Goal: Transaction & Acquisition: Purchase product/service

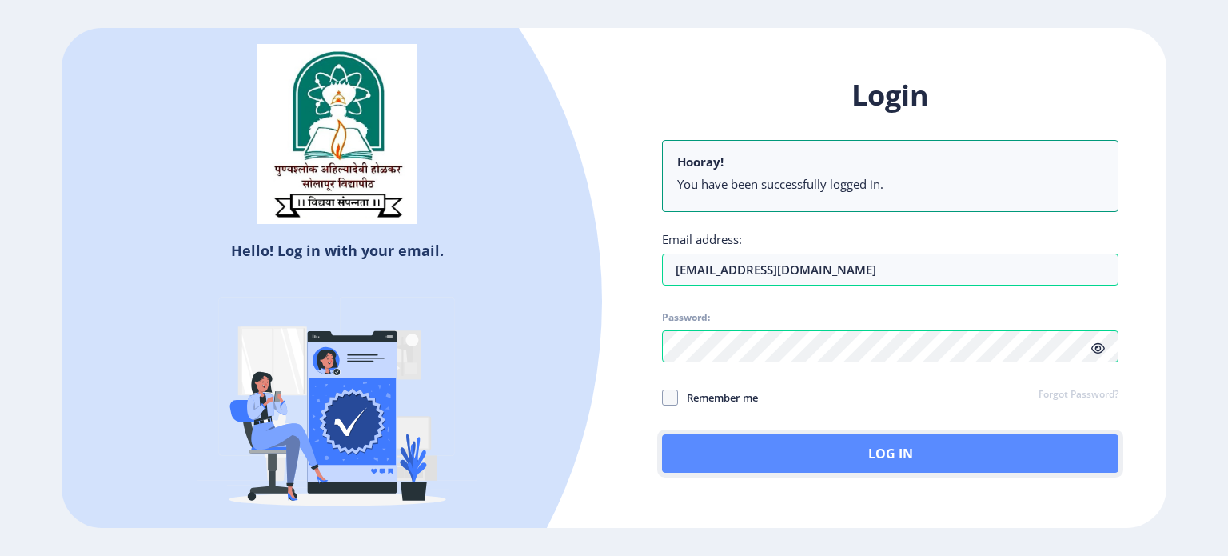
click at [765, 453] on button "Log In" at bounding box center [890, 453] width 456 height 38
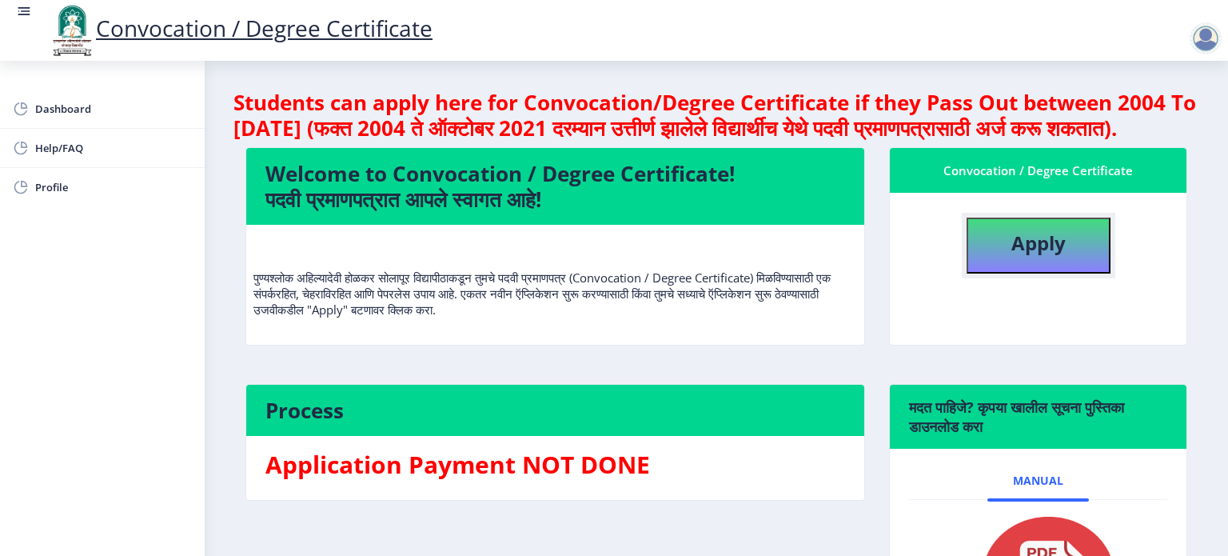
click at [1033, 273] on button "Apply" at bounding box center [1038, 245] width 144 height 56
select select
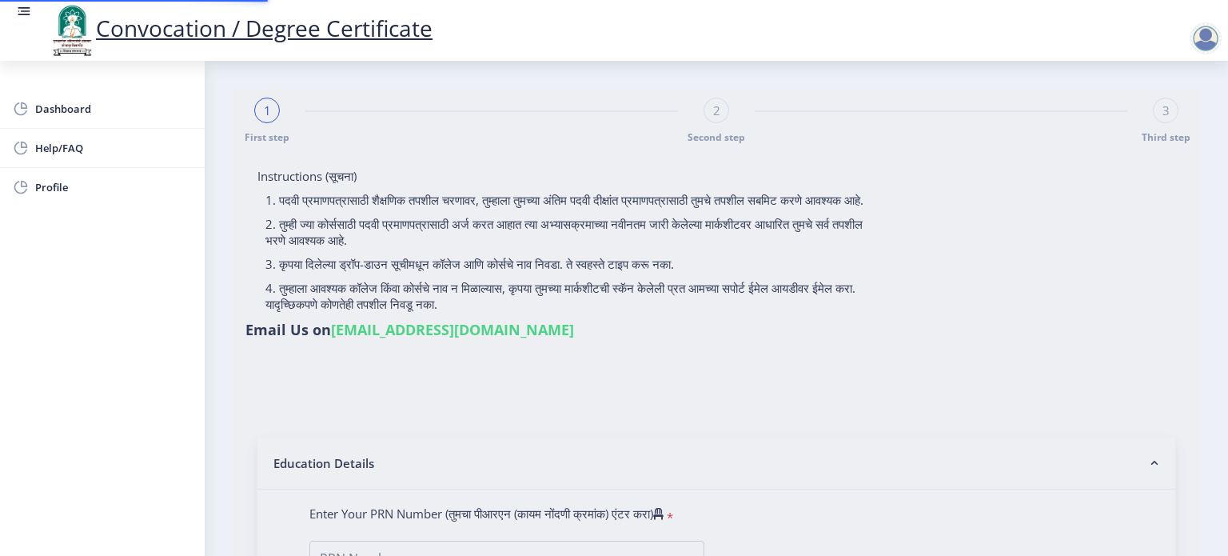
type input "[PERSON_NAME] [PERSON_NAME] MUSMUSE"
type input "LAXMI"
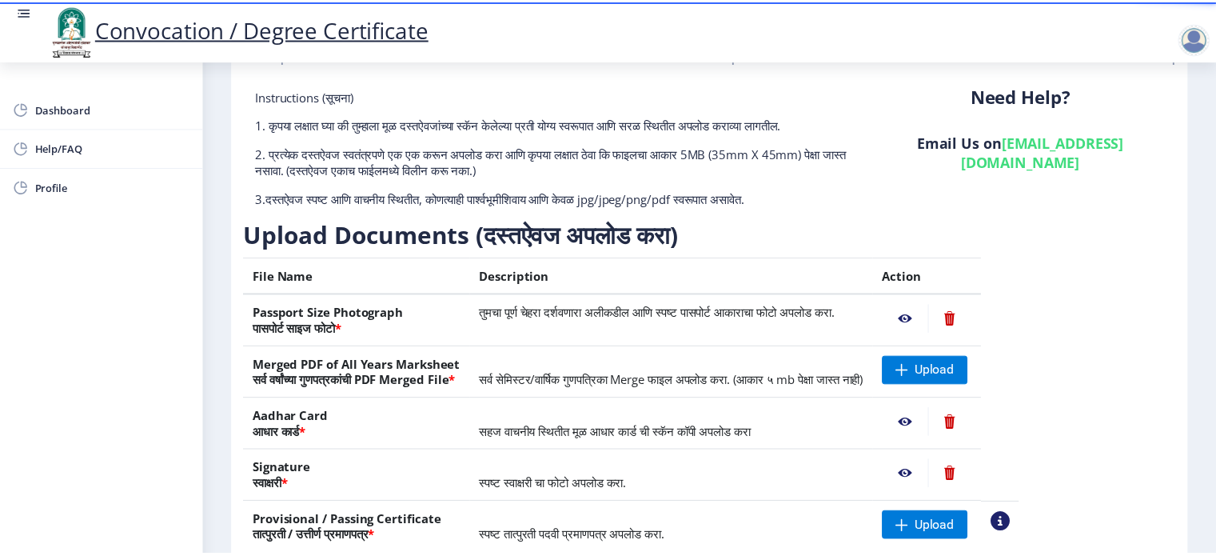
scroll to position [160, 0]
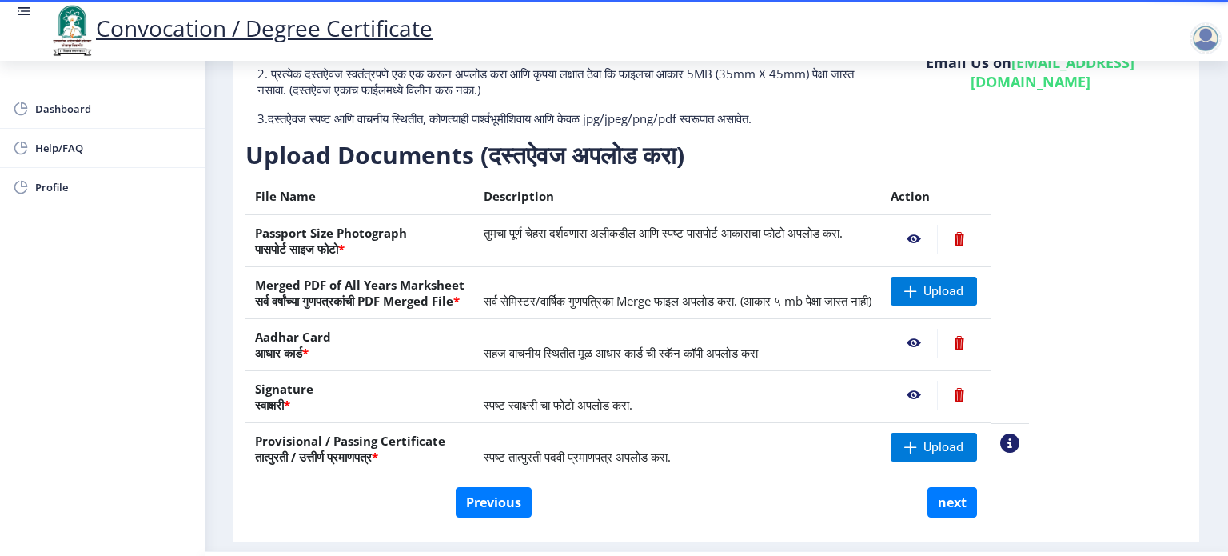
click at [937, 239] on nb-action at bounding box center [913, 239] width 46 height 29
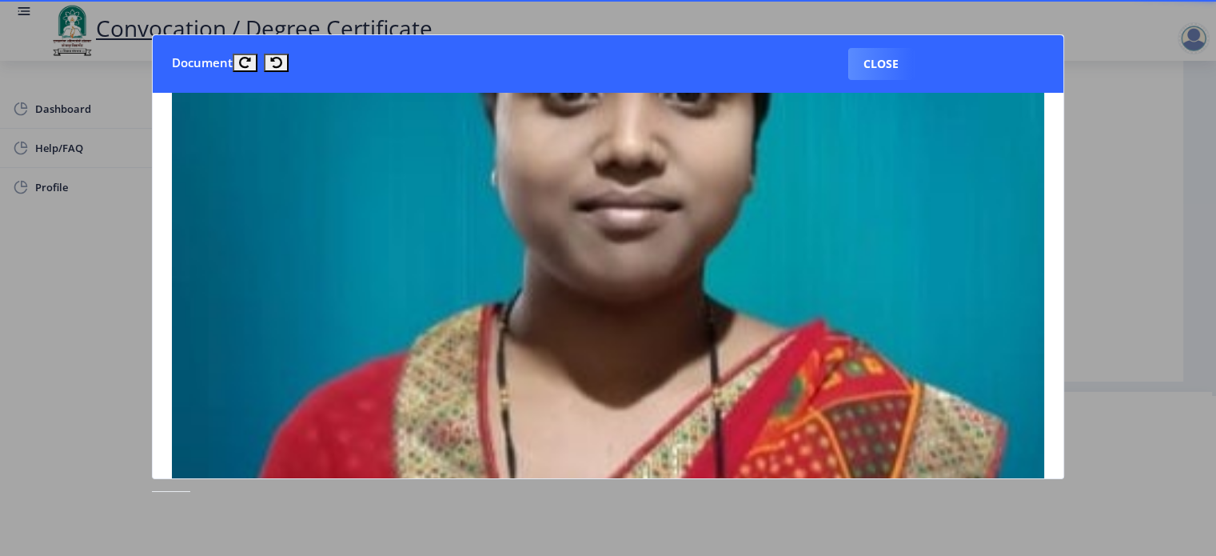
scroll to position [560, 0]
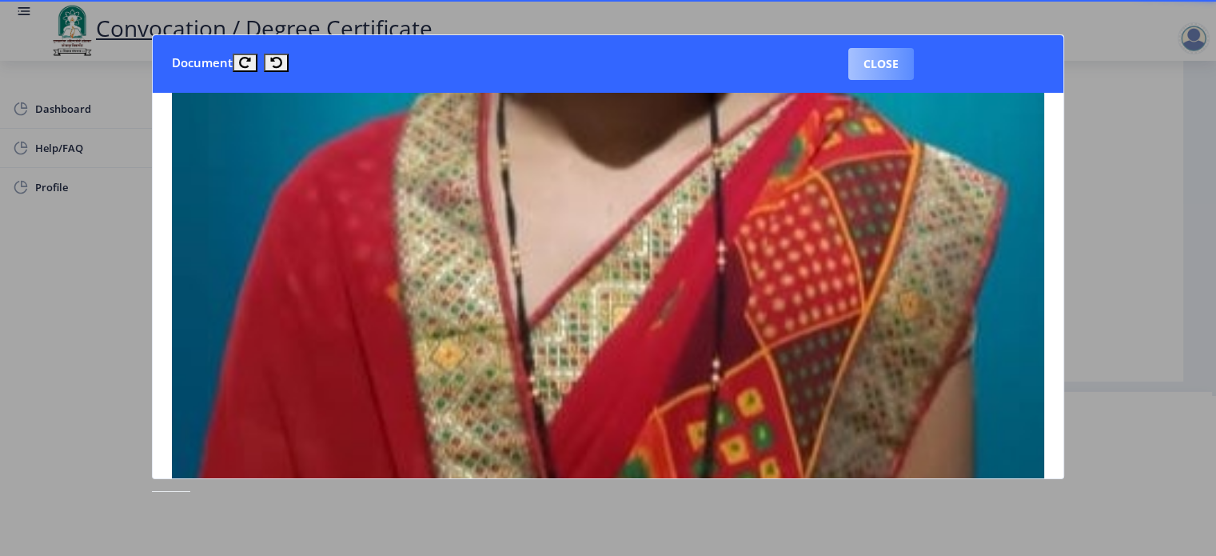
click at [893, 54] on button "Close" at bounding box center [881, 64] width 66 height 32
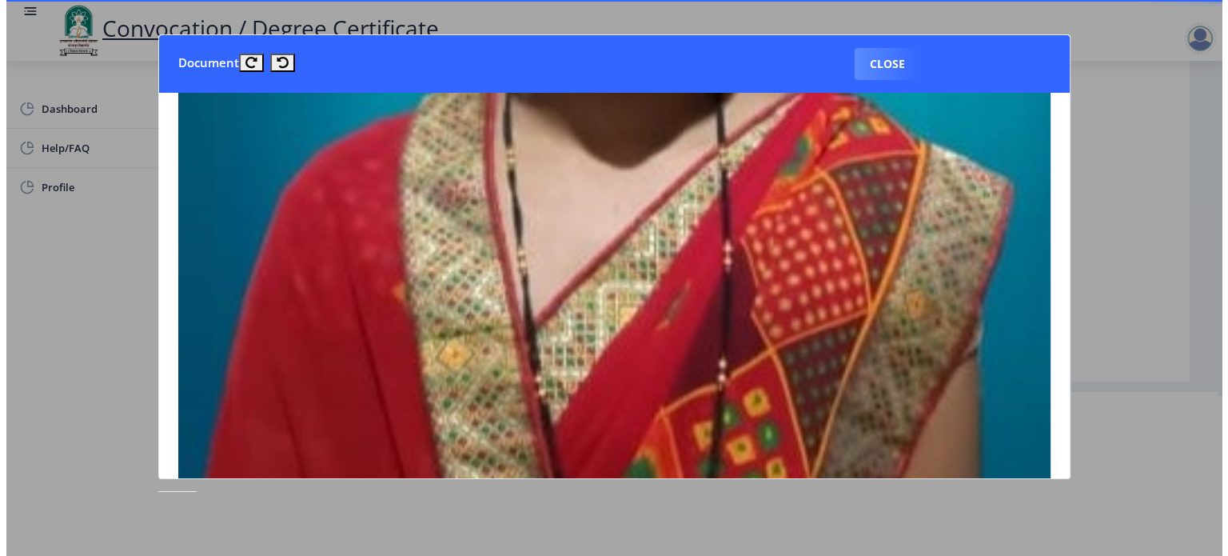
scroll to position [46, 0]
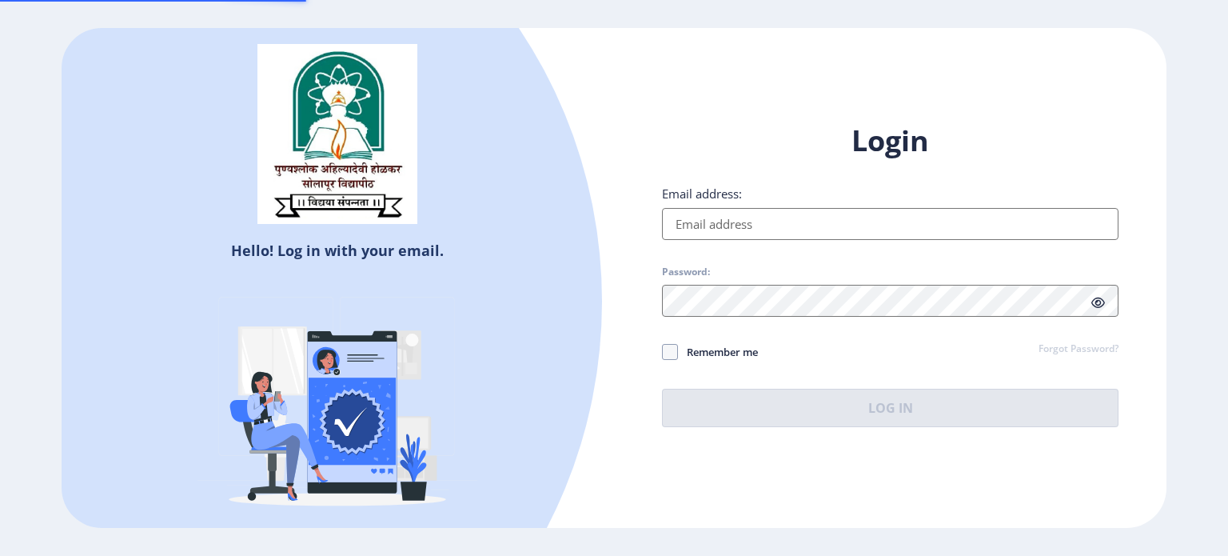
type input "[EMAIL_ADDRESS][DOMAIN_NAME]"
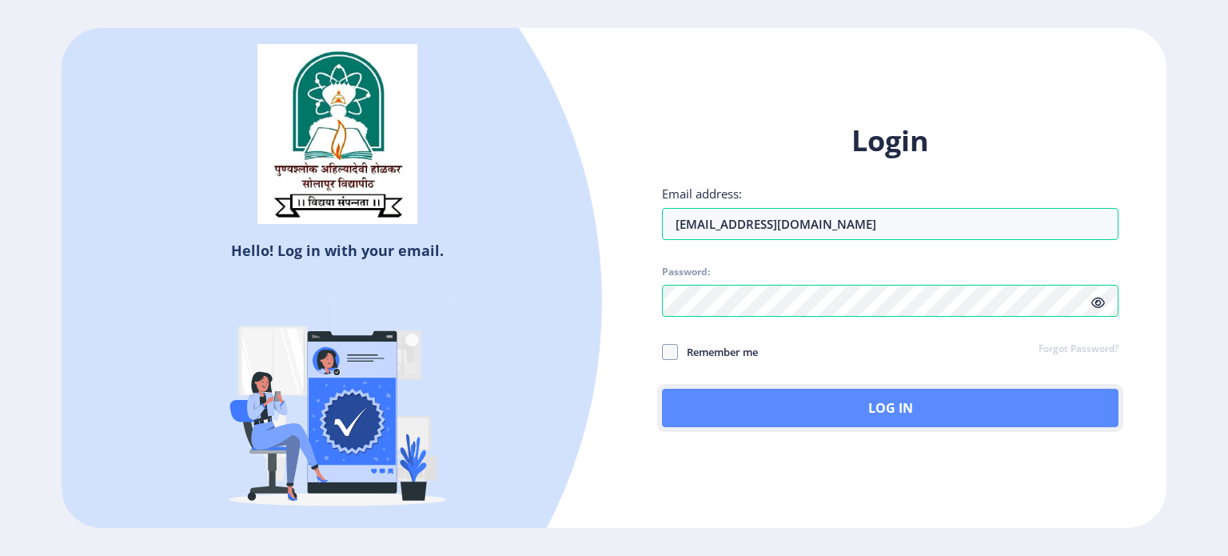
click at [858, 399] on button "Log In" at bounding box center [890, 407] width 456 height 38
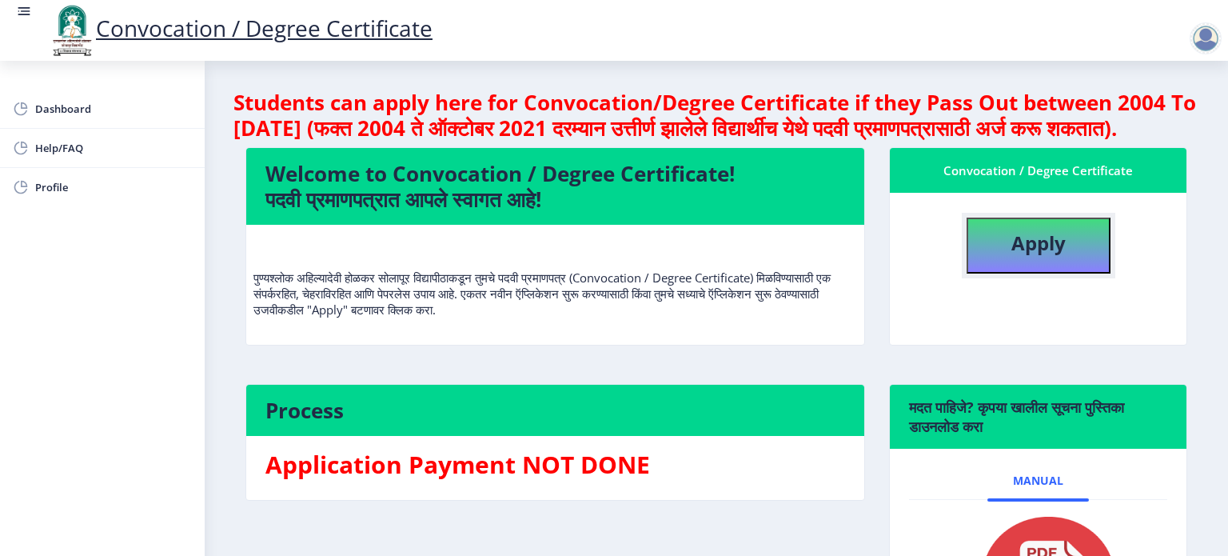
click at [1012, 256] on b "Apply" at bounding box center [1038, 242] width 54 height 26
select select
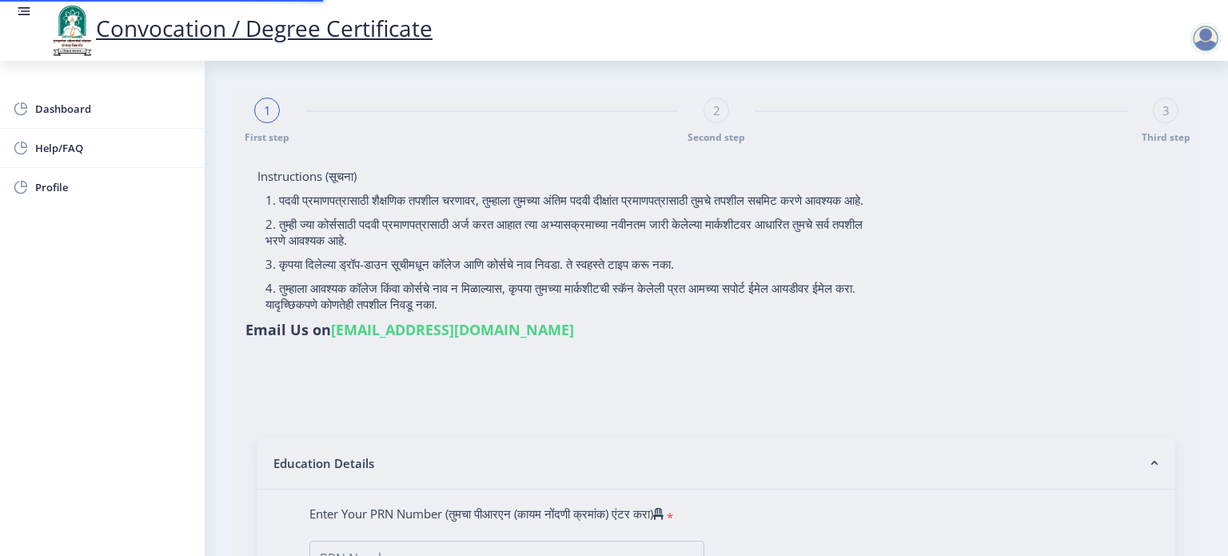
type input "[PERSON_NAME] [PERSON_NAME] MUSMUSE"
type input "LAXMI"
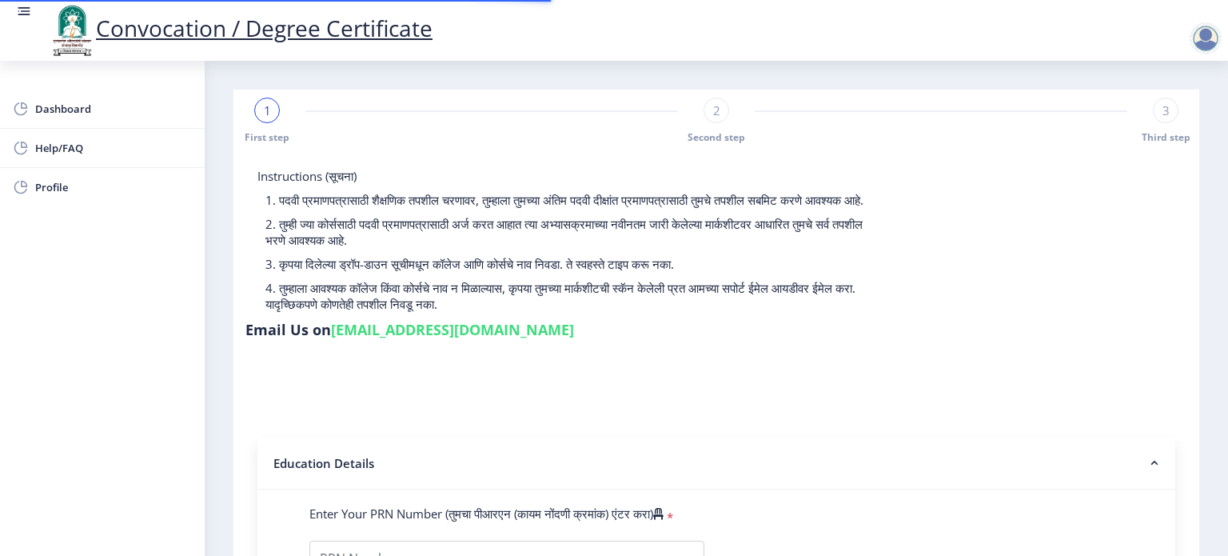
type input "2016032500123934"
select select "Regular"
select select "2019"
select select "May"
select select "Grade A+"
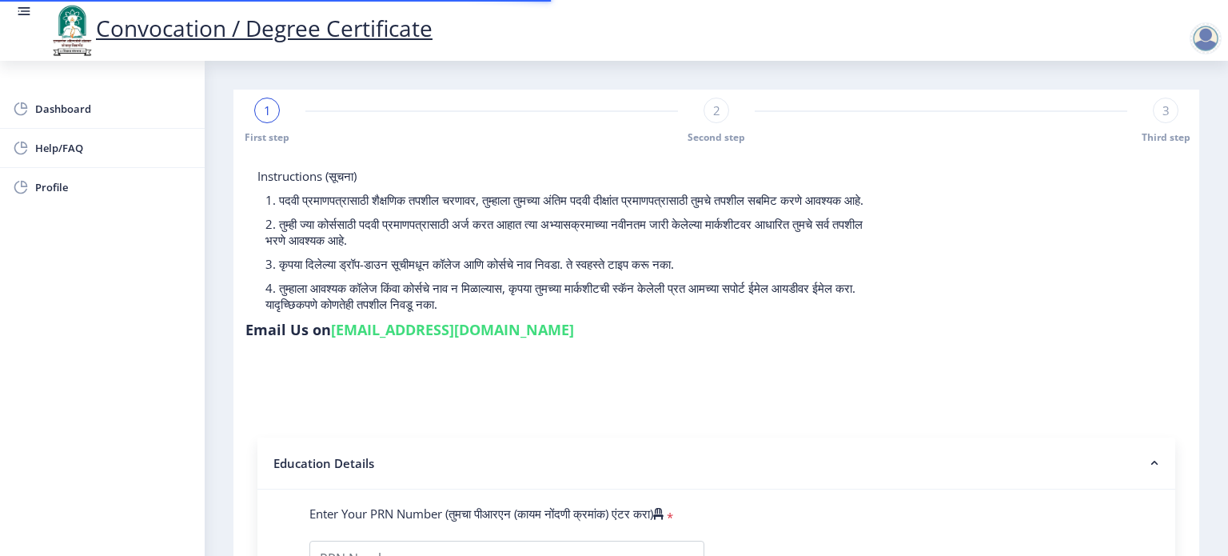
type input "820068"
type input "MUSMUSE SUJATA NAGNATH"
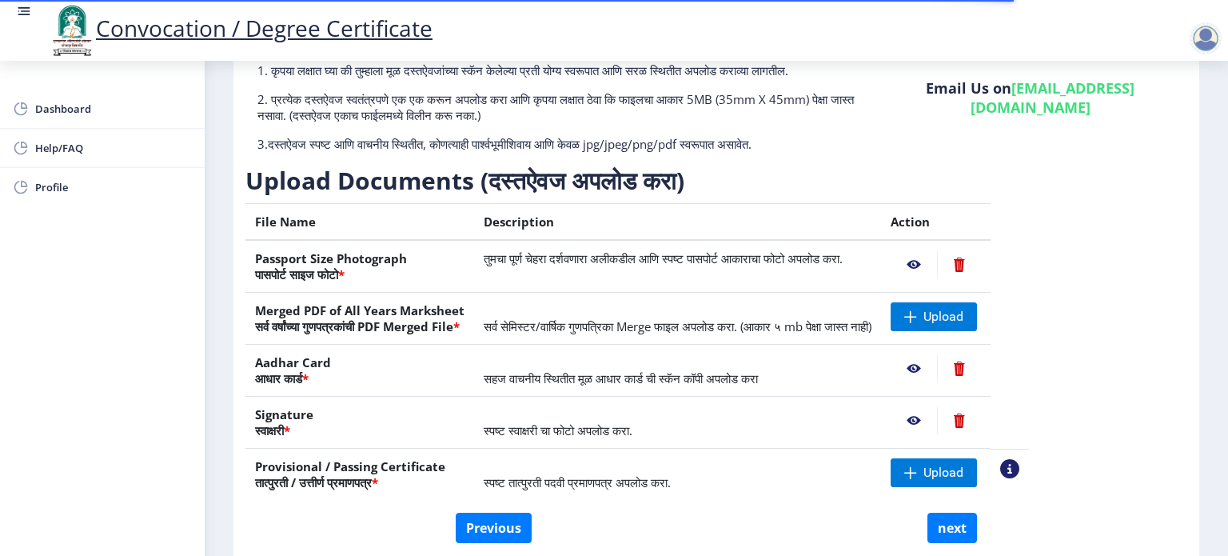
scroll to position [160, 0]
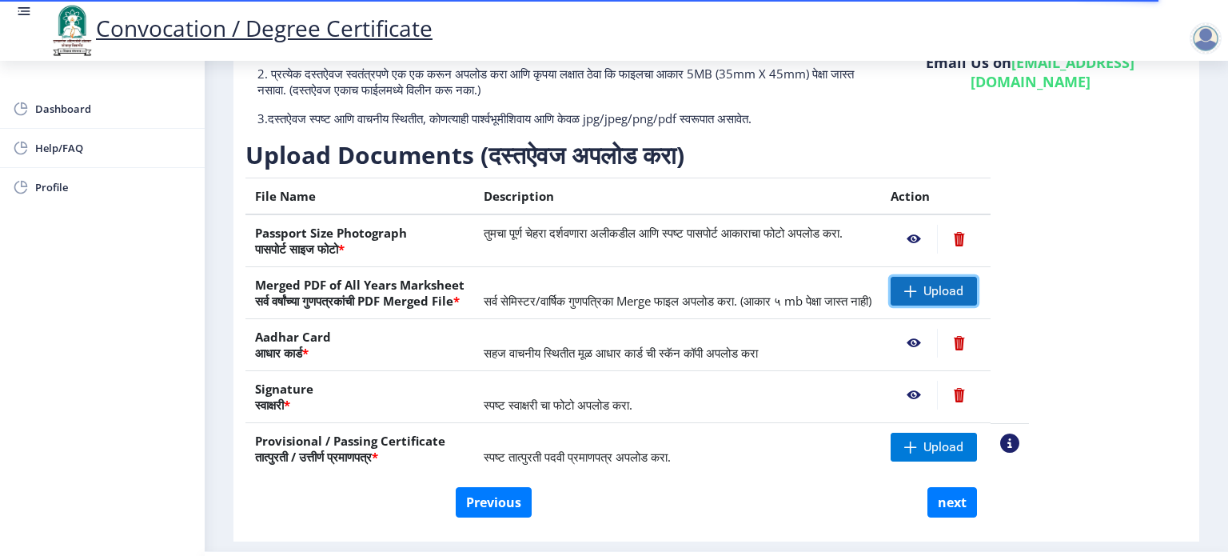
click at [973, 285] on span "Upload" at bounding box center [933, 291] width 86 height 29
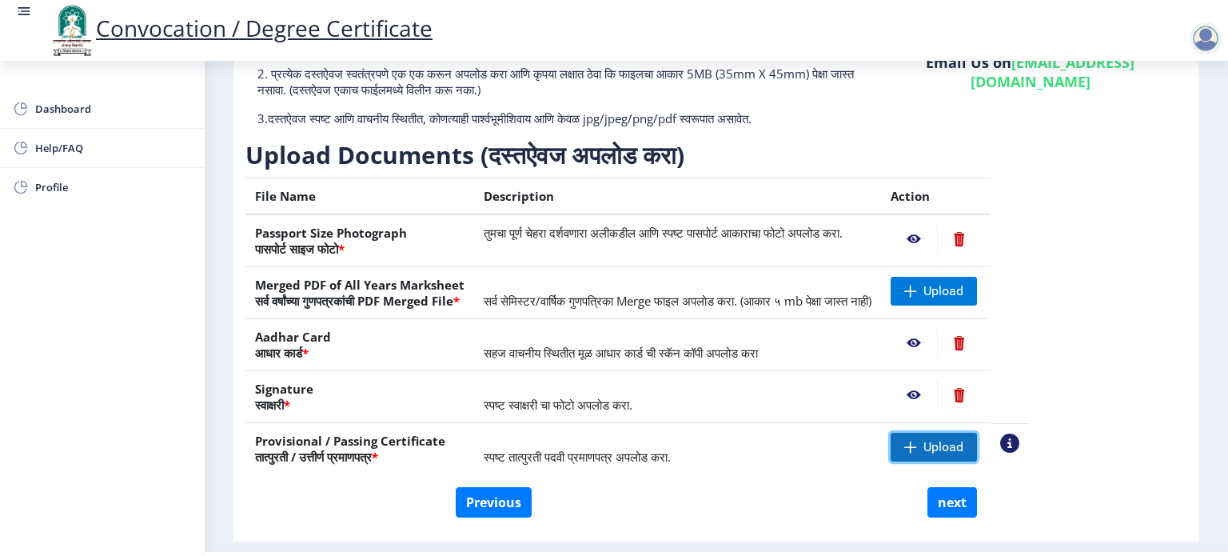
click at [969, 450] on span "Upload" at bounding box center [933, 446] width 86 height 29
click at [1184, 294] on div "Instructions (सूचना) 1. कृपया लक्षात घ्या की तुम्हाला मूळ दस्तऐवजांच्या स्कॅन क…" at bounding box center [716, 262] width 950 height 541
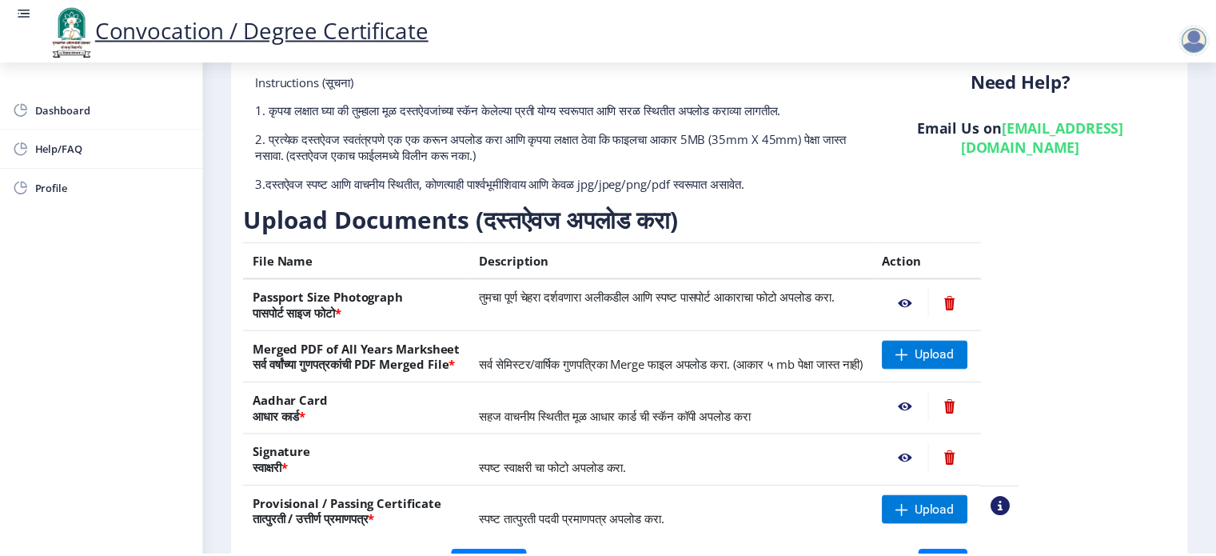
scroll to position [202, 0]
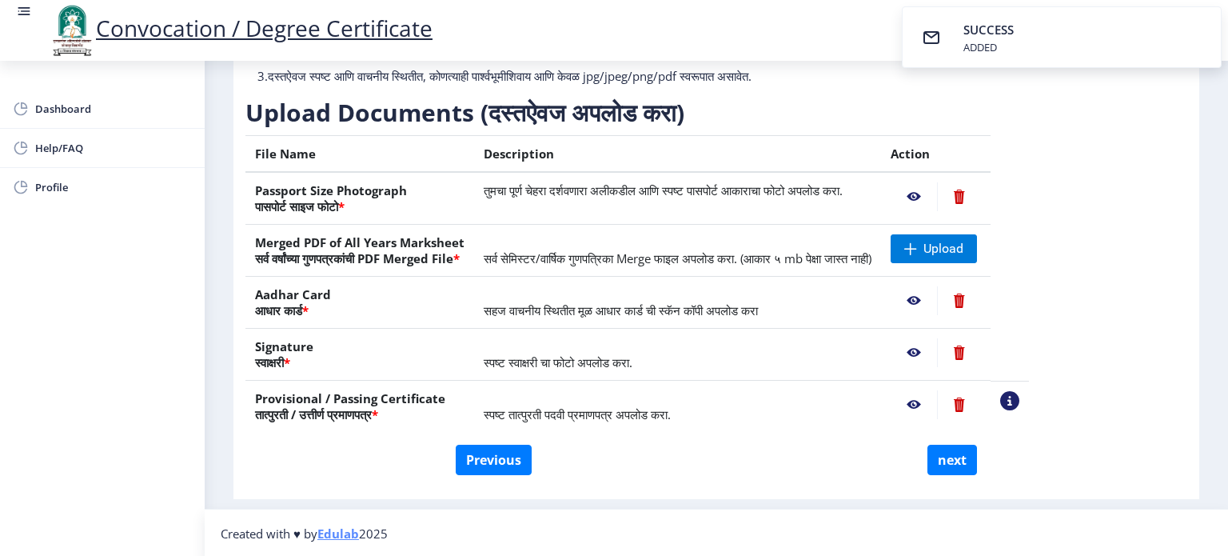
click at [937, 399] on nb-action at bounding box center [913, 404] width 46 height 29
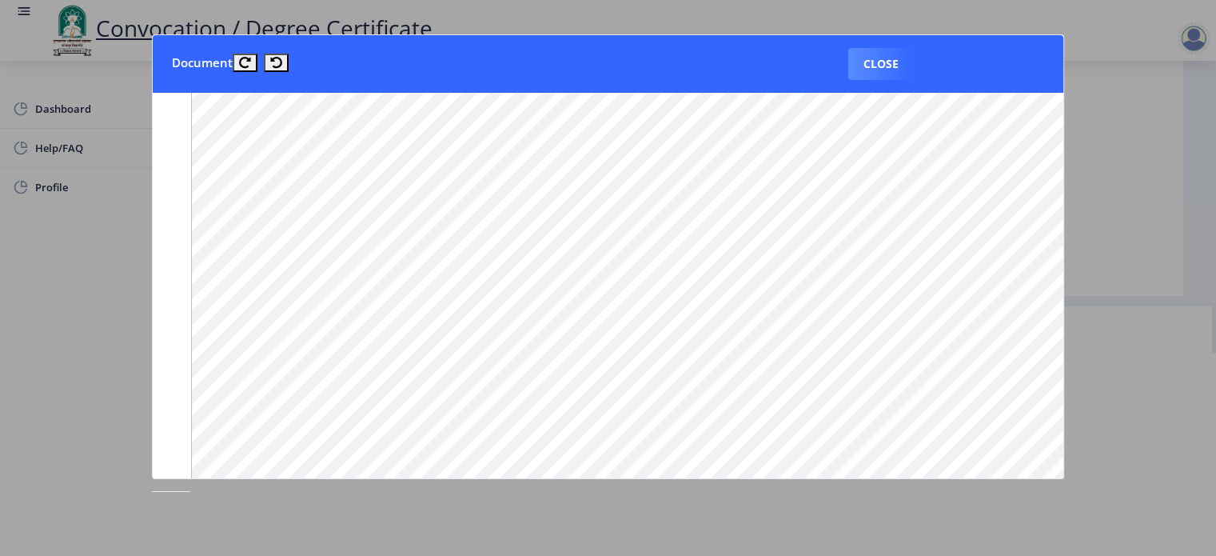
scroll to position [1439, 0]
click at [879, 60] on button "Close" at bounding box center [881, 64] width 66 height 32
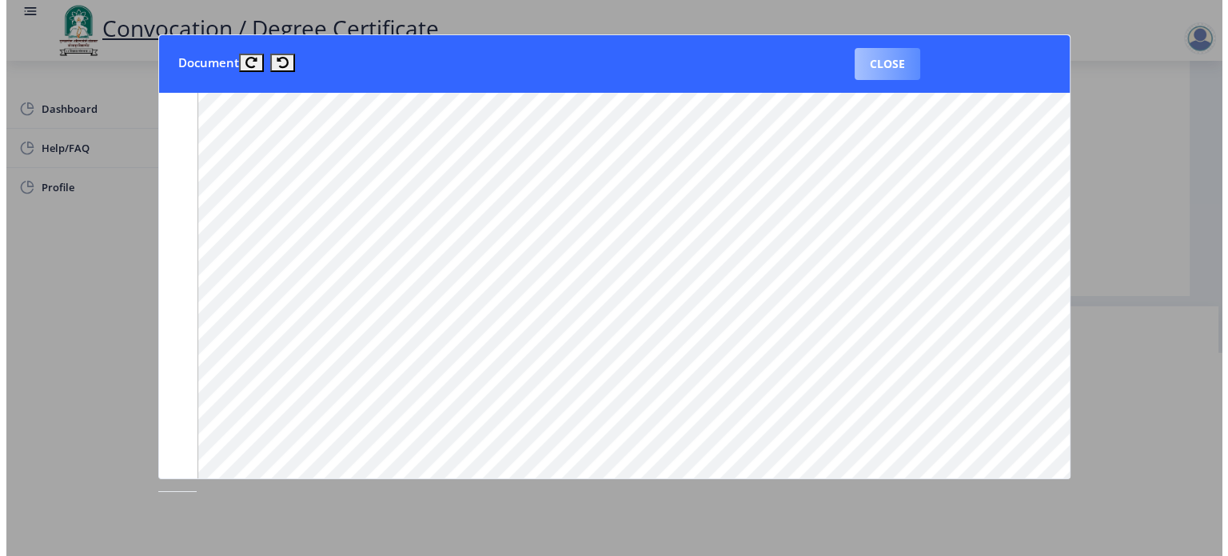
scroll to position [46, 0]
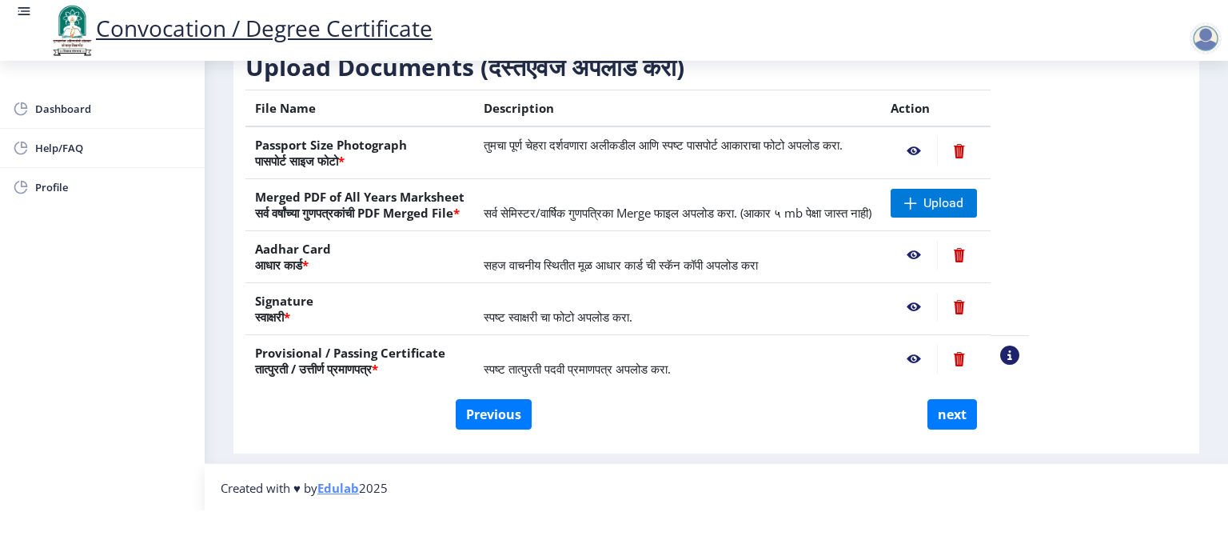
click at [937, 356] on nb-action at bounding box center [913, 358] width 46 height 29
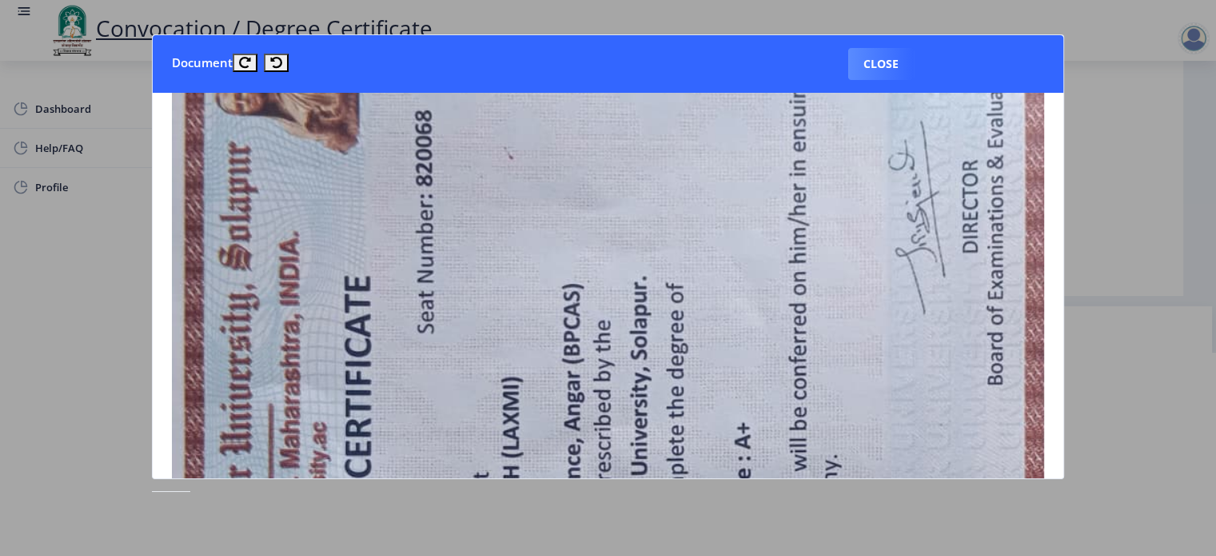
scroll to position [0, 0]
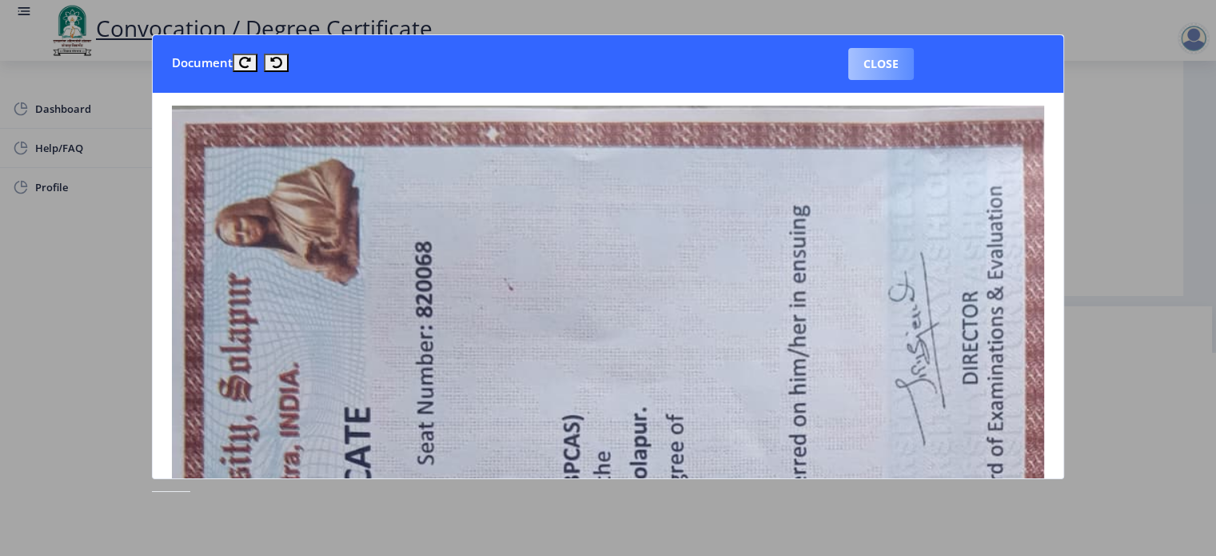
click at [884, 58] on button "Close" at bounding box center [881, 64] width 66 height 32
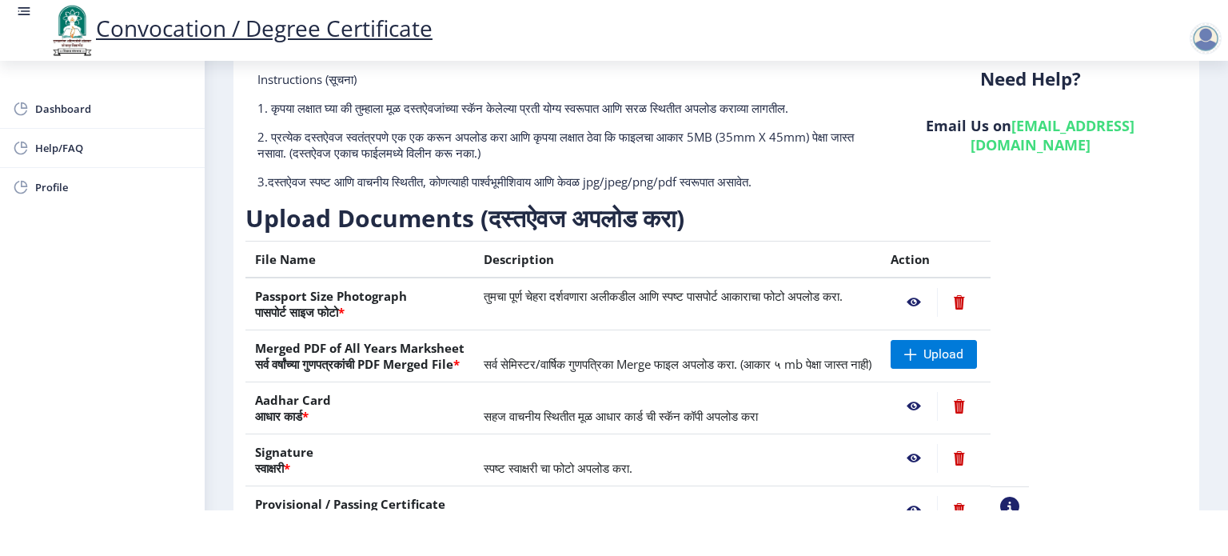
scroll to position [80, 0]
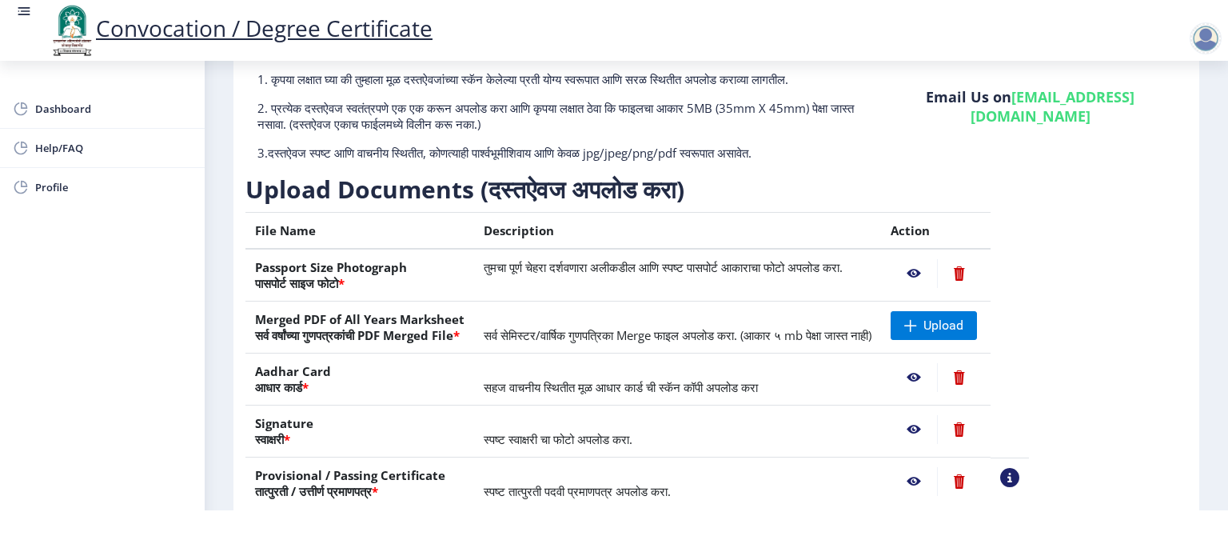
click at [937, 271] on nb-action at bounding box center [913, 273] width 46 height 29
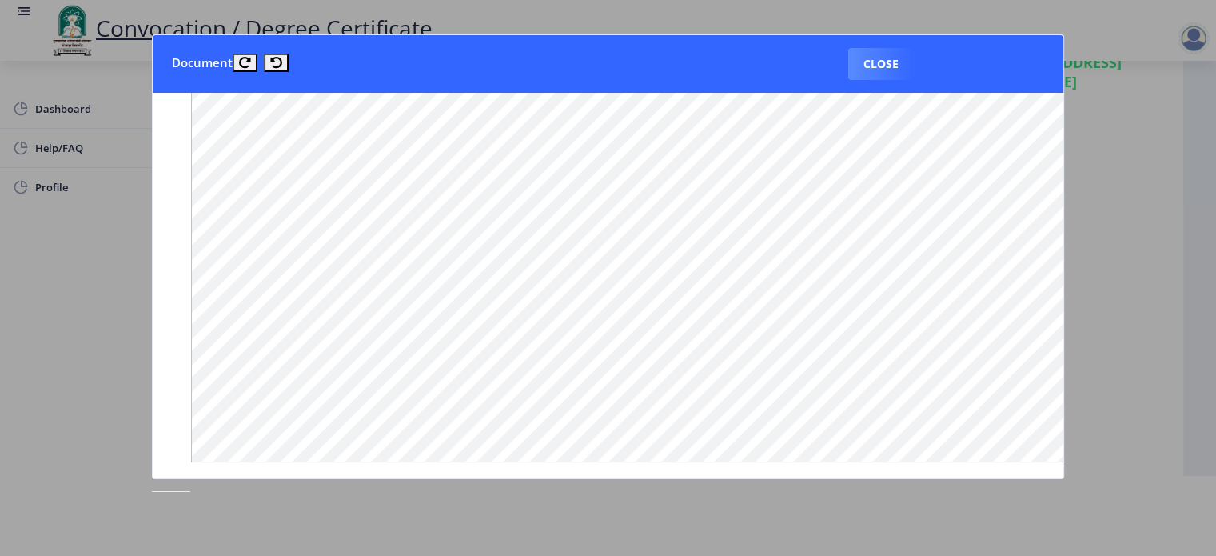
scroll to position [766, 0]
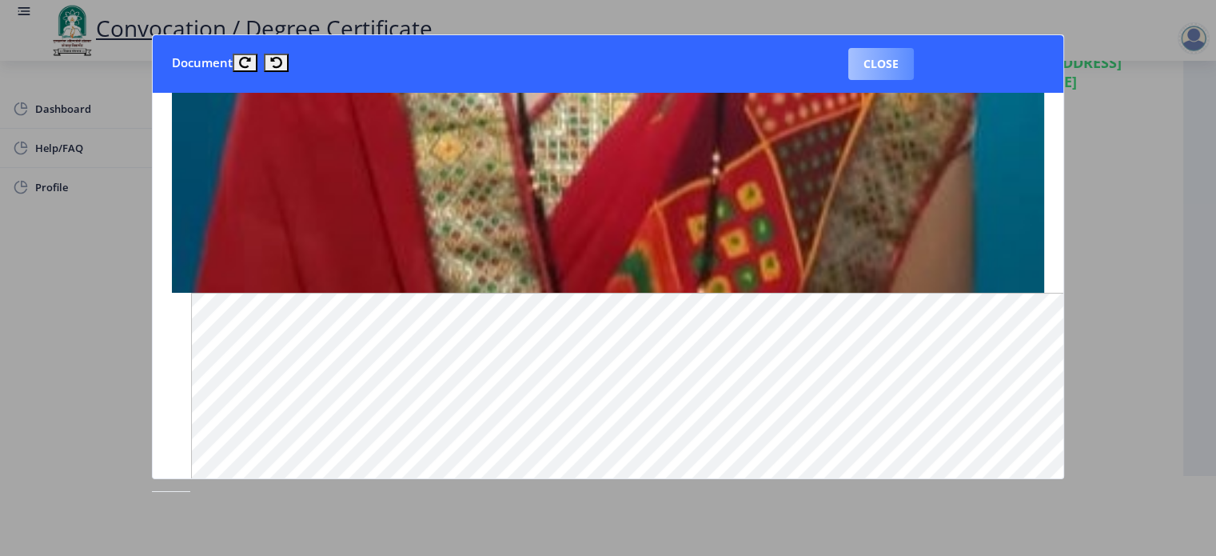
click at [870, 62] on button "Close" at bounding box center [881, 64] width 66 height 32
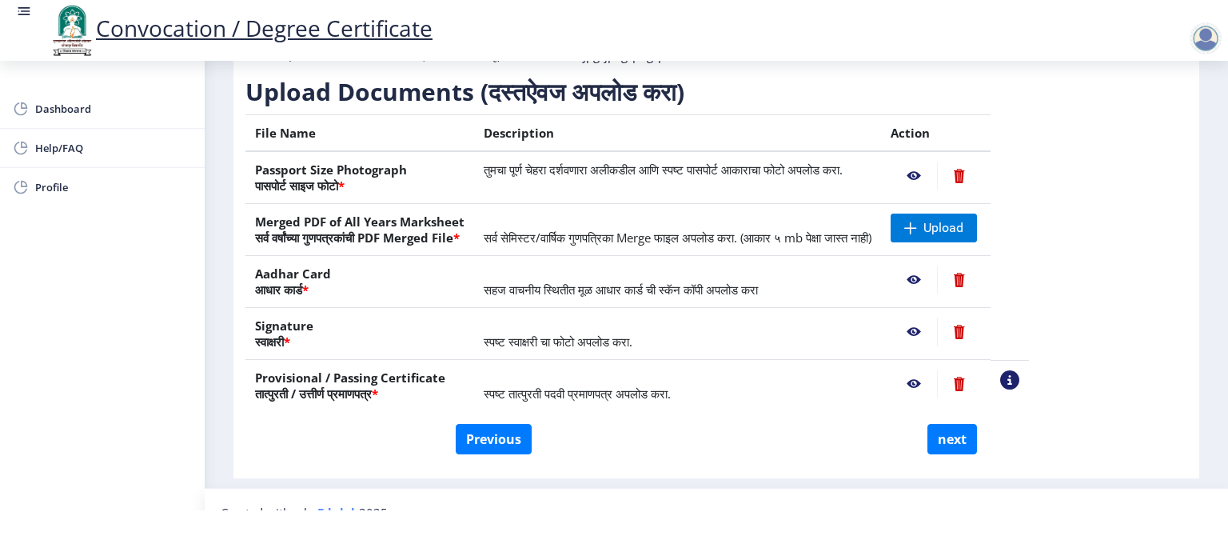
scroll to position [202, 0]
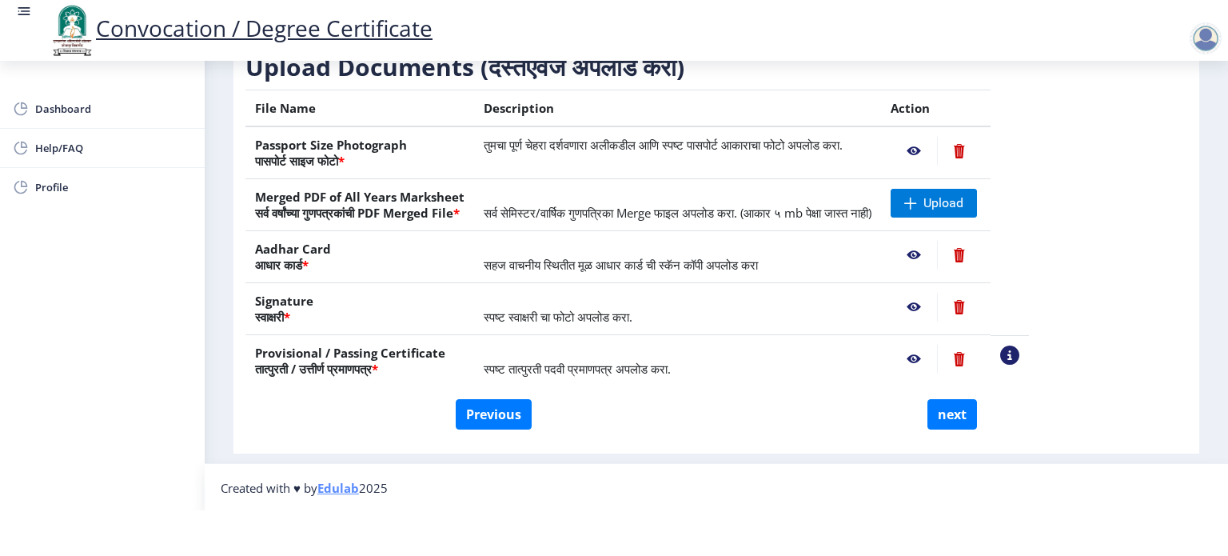
click at [937, 355] on nb-action at bounding box center [913, 358] width 46 height 29
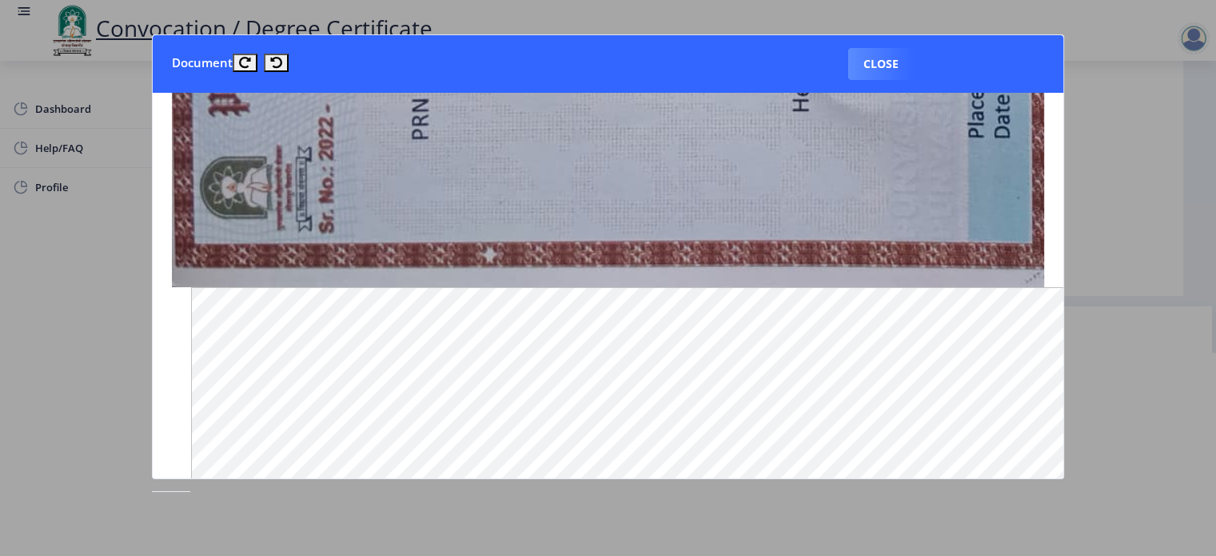
scroll to position [1030, 0]
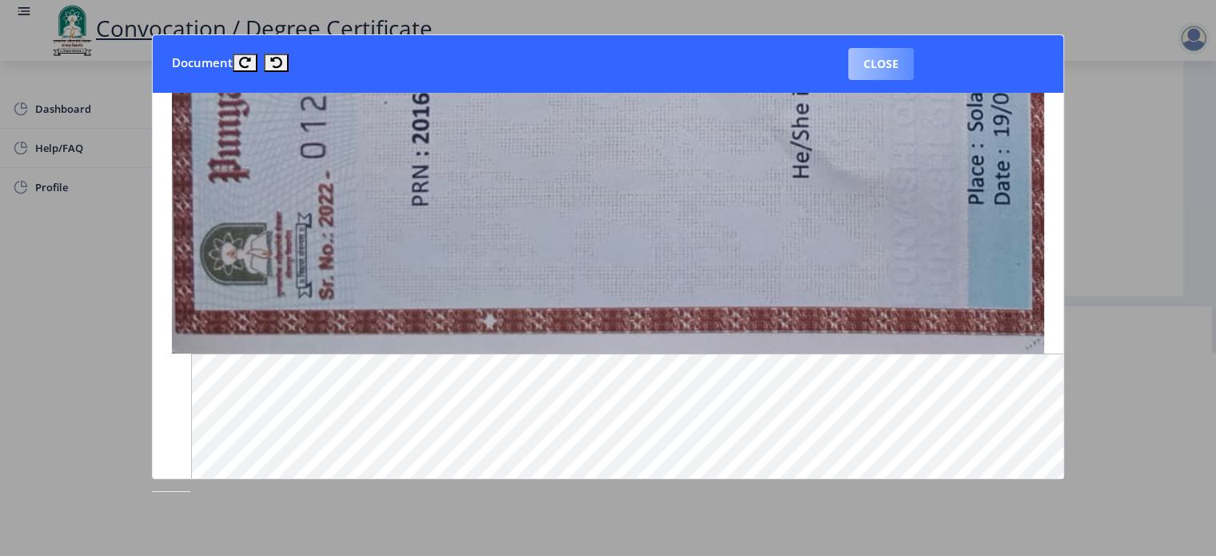
click at [868, 65] on button "Close" at bounding box center [881, 64] width 66 height 32
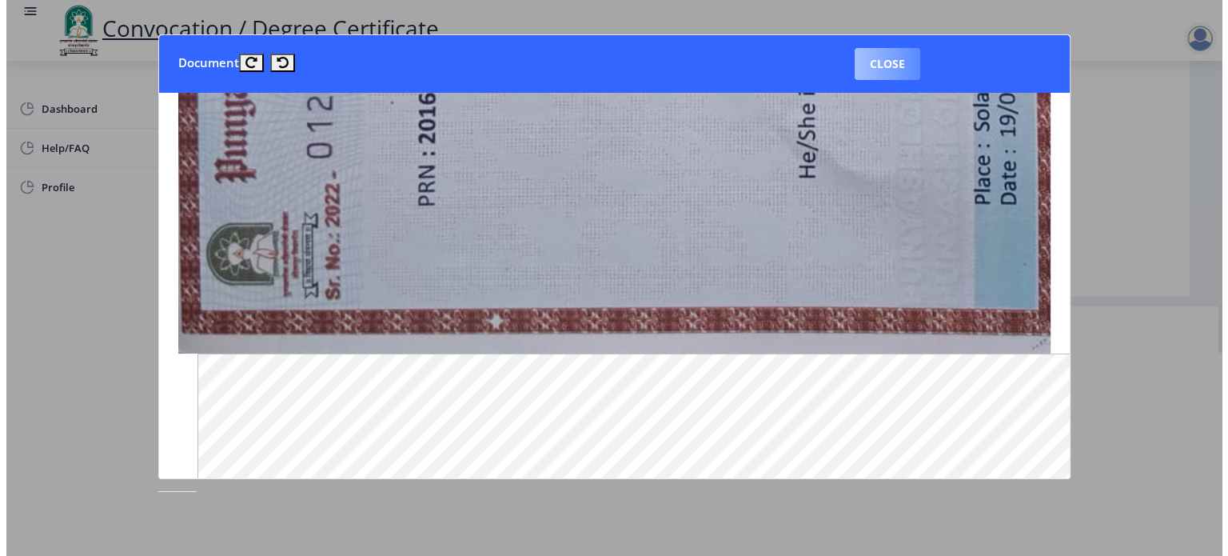
scroll to position [46, 0]
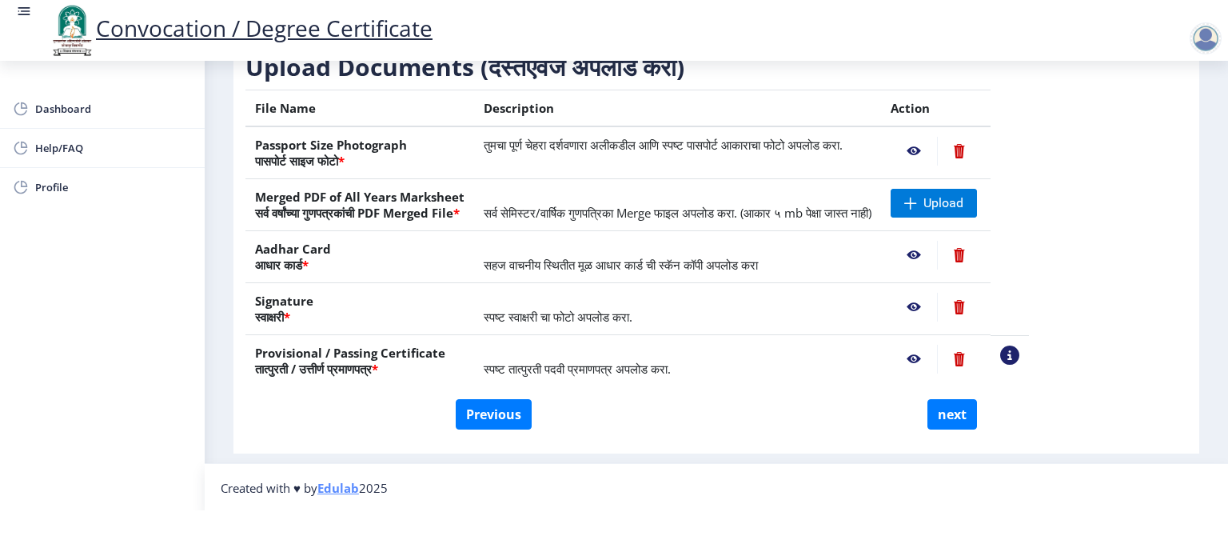
click at [981, 354] on nb-action at bounding box center [959, 358] width 44 height 29
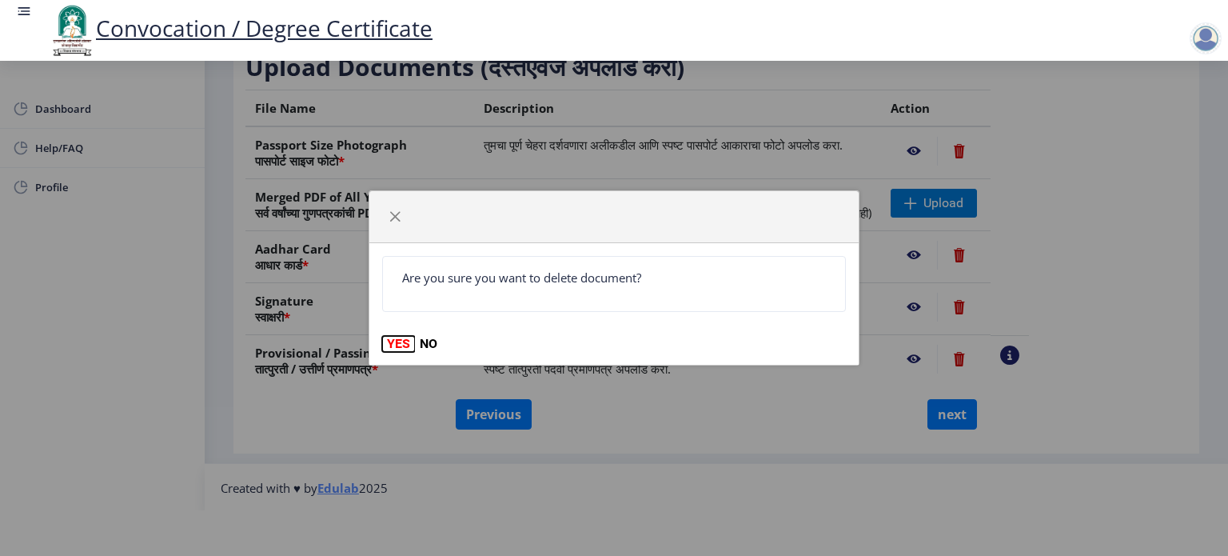
click at [402, 342] on button "YES" at bounding box center [398, 344] width 33 height 16
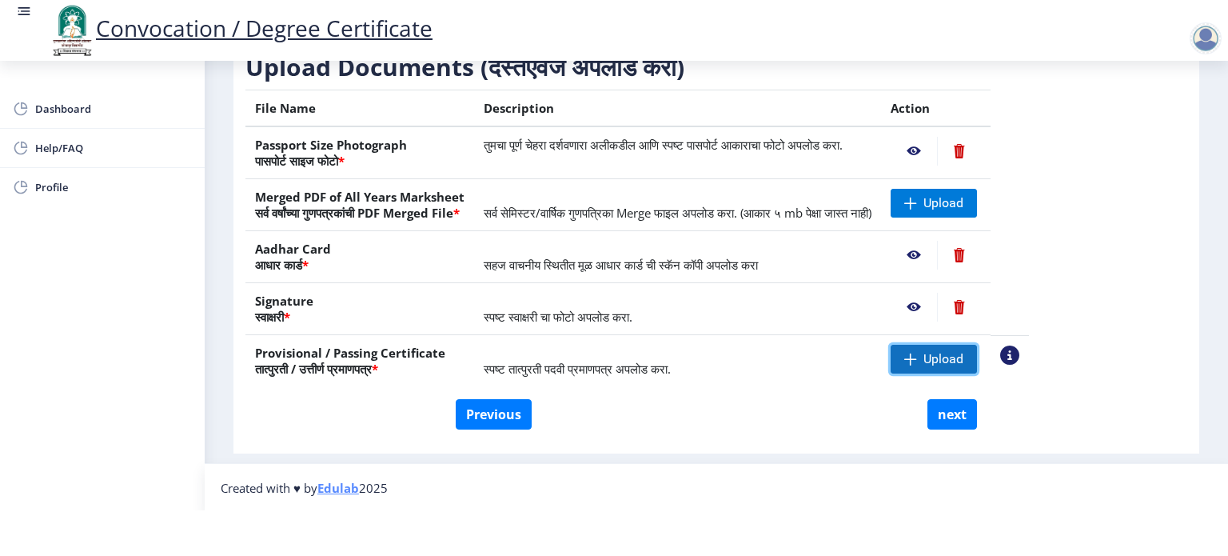
click at [963, 360] on span "Upload" at bounding box center [943, 359] width 40 height 16
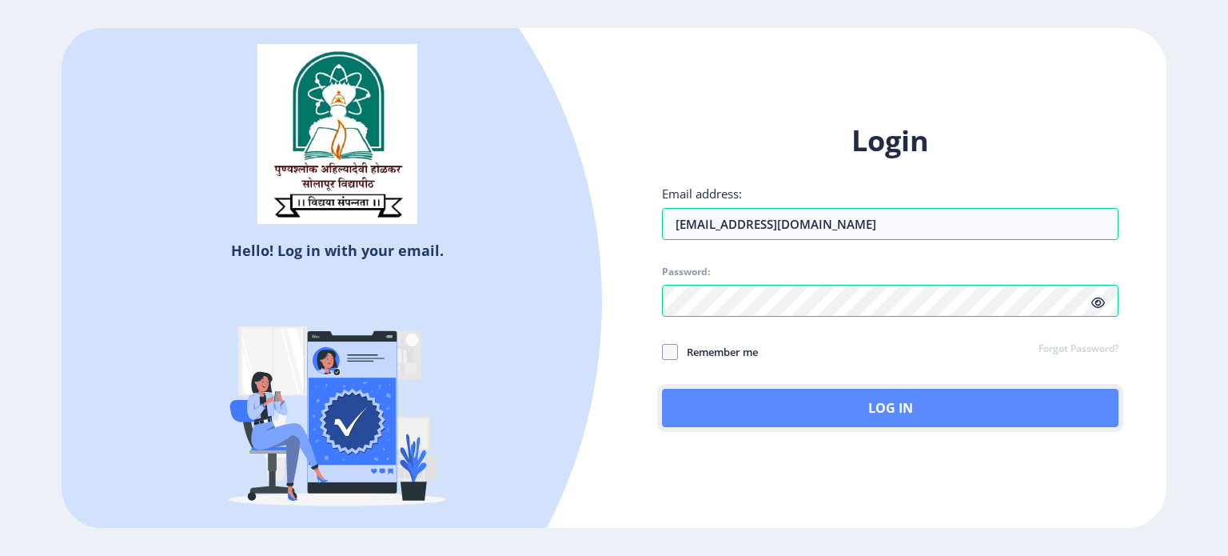
click at [880, 408] on button "Log In" at bounding box center [890, 407] width 456 height 38
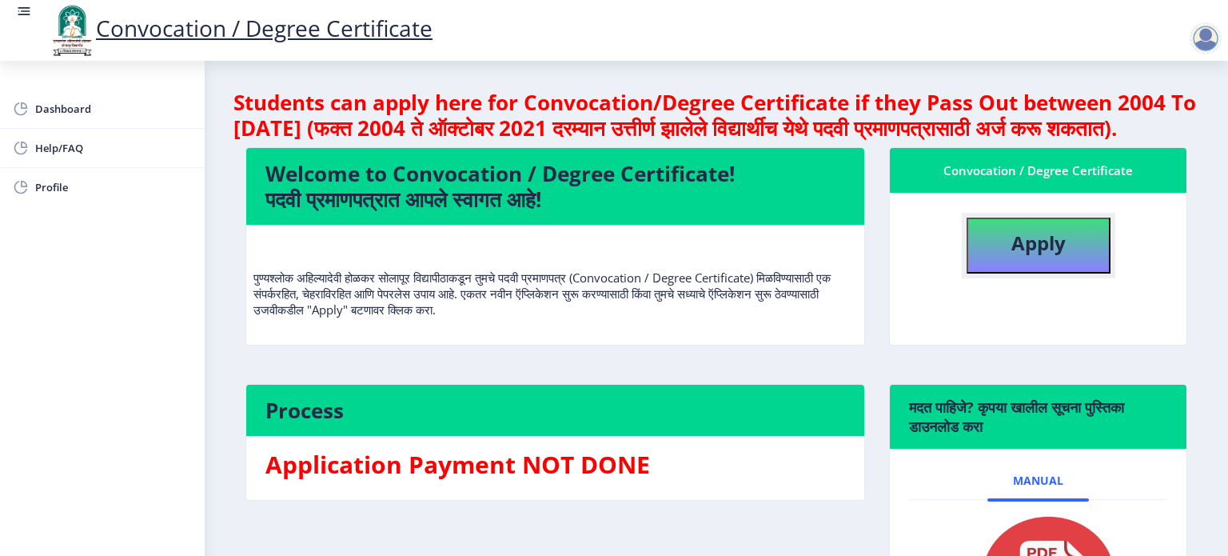
click at [1031, 273] on button "Apply" at bounding box center [1038, 245] width 144 height 56
select select
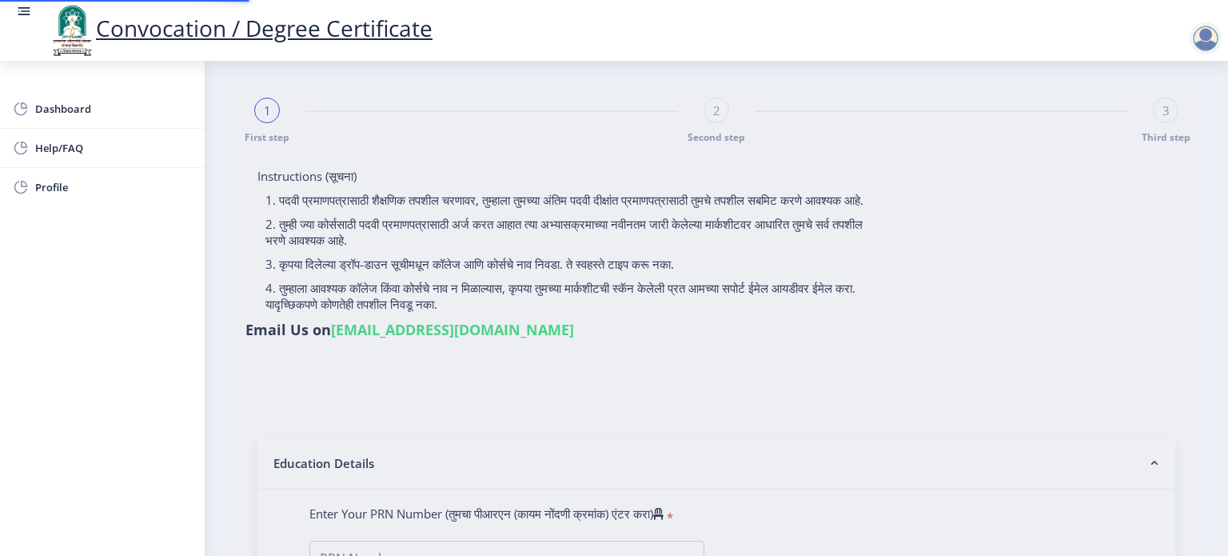
type input "2016032500123934"
select select "Regular"
select select "2019"
select select "May"
select select "Grade A+"
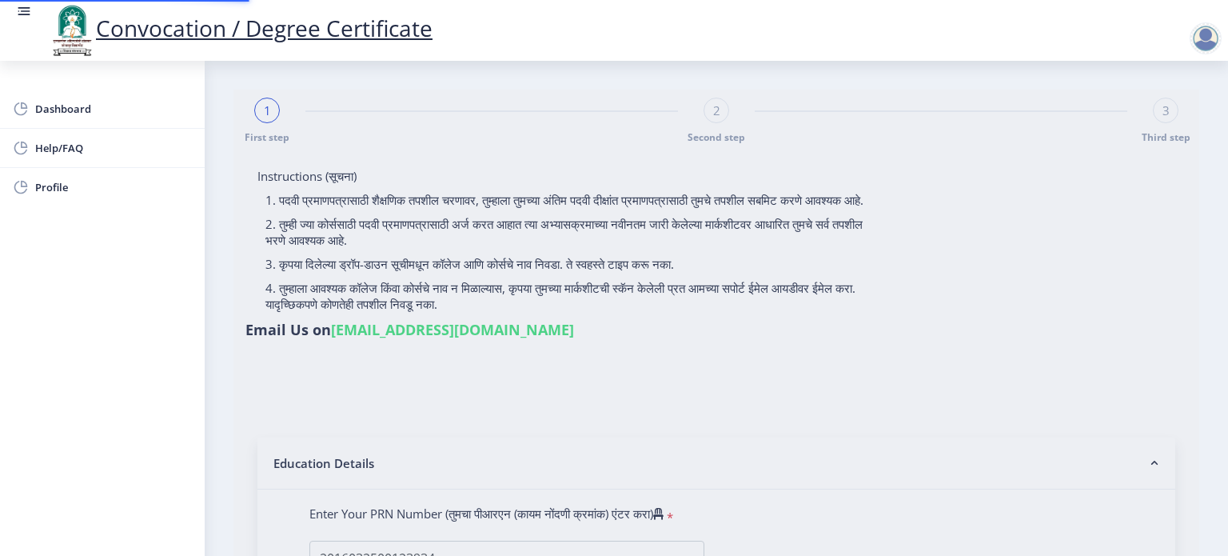
type input "820068"
type input "MUSMUSE SUJATA NAGNATH"
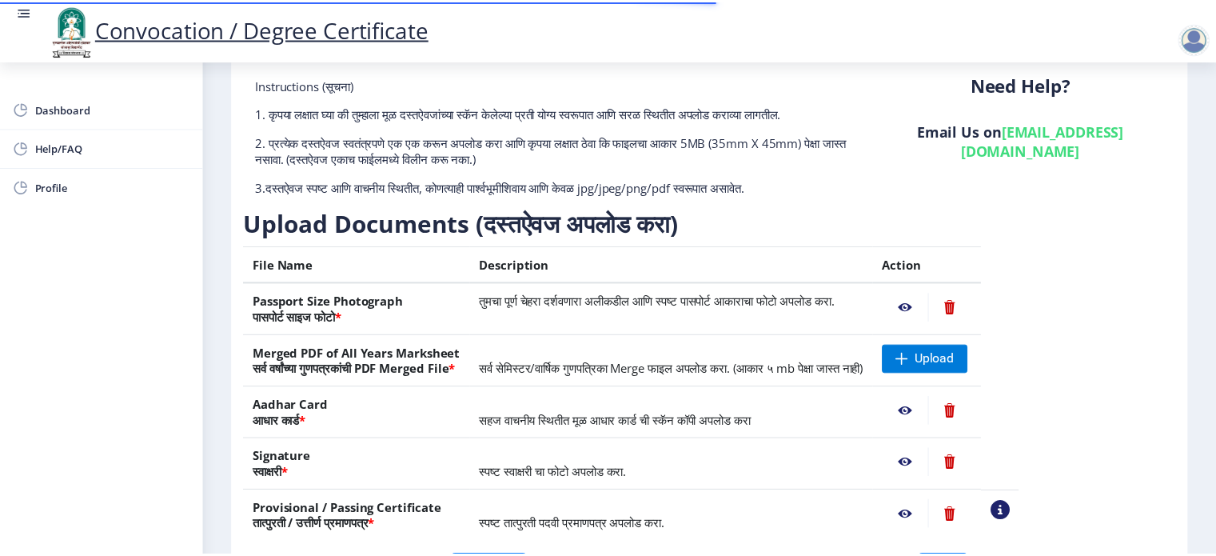
scroll to position [160, 0]
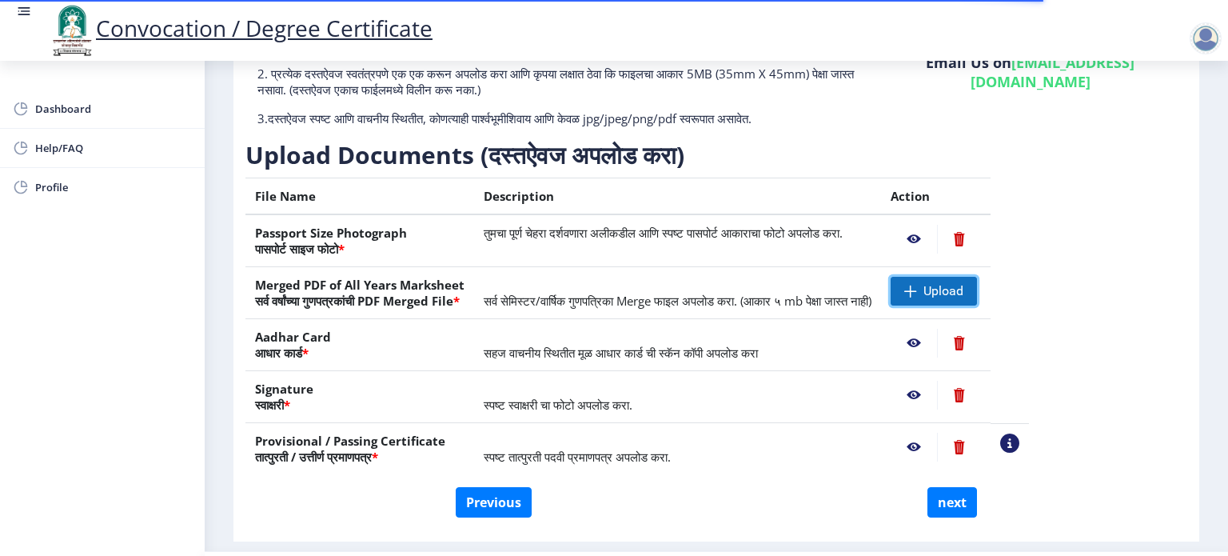
click at [963, 287] on span "Upload" at bounding box center [943, 291] width 40 height 16
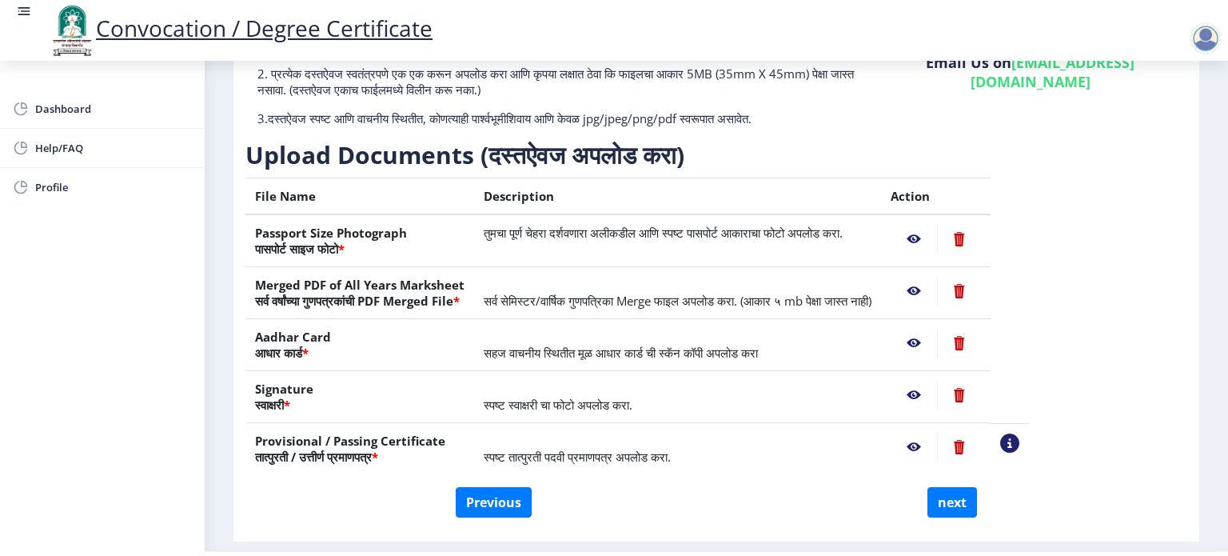
click at [937, 239] on nb-action at bounding box center [913, 239] width 46 height 29
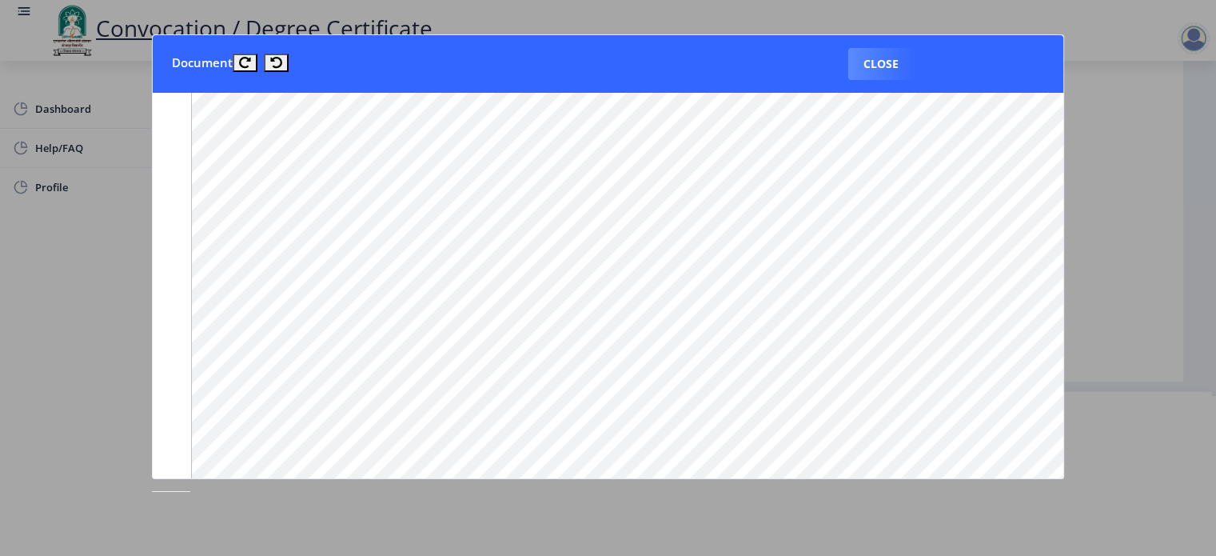
scroll to position [846, 0]
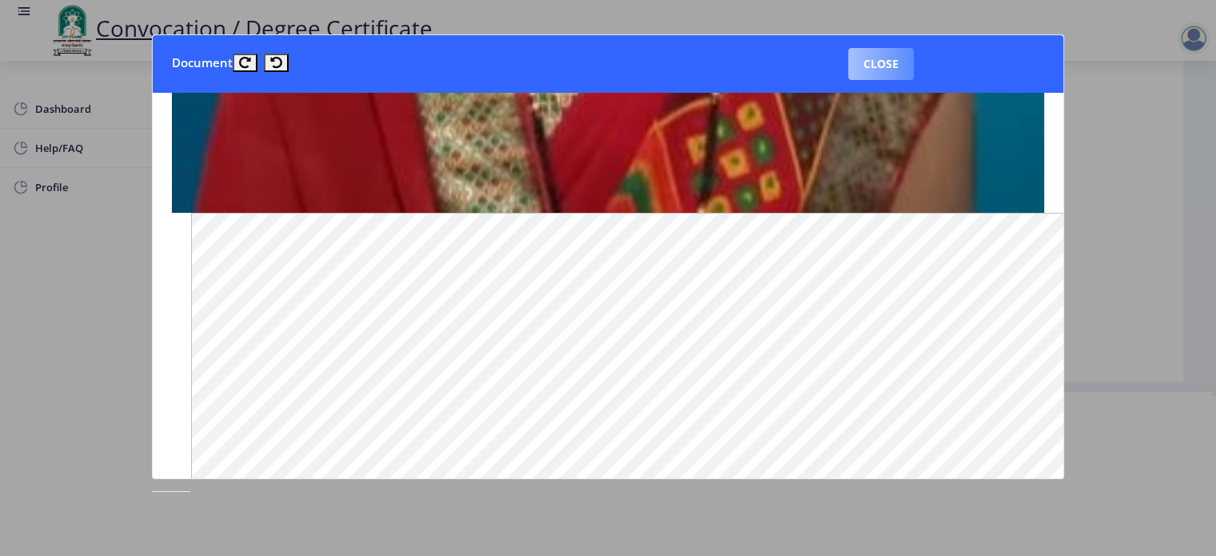
click at [872, 60] on button "Close" at bounding box center [881, 64] width 66 height 32
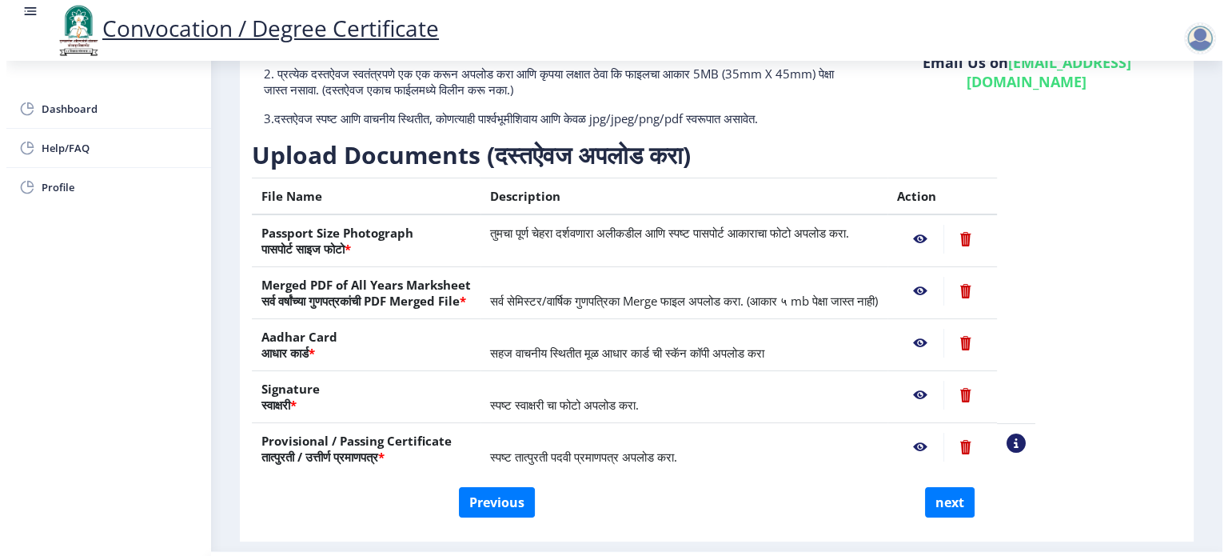
scroll to position [46, 0]
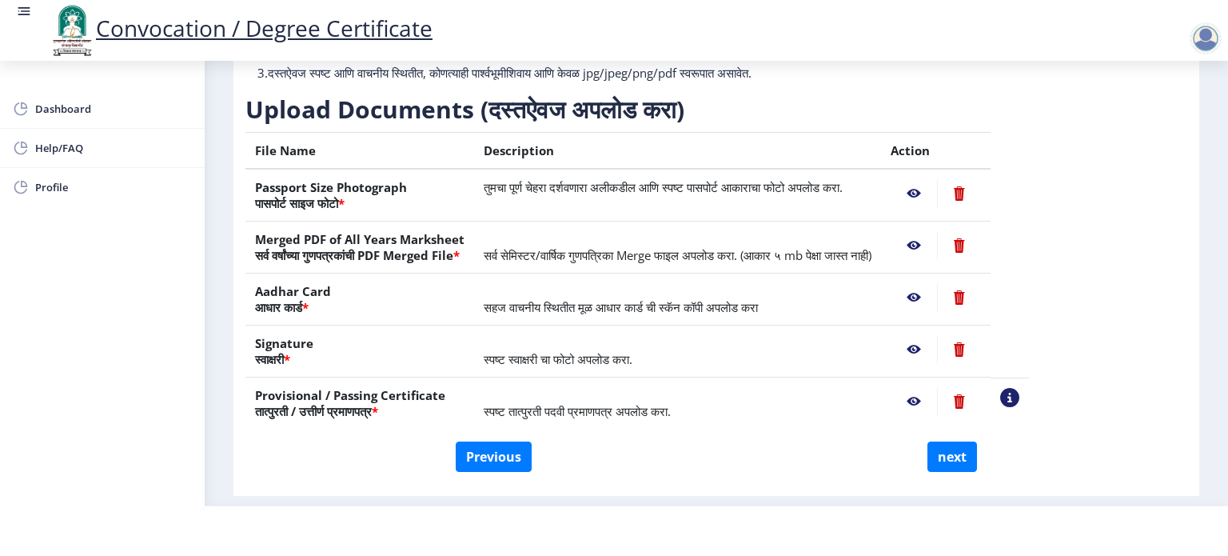
click at [937, 242] on nb-action at bounding box center [913, 245] width 46 height 29
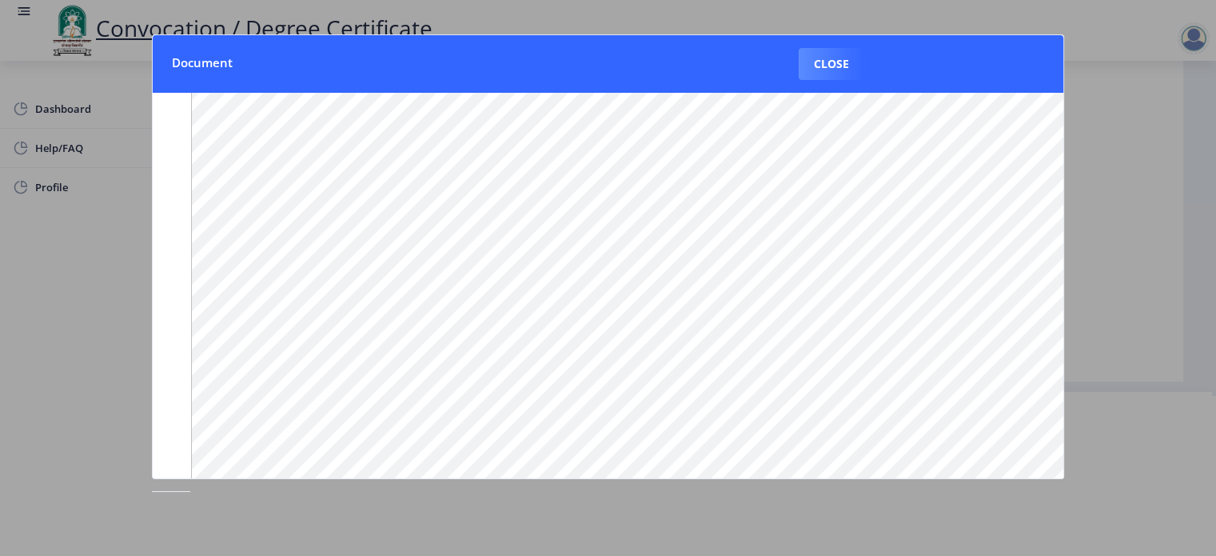
scroll to position [206, 0]
click at [848, 63] on button "Close" at bounding box center [831, 64] width 66 height 32
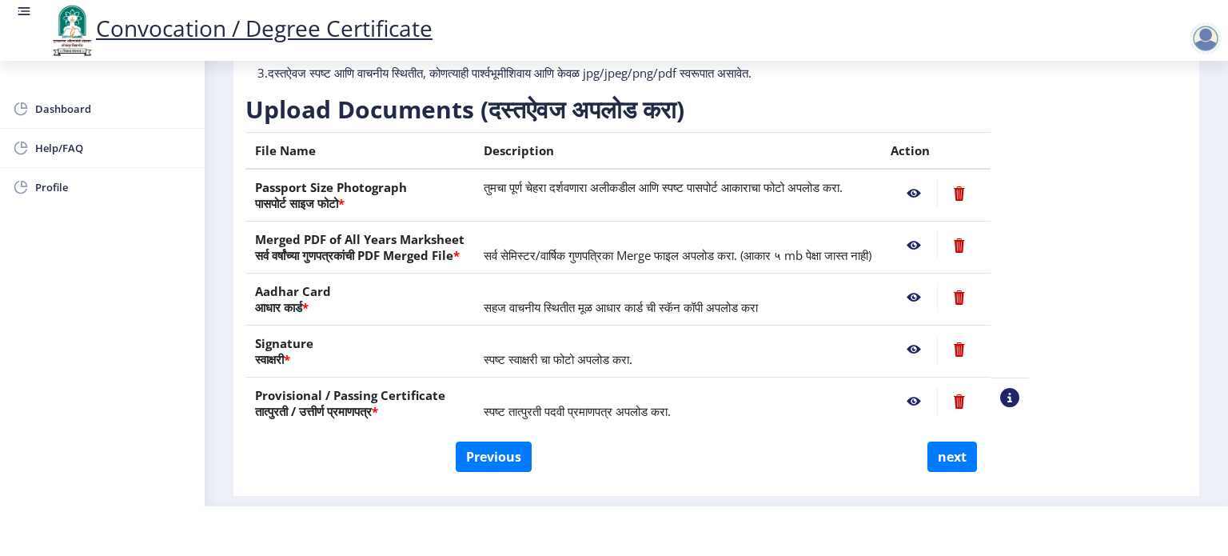
scroll to position [202, 0]
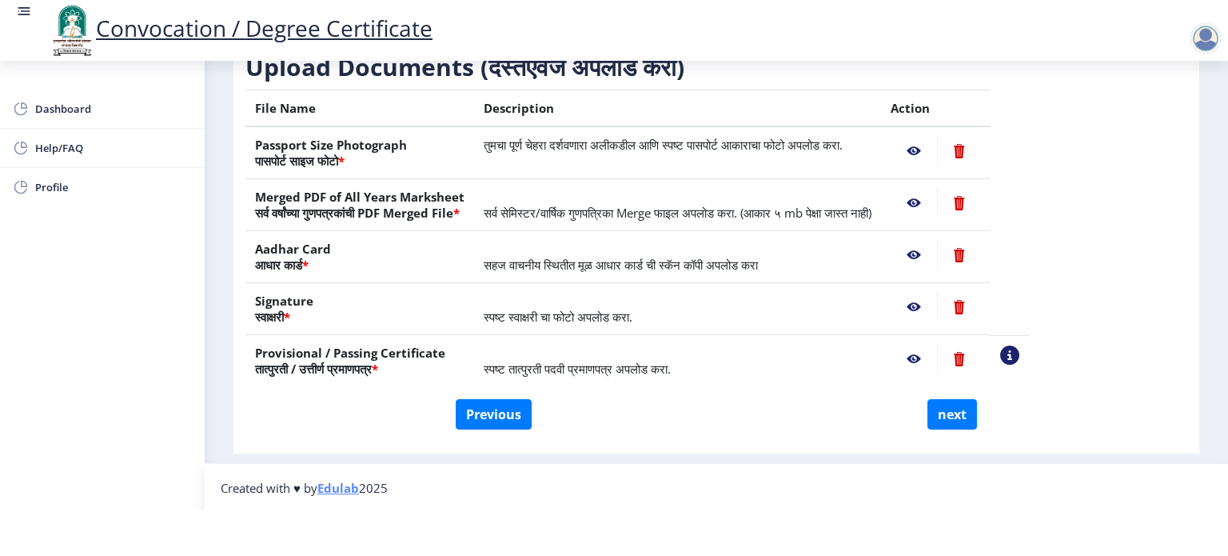
click at [937, 252] on nb-action at bounding box center [913, 255] width 46 height 29
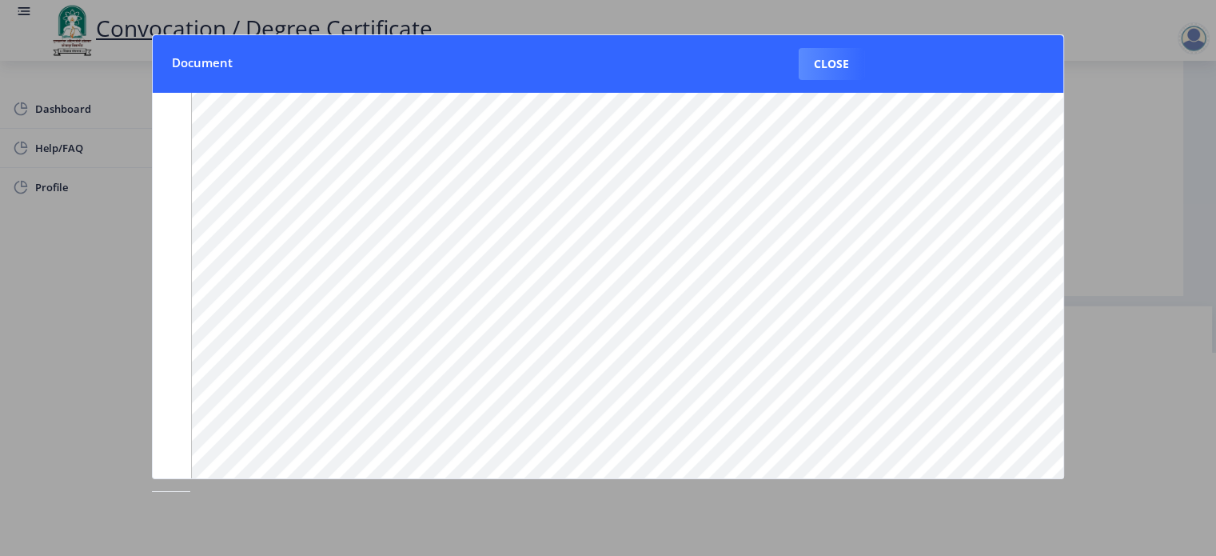
scroll to position [80, 0]
click at [831, 58] on button "Close" at bounding box center [831, 64] width 66 height 32
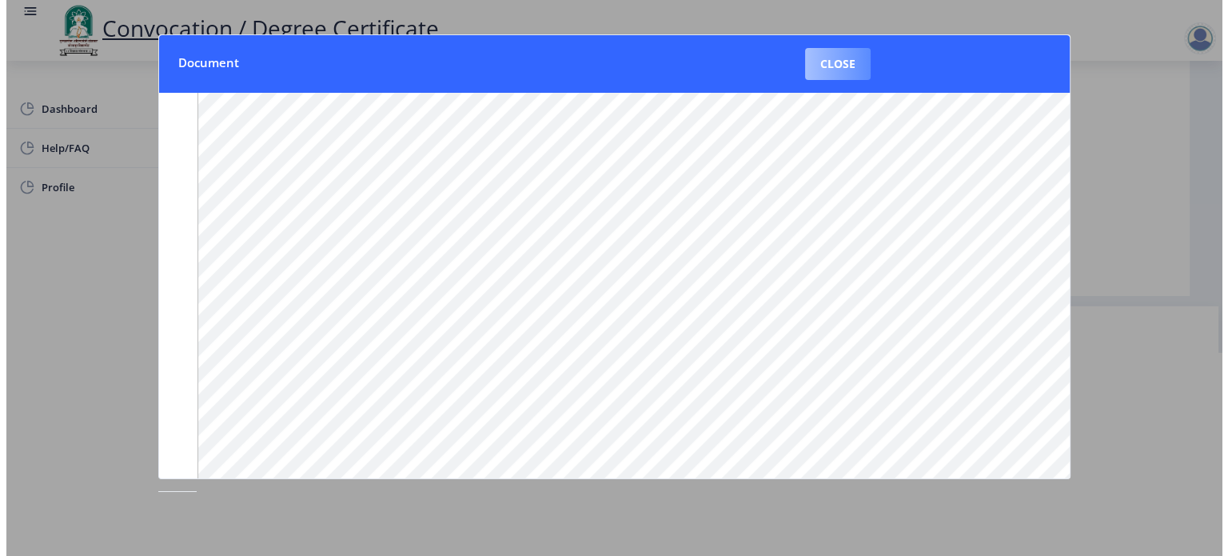
scroll to position [46, 0]
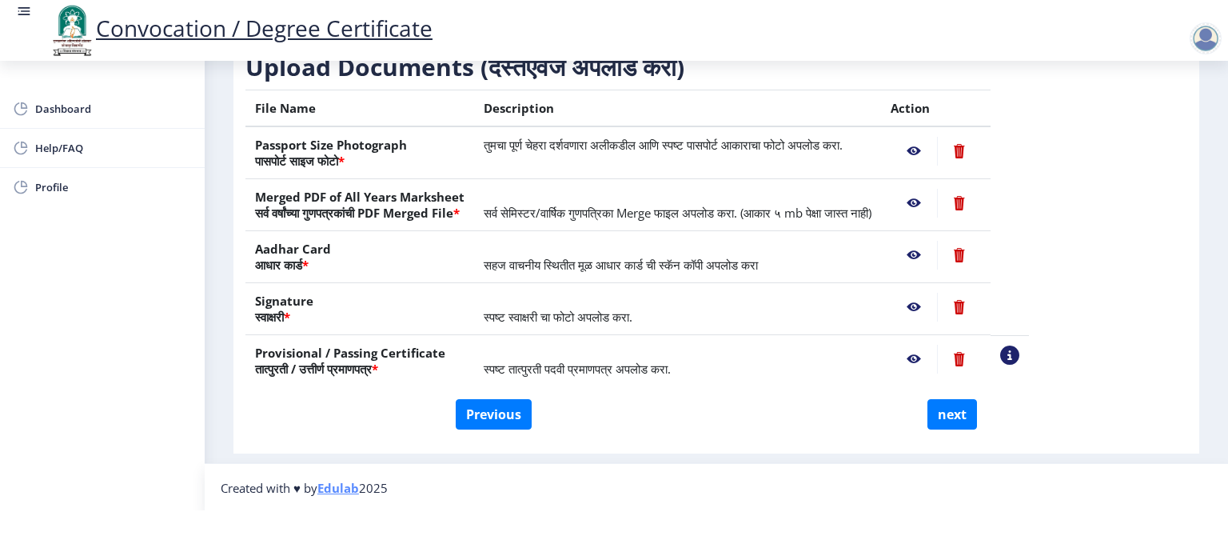
click at [937, 301] on nb-action at bounding box center [913, 307] width 46 height 29
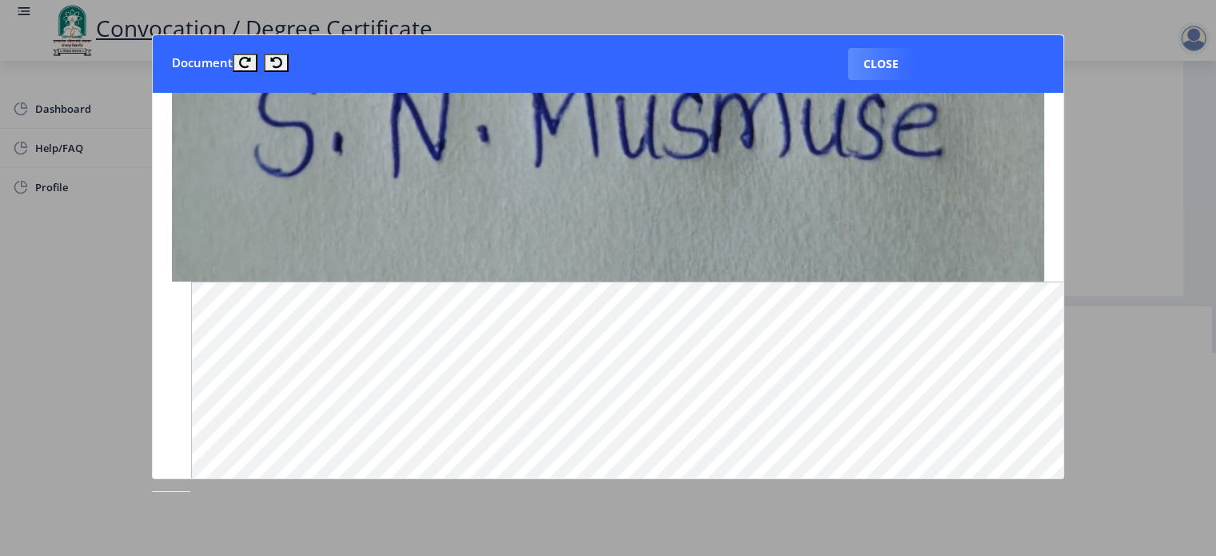
scroll to position [0, 0]
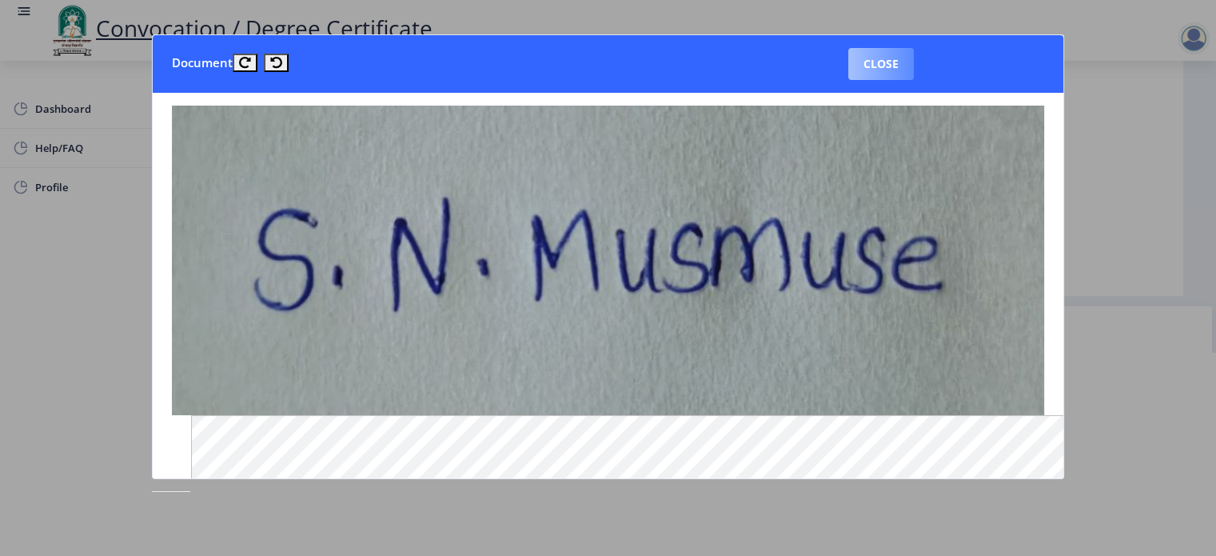
click at [886, 67] on button "Close" at bounding box center [881, 64] width 66 height 32
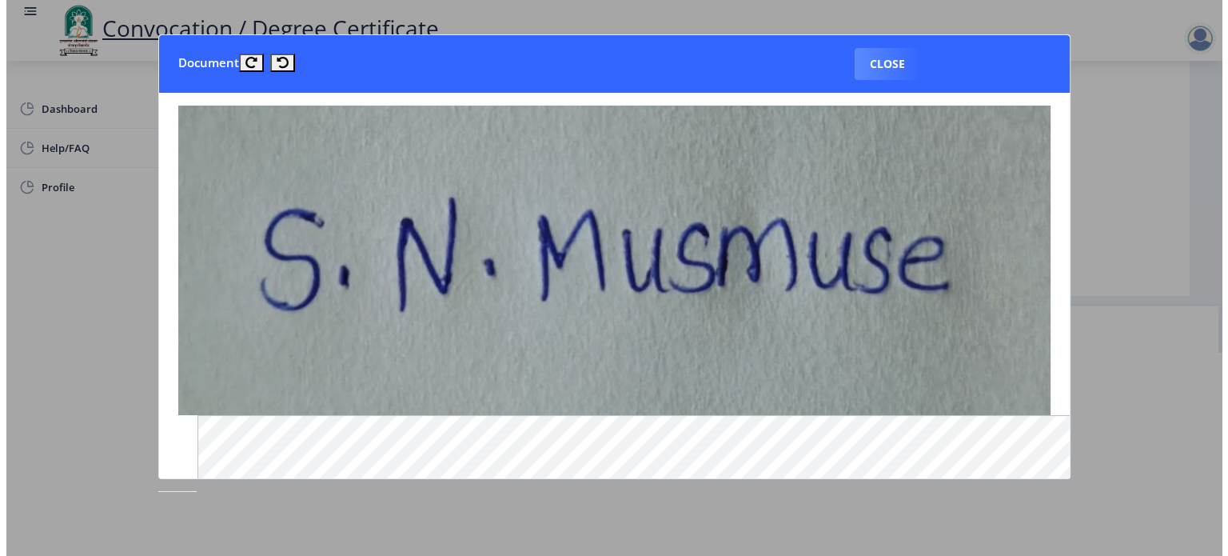
scroll to position [46, 0]
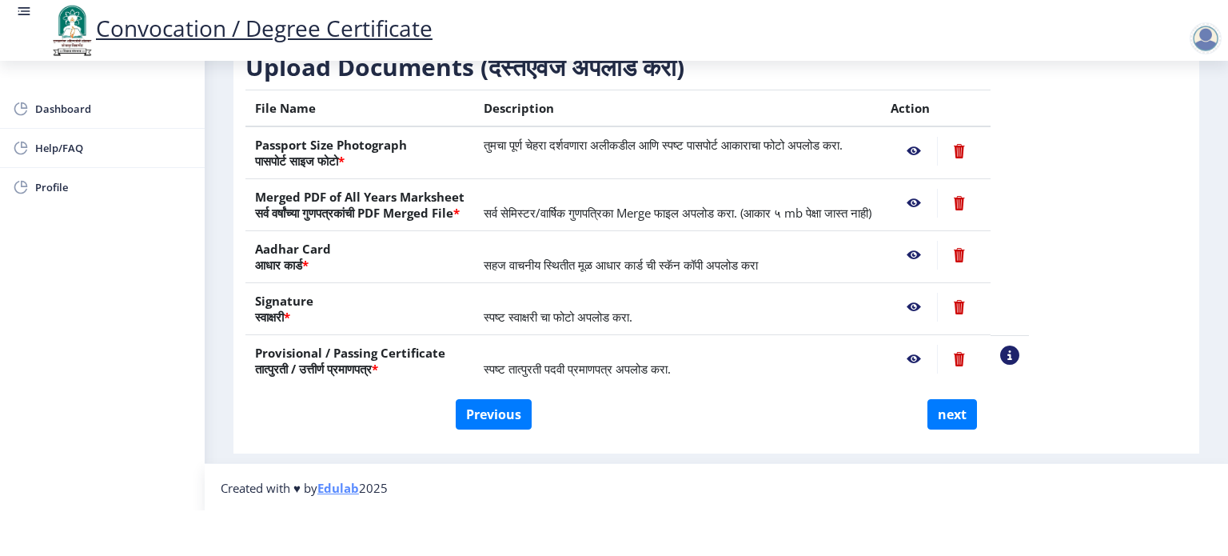
click at [937, 355] on nb-action at bounding box center [913, 358] width 46 height 29
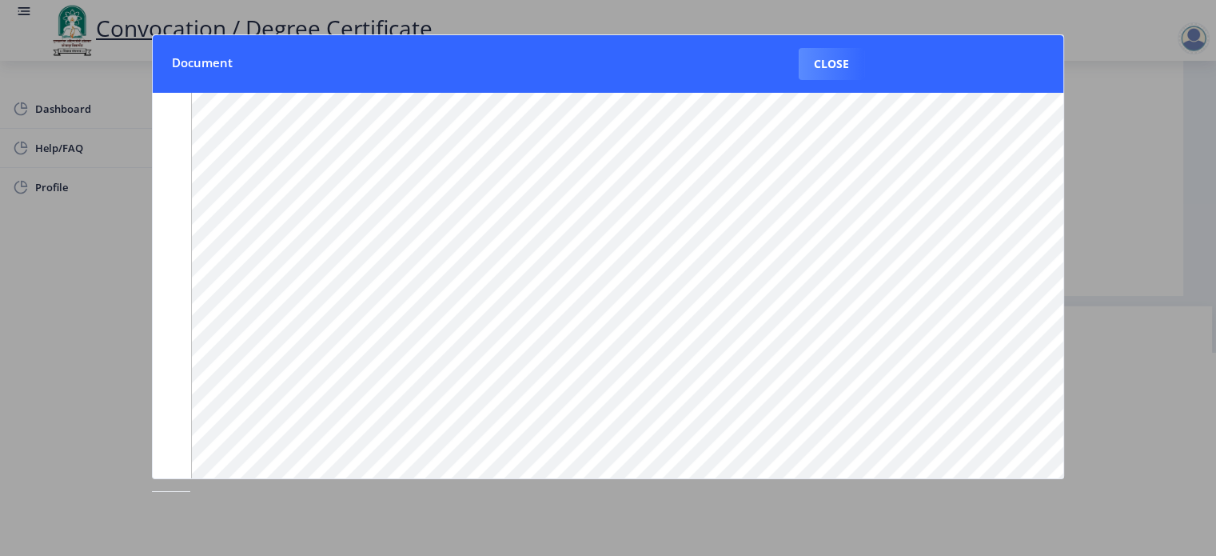
scroll to position [206, 0]
click at [838, 63] on button "Close" at bounding box center [831, 64] width 66 height 32
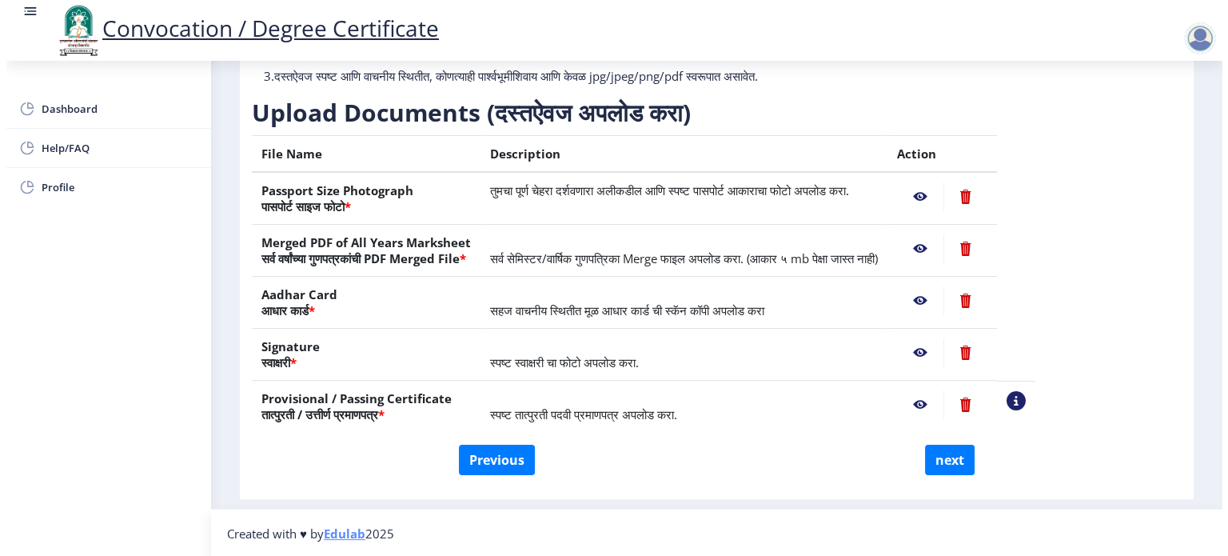
scroll to position [46, 0]
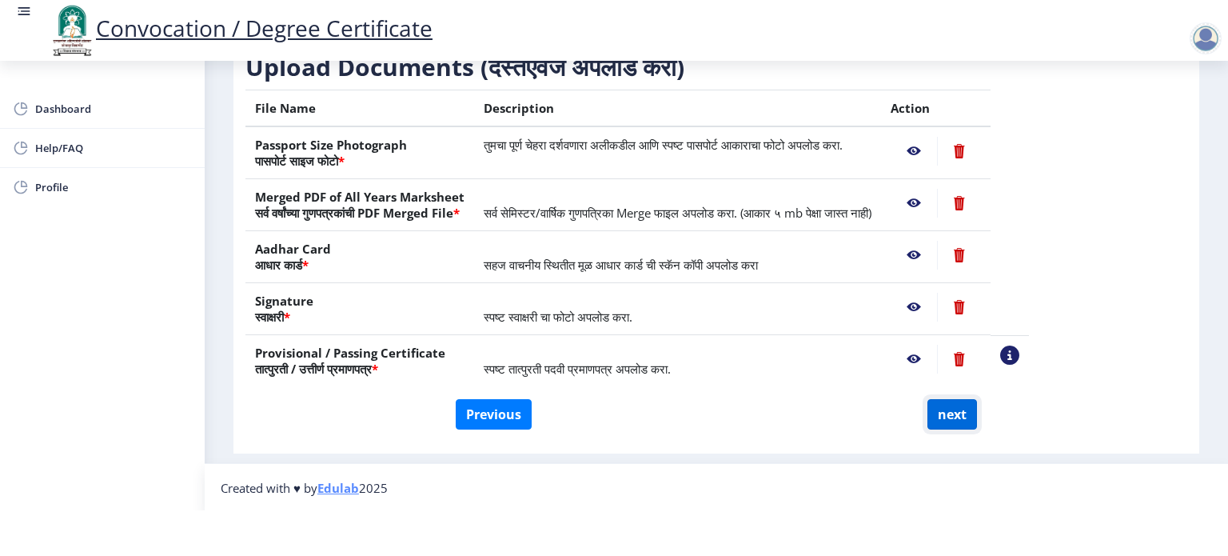
click at [951, 412] on button "next" at bounding box center [952, 414] width 50 height 30
select select
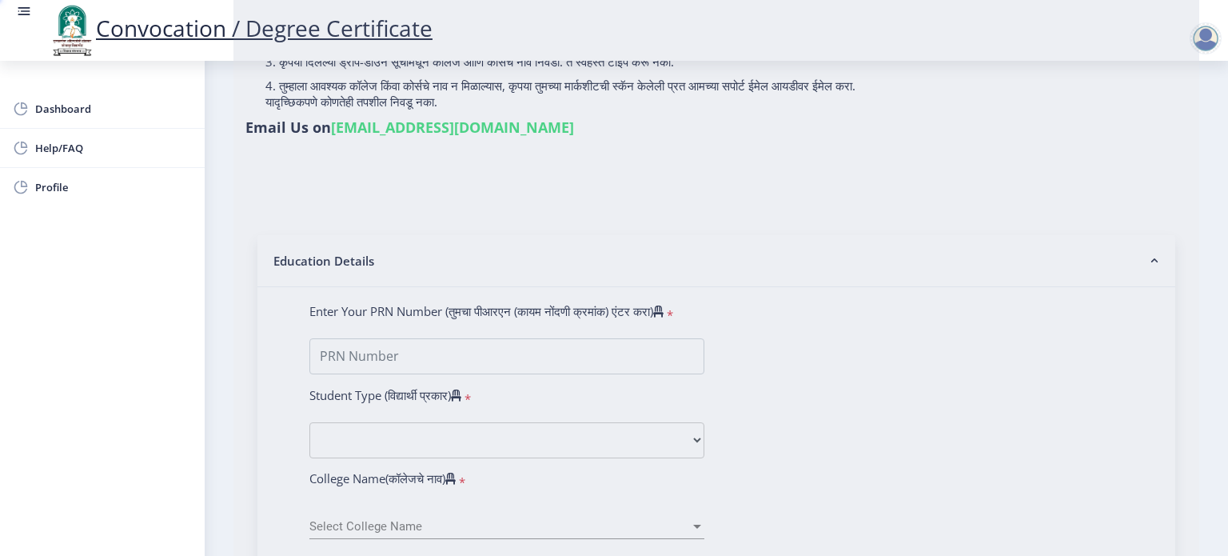
scroll to position [0, 0]
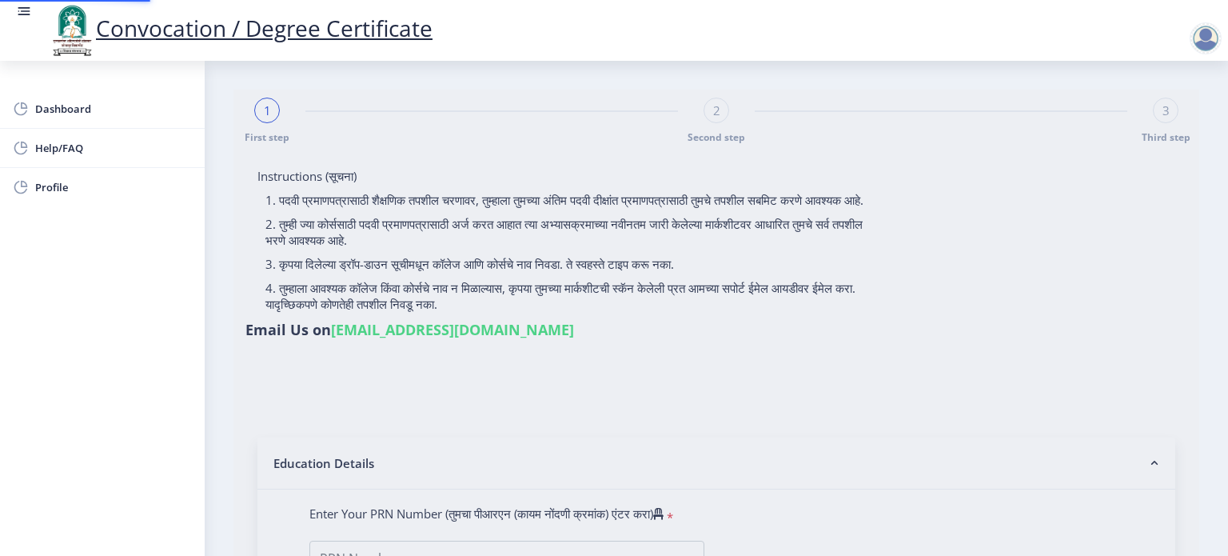
type input "[PERSON_NAME] [PERSON_NAME] MUSMUSE"
type input "LAXMI"
select select
type input "[PERSON_NAME] [PERSON_NAME] MUSMUSE"
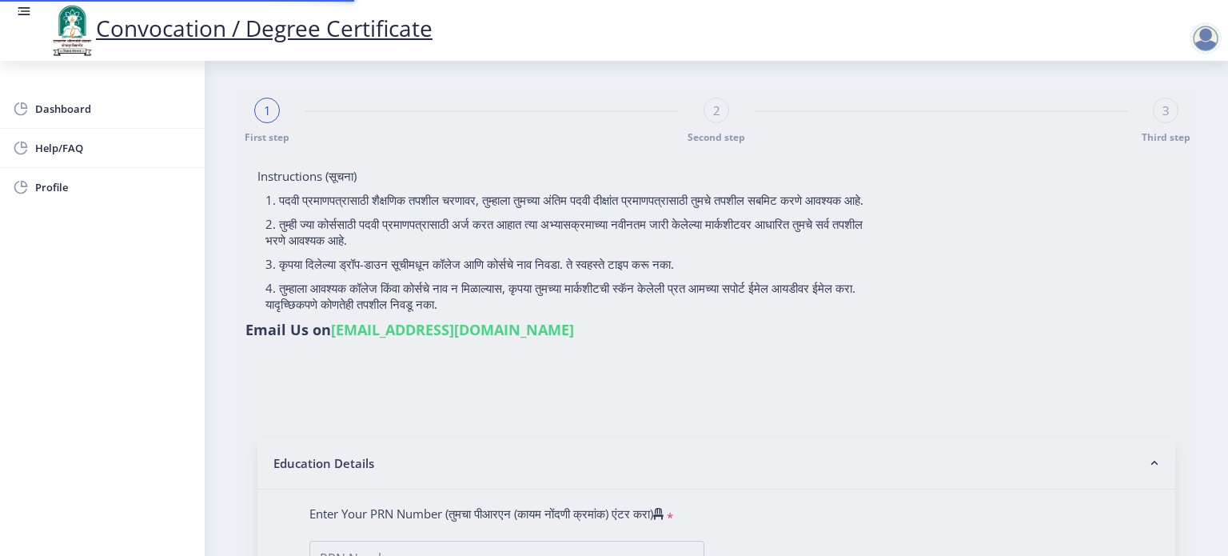
type input "LAXMI"
select select
type input "[PERSON_NAME] [PERSON_NAME] MUSMUSE"
type input "LAXMI"
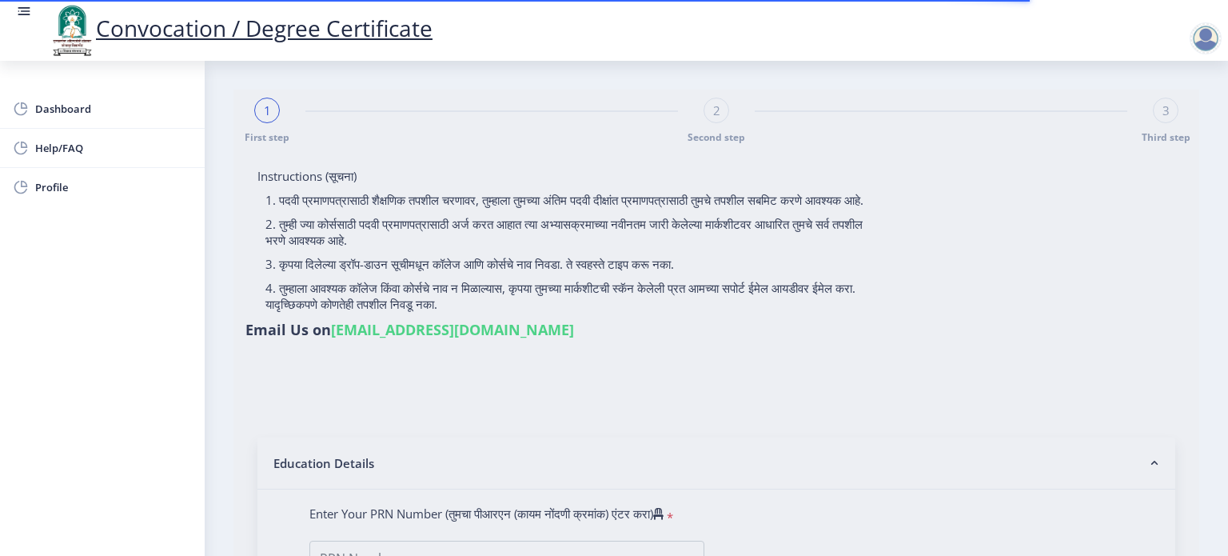
type input "2016032500123934"
select select "Regular"
select select "2019"
select select "May"
select select "Grade A+"
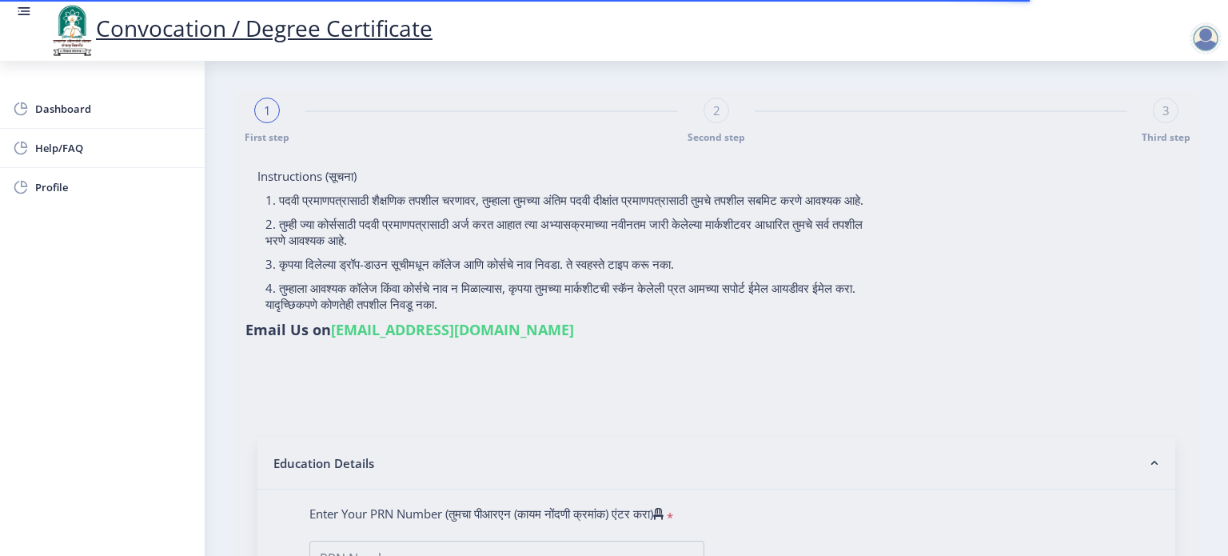
type input "820068"
type input "MUSMUSE SUJATA NAGNATH"
select select
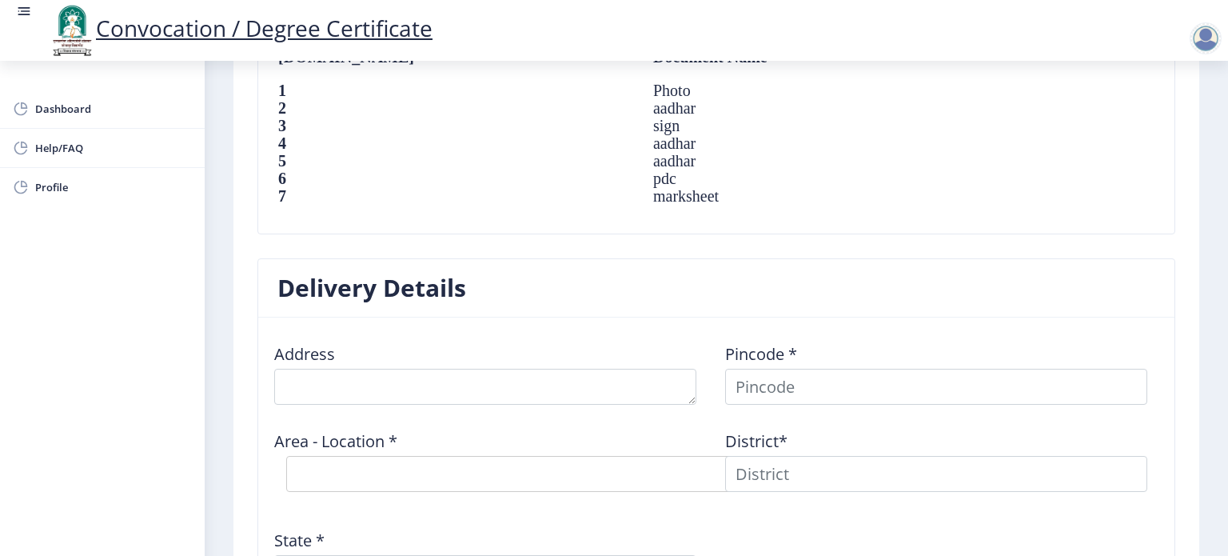
scroll to position [1199, 0]
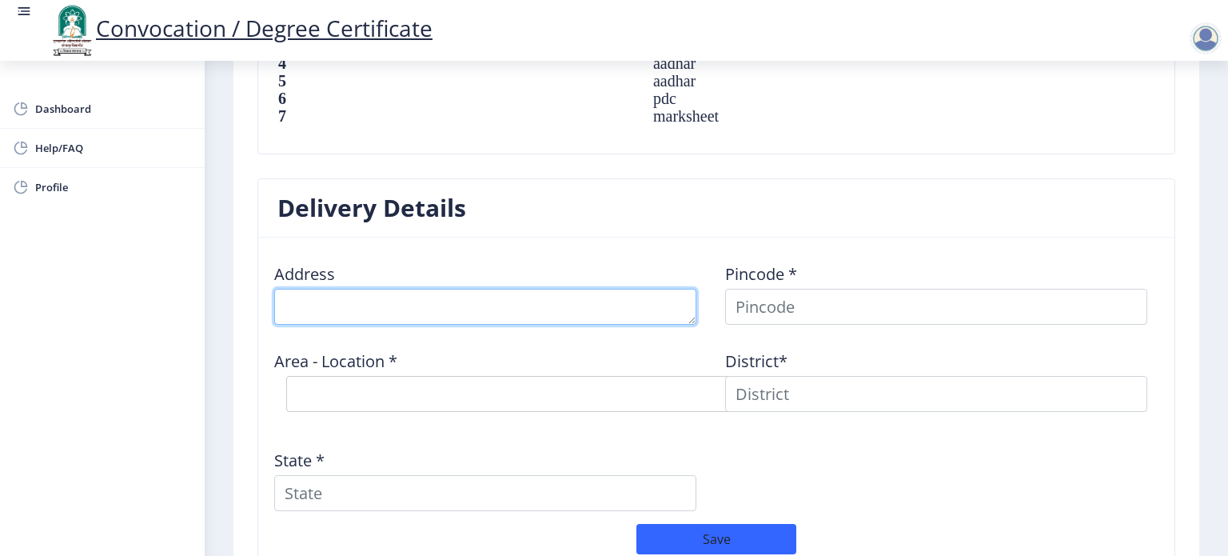
click at [414, 308] on textarea at bounding box center [485, 307] width 422 height 36
type textarea "74/1, Samata Nagar, Bhoinja"
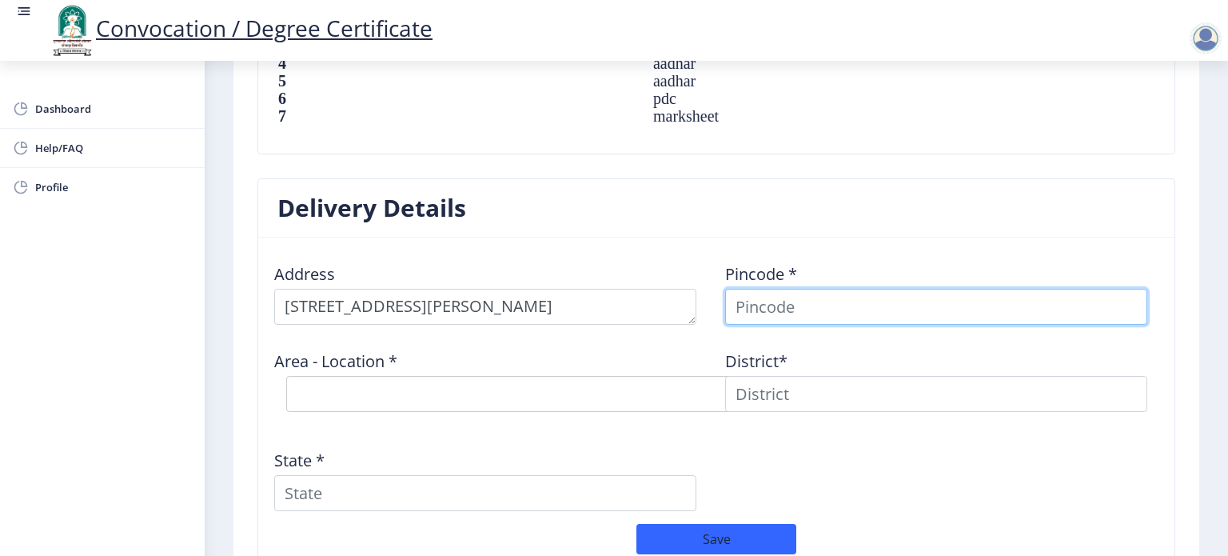
click at [769, 310] on input at bounding box center [936, 307] width 422 height 36
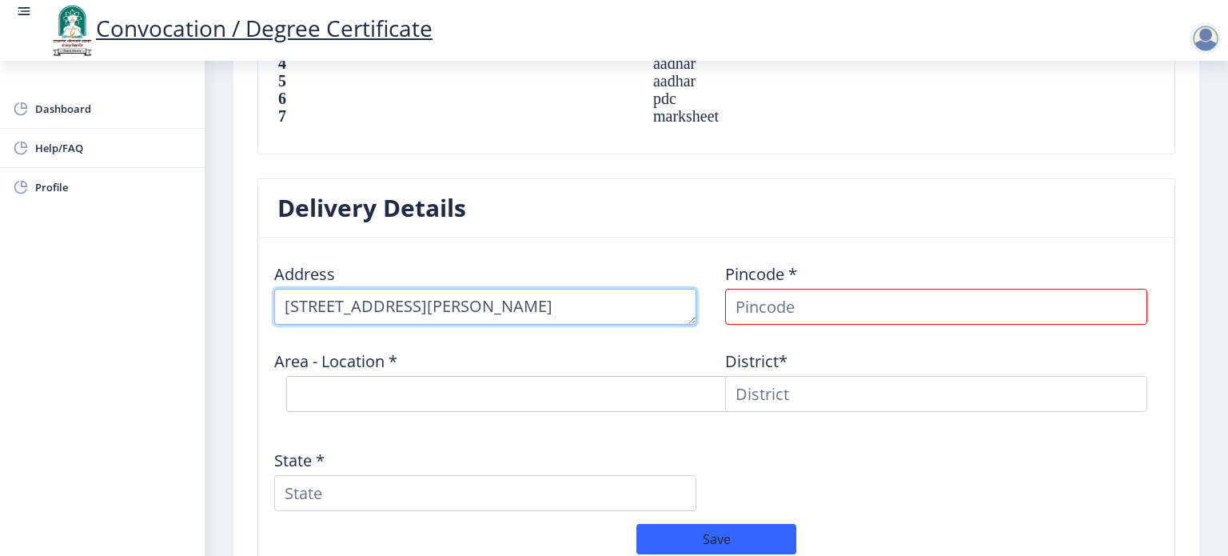
click at [560, 305] on textarea at bounding box center [485, 307] width 422 height 36
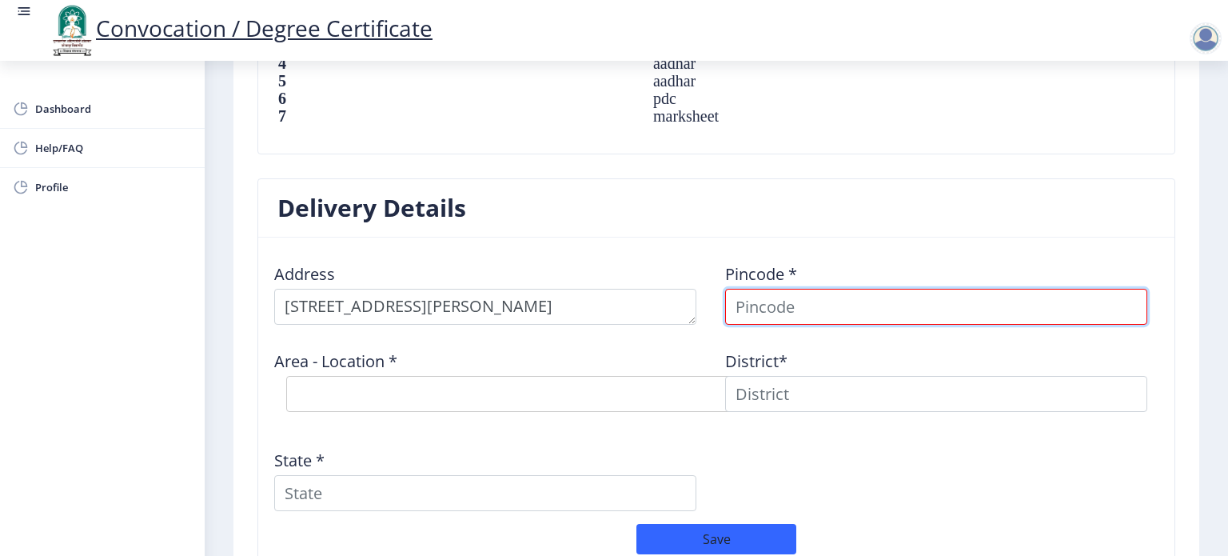
click at [790, 303] on input at bounding box center [936, 307] width 422 height 36
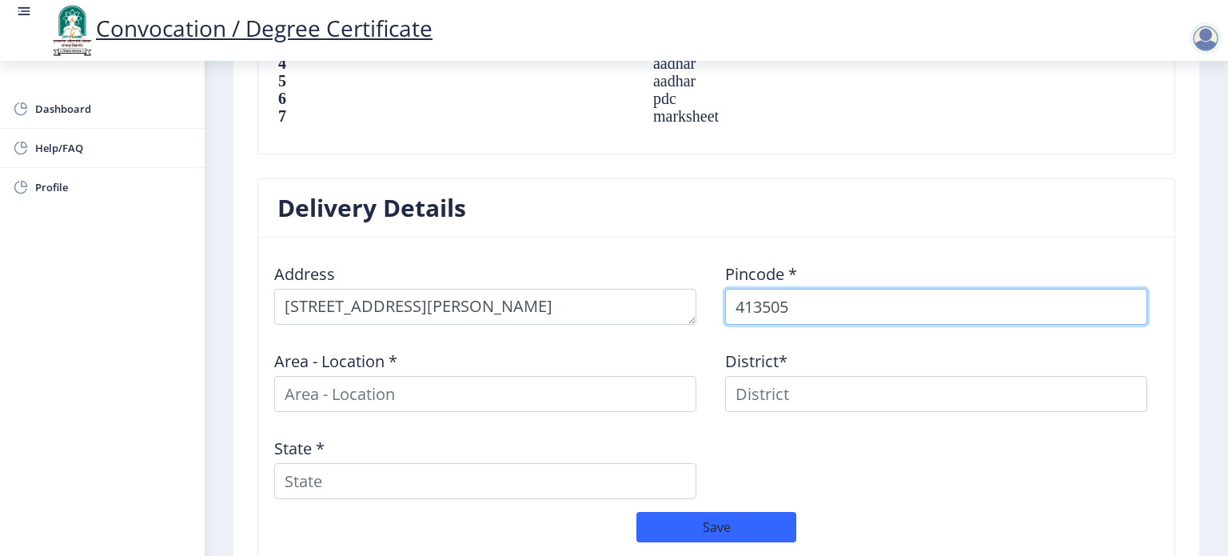
type input "413505"
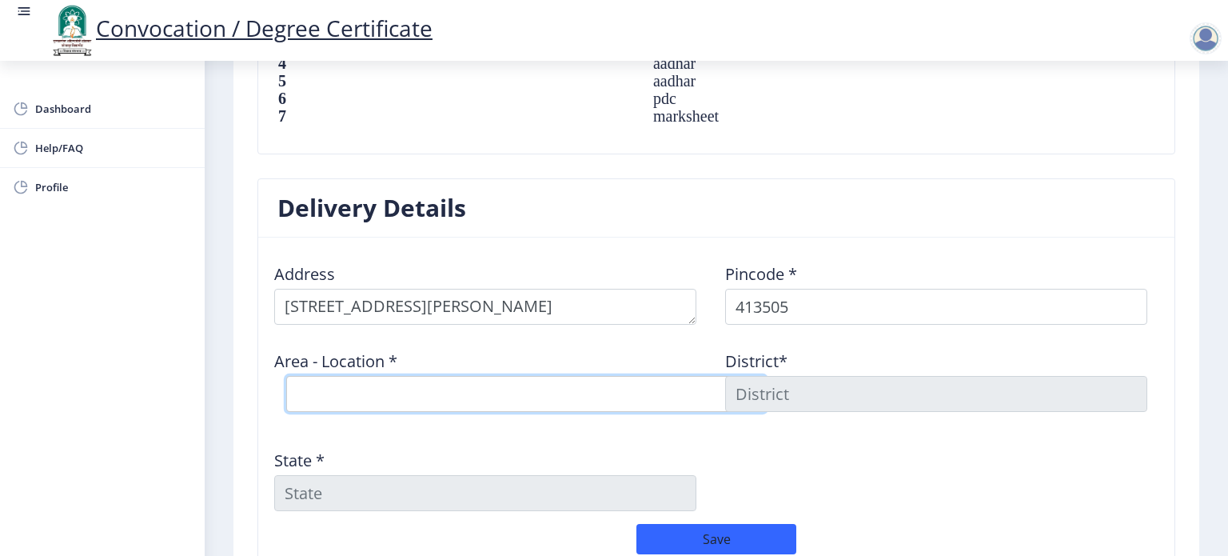
click at [321, 394] on select "Select Area Location Ambhi B.O Anala B.O Chinchpur Bk. B.O Domgaon B.O Donja B.…" at bounding box center [526, 394] width 480 height 36
select select "10: Object"
click at [286, 376] on select "Select Area Location Ambhi B.O Anala B.O Chinchpur Bk. B.O Domgaon B.O Donja B.…" at bounding box center [526, 394] width 480 height 36
type input "OSMANABAD"
type input "Maharashtra"
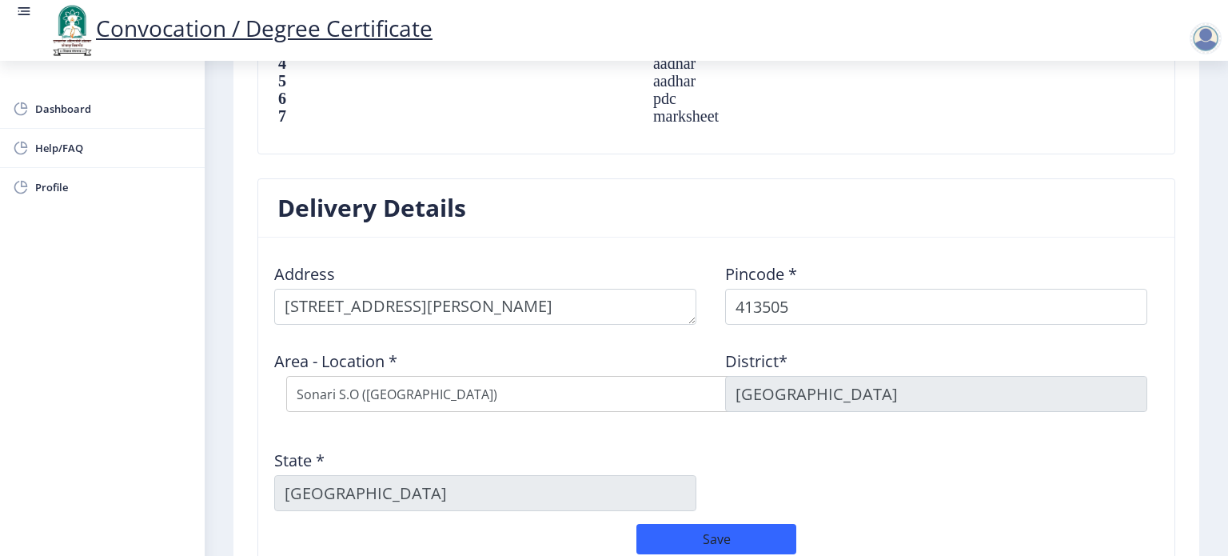
click at [623, 455] on div "State * Maharashtra" at bounding box center [490, 473] width 451 height 74
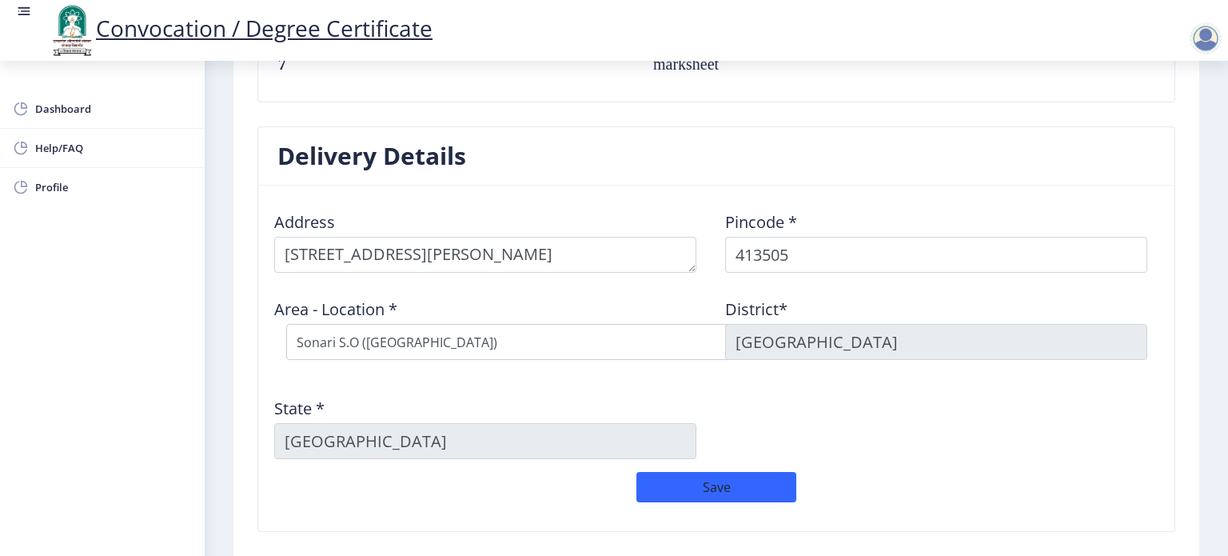
scroll to position [1279, 0]
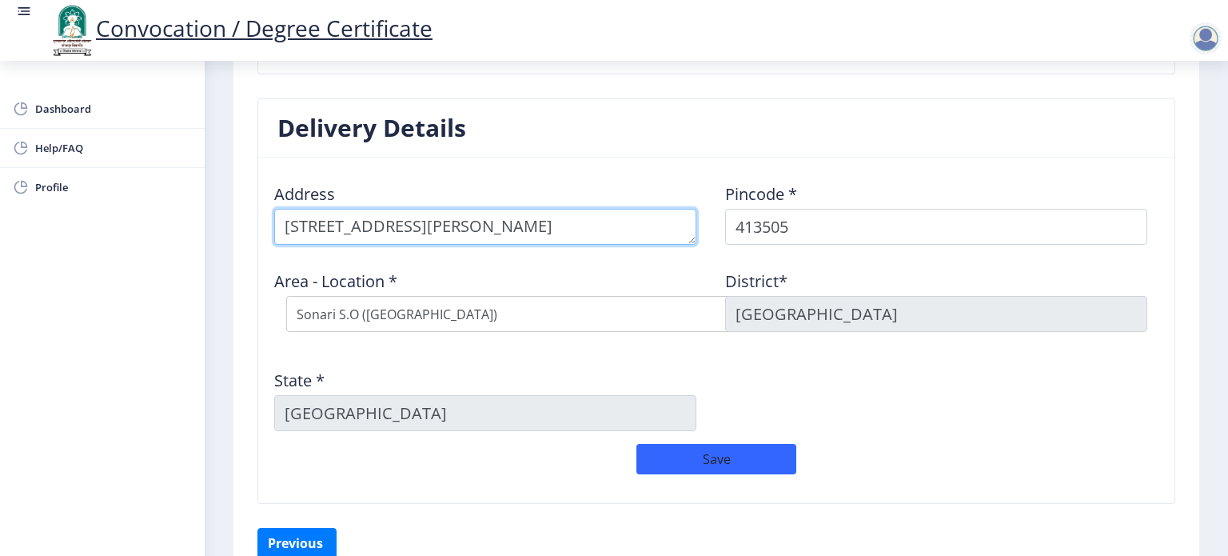
click at [525, 222] on textarea at bounding box center [485, 227] width 422 height 36
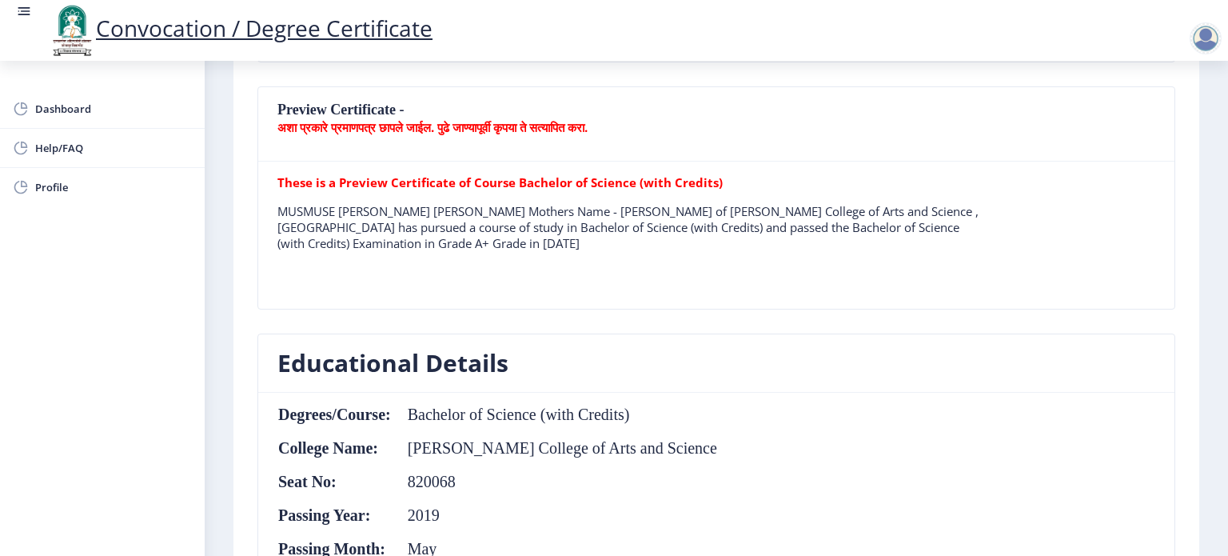
scroll to position [480, 0]
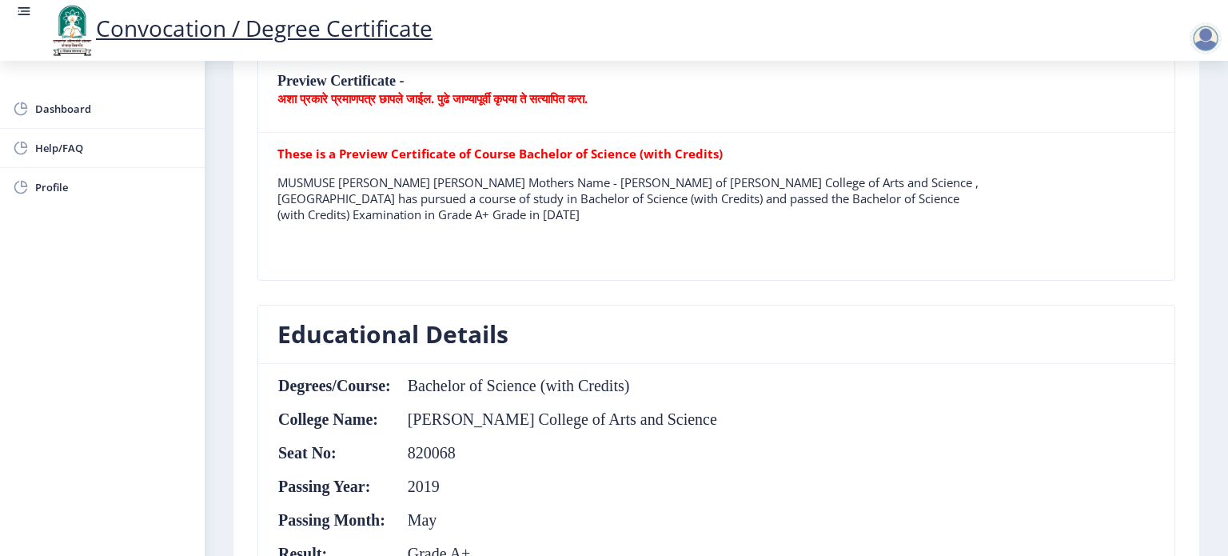
type textarea "74/1, Samata Nagar, Bhoinja Taluka Paranda District Dharashiv"
click at [691, 158] on b "These is a Preview Certificate of Course Bachelor of Science (with Credits)" at bounding box center [499, 153] width 445 height 16
drag, startPoint x: 642, startPoint y: 156, endPoint x: 697, endPoint y: 156, distance: 55.2
click at [697, 156] on b "These is a Preview Certificate of Course Bachelor of Science (with Credits)" at bounding box center [499, 153] width 445 height 16
click at [729, 157] on p "These is a Preview Certificate of Course Bachelor of Science (with Credits)" at bounding box center [628, 153] width 702 height 16
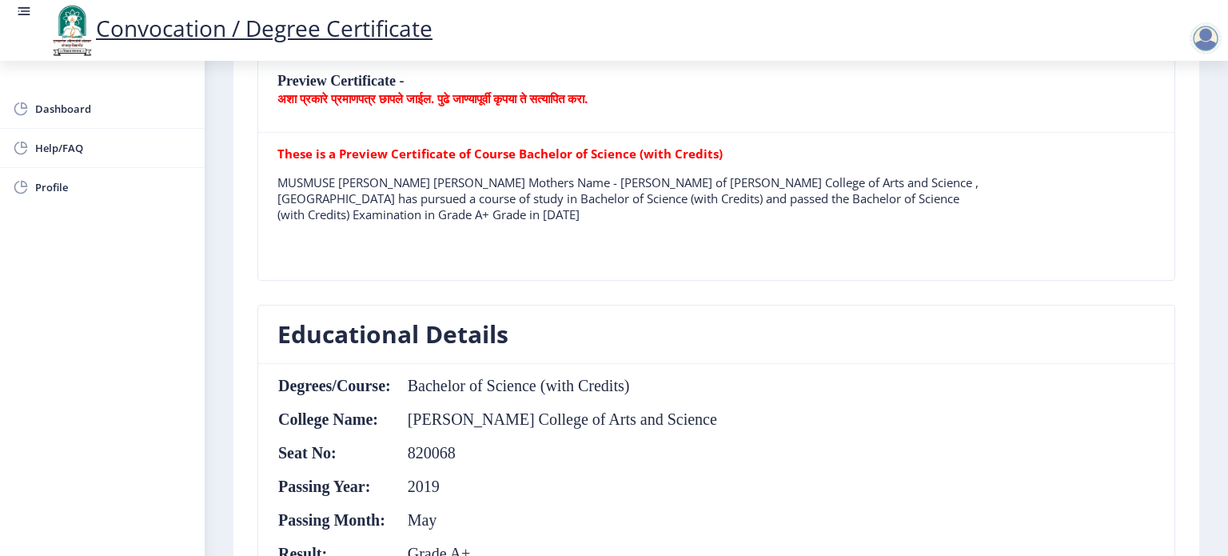
click at [351, 213] on p "MUSMUSE SUJATA NAGNATH Mothers Name - LAXMI of Baburao Patil College of Arts an…" at bounding box center [628, 198] width 702 height 48
drag, startPoint x: 284, startPoint y: 183, endPoint x: 394, endPoint y: 181, distance: 110.3
click at [394, 181] on p "MUSMUSE SUJATA NAGNATH Mothers Name - LAXMI of Baburao Patil College of Arts an…" at bounding box center [628, 198] width 702 height 48
click at [473, 179] on p "MUSMUSE SUJATA NAGNATH Mothers Name - LAXMI of Baburao Patil College of Arts an…" at bounding box center [628, 198] width 702 height 48
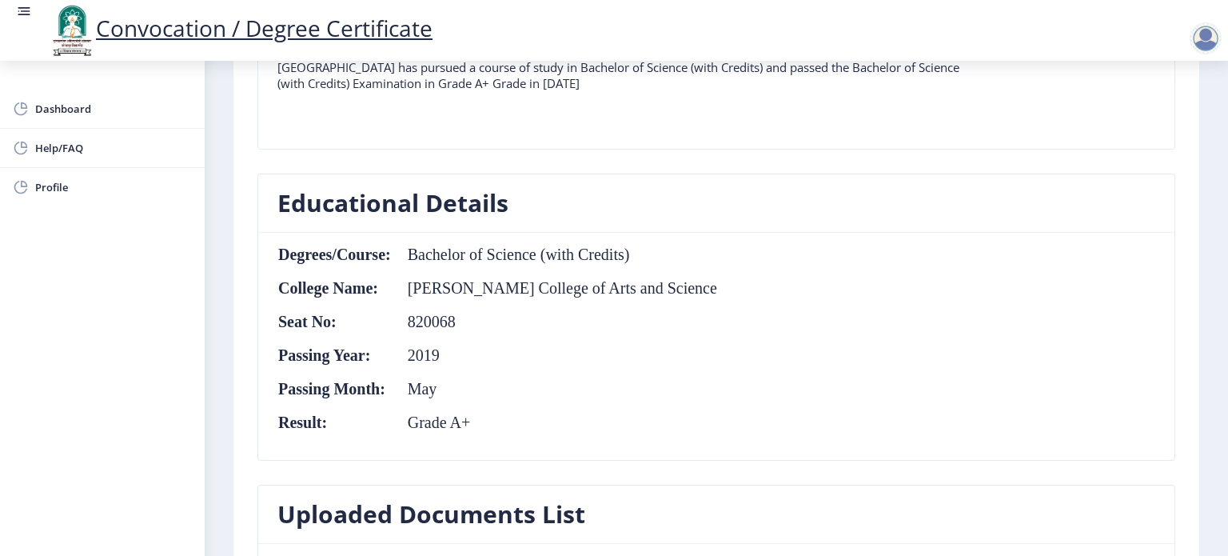
scroll to position [639, 0]
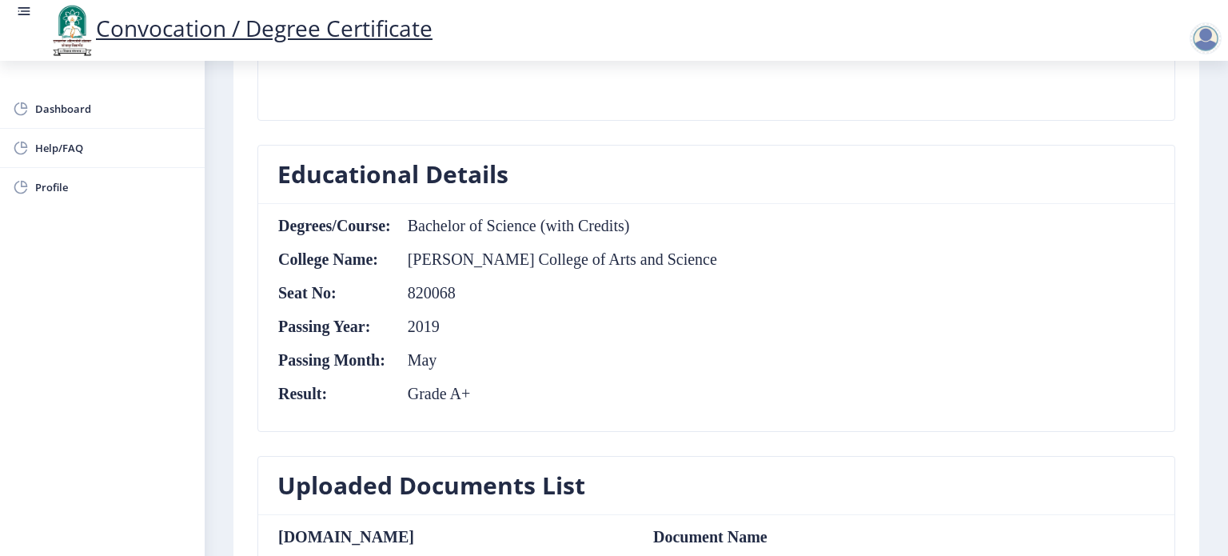
click at [436, 292] on td "820068" at bounding box center [555, 293] width 326 height 18
drag, startPoint x: 604, startPoint y: 293, endPoint x: 602, endPoint y: 309, distance: 16.2
click at [603, 295] on td "820068" at bounding box center [555, 293] width 326 height 18
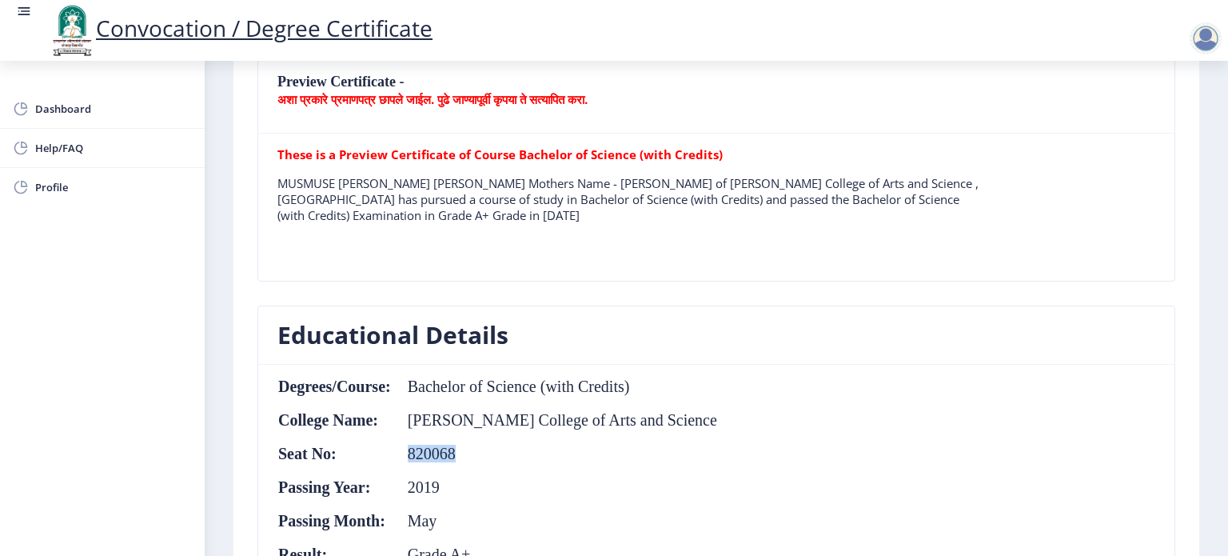
scroll to position [560, 0]
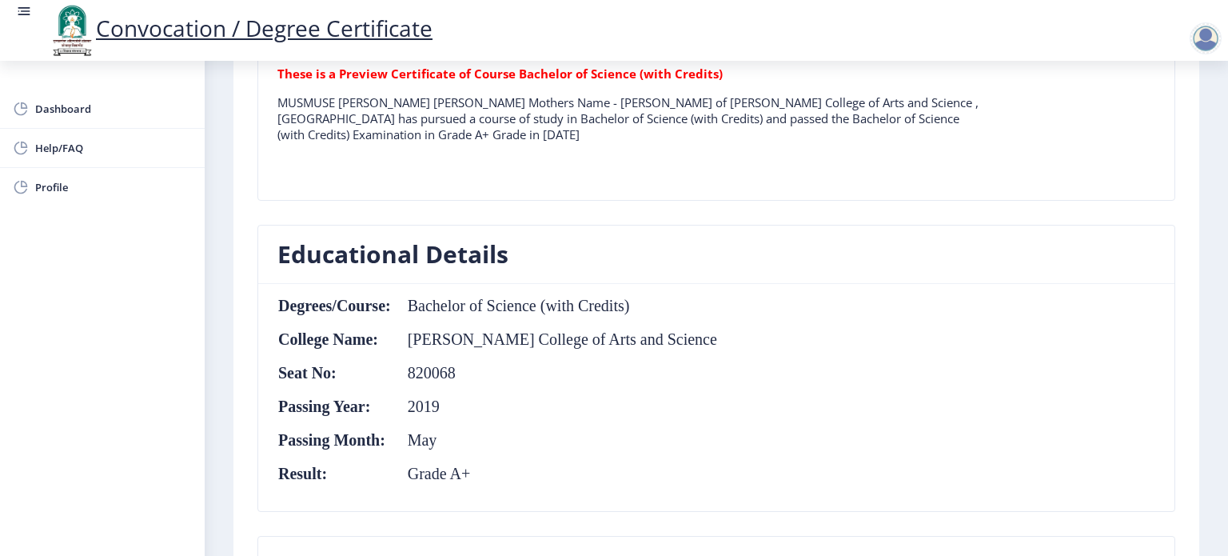
click at [698, 379] on nb-card-body "Degrees/Course: Bachelor of Science (with Credits) College Name: Baburao Patil …" at bounding box center [716, 397] width 916 height 227
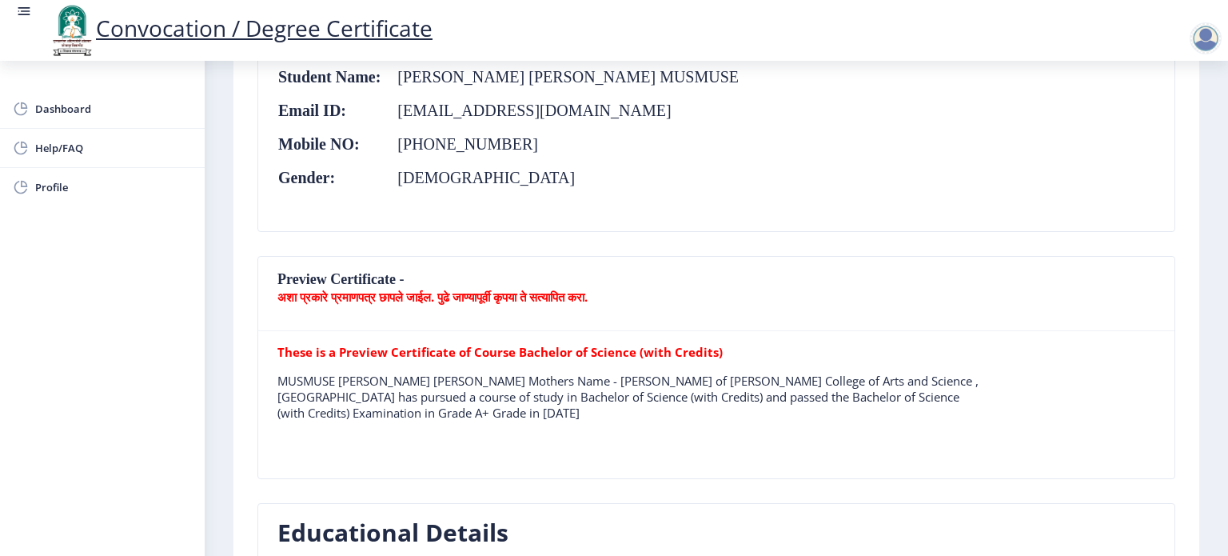
scroll to position [400, 0]
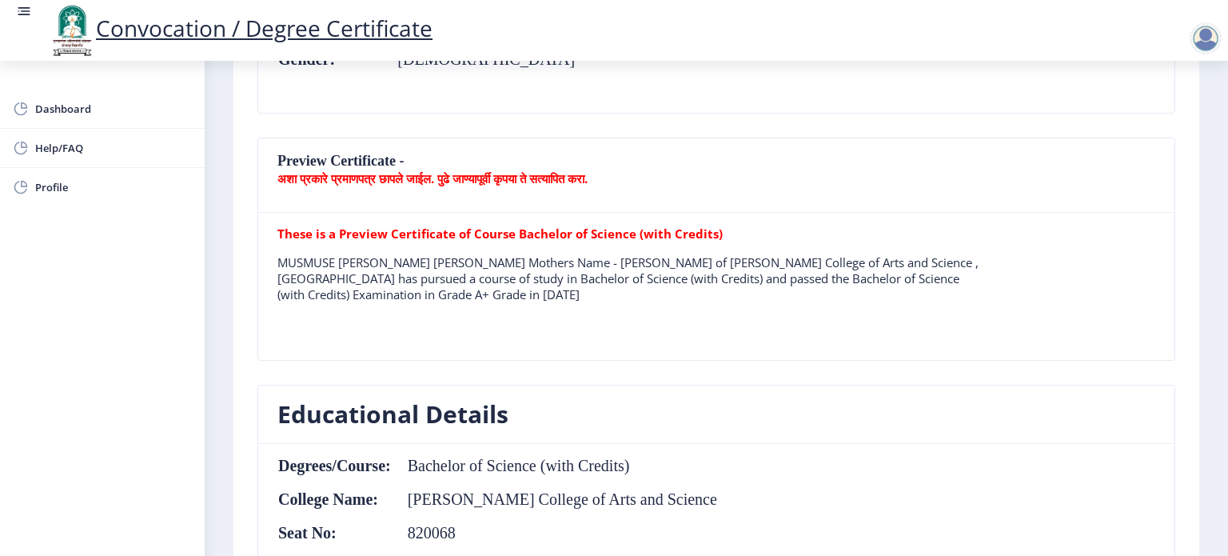
click at [837, 261] on p "MUSMUSE SUJATA NAGNATH Mothers Name - LAXMI of Baburao Patil College of Arts an…" at bounding box center [628, 278] width 702 height 48
click at [846, 265] on p "MUSMUSE SUJATA NAGNATH Mothers Name - LAXMI of Baburao Patil College of Arts an…" at bounding box center [628, 278] width 702 height 48
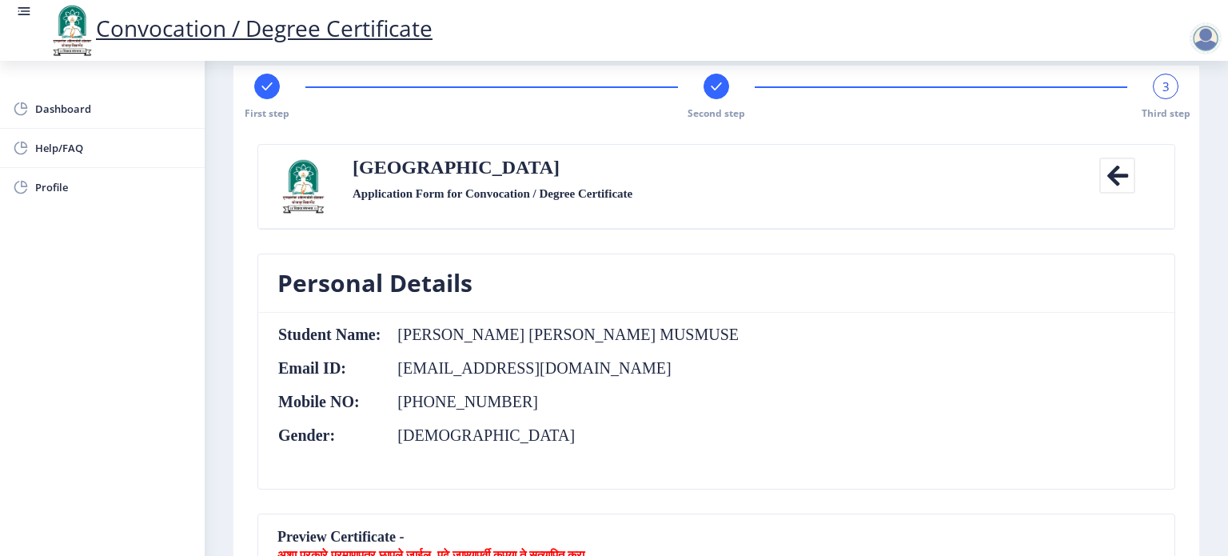
scroll to position [0, 0]
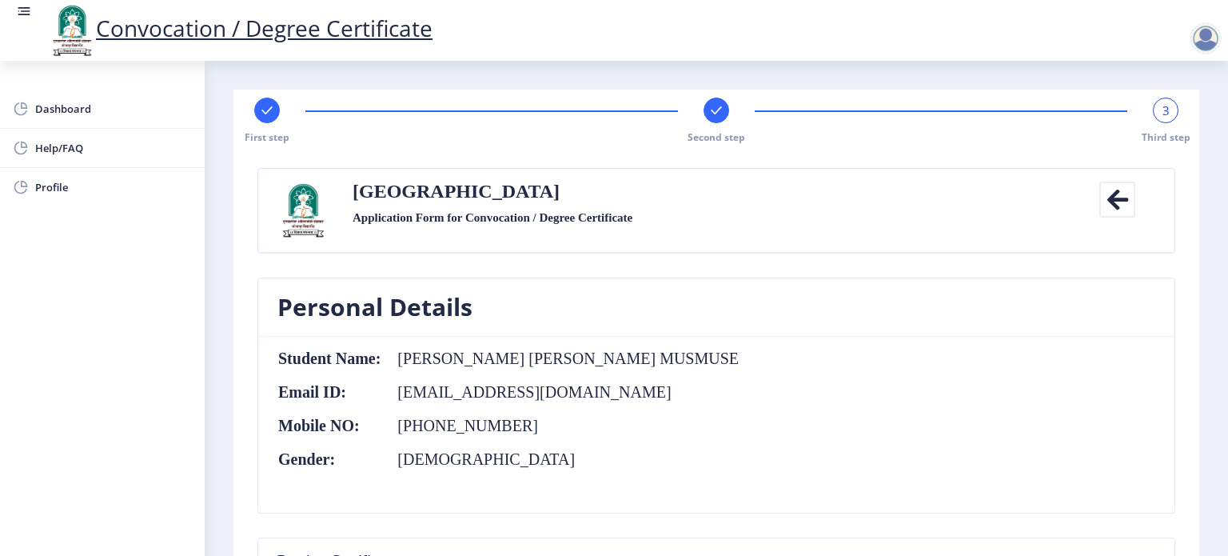
click at [1116, 203] on icon at bounding box center [1117, 199] width 36 height 36
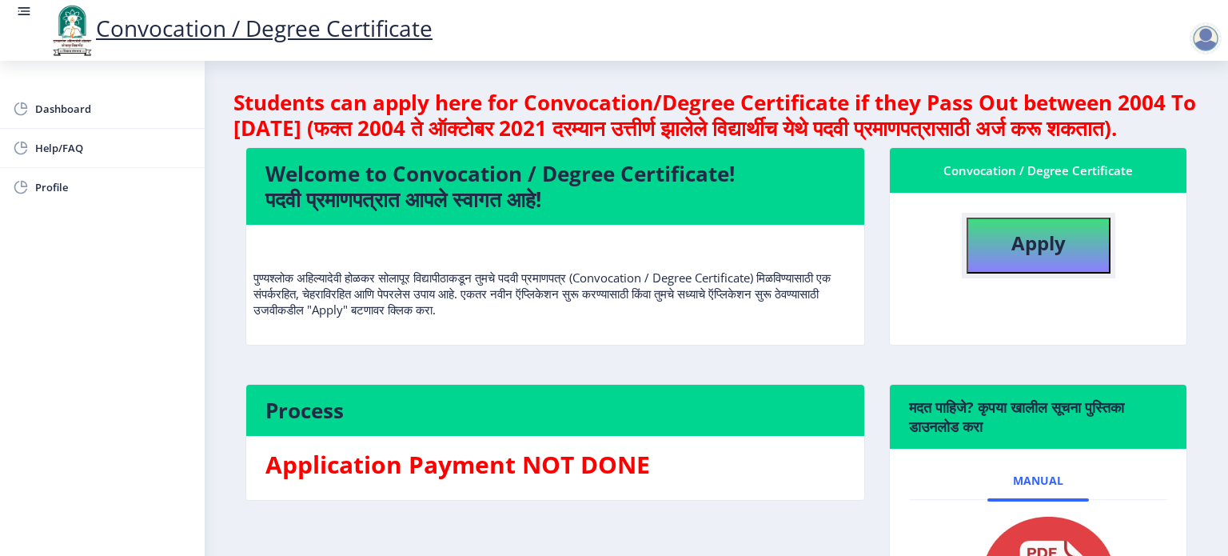
click at [1064, 256] on b "Apply" at bounding box center [1038, 242] width 54 height 26
select select
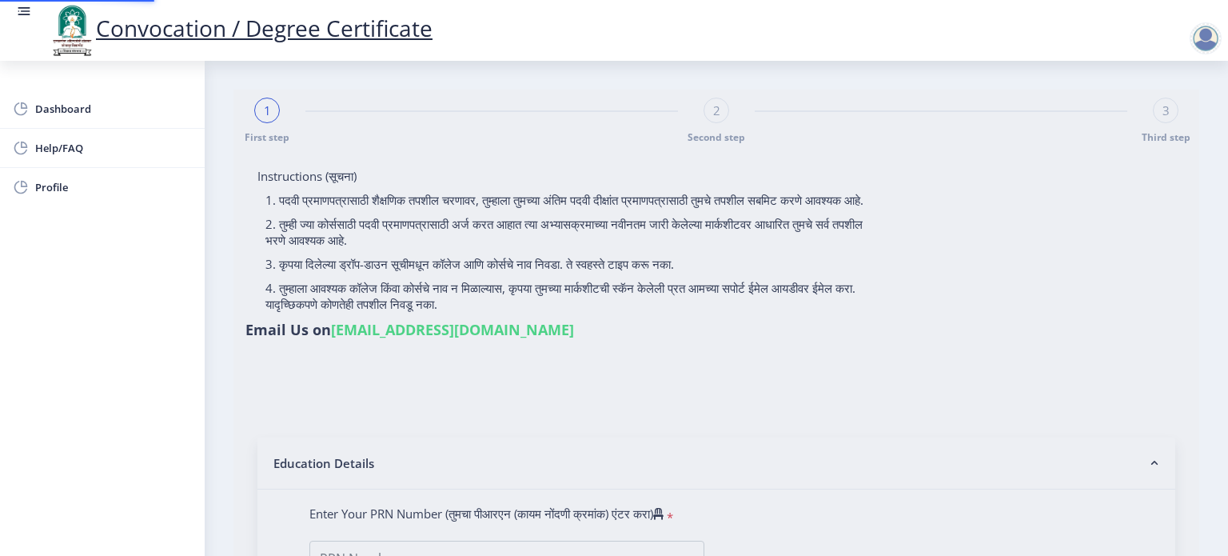
type input "[PERSON_NAME] [PERSON_NAME] MUSMUSE"
type input "LAXMI"
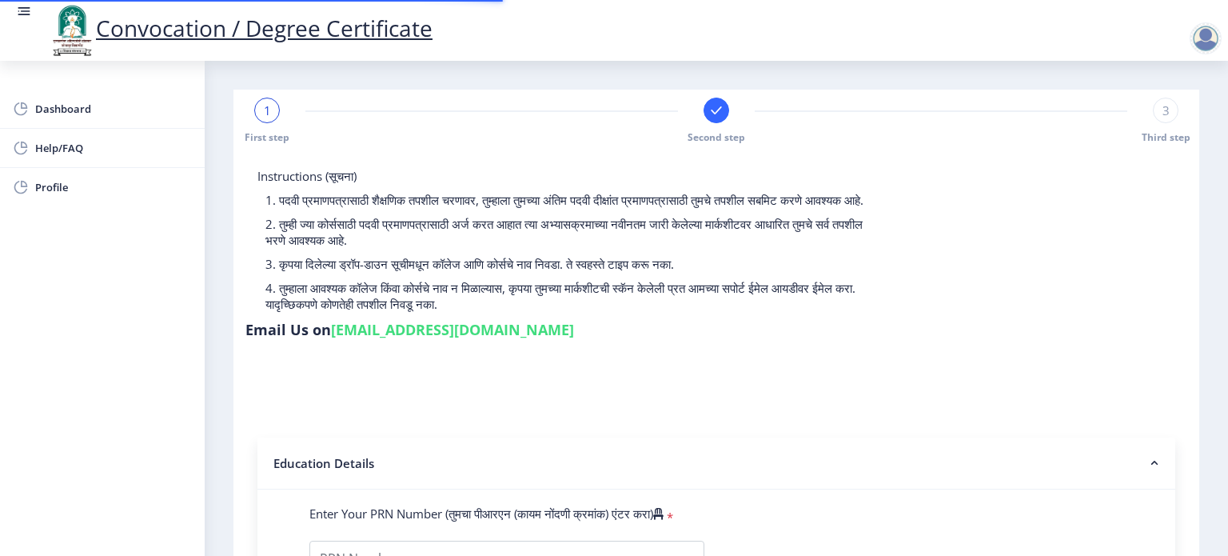
type input "2016032500123934"
select select "Regular"
select select "2019"
select select "May"
select select "Grade A+"
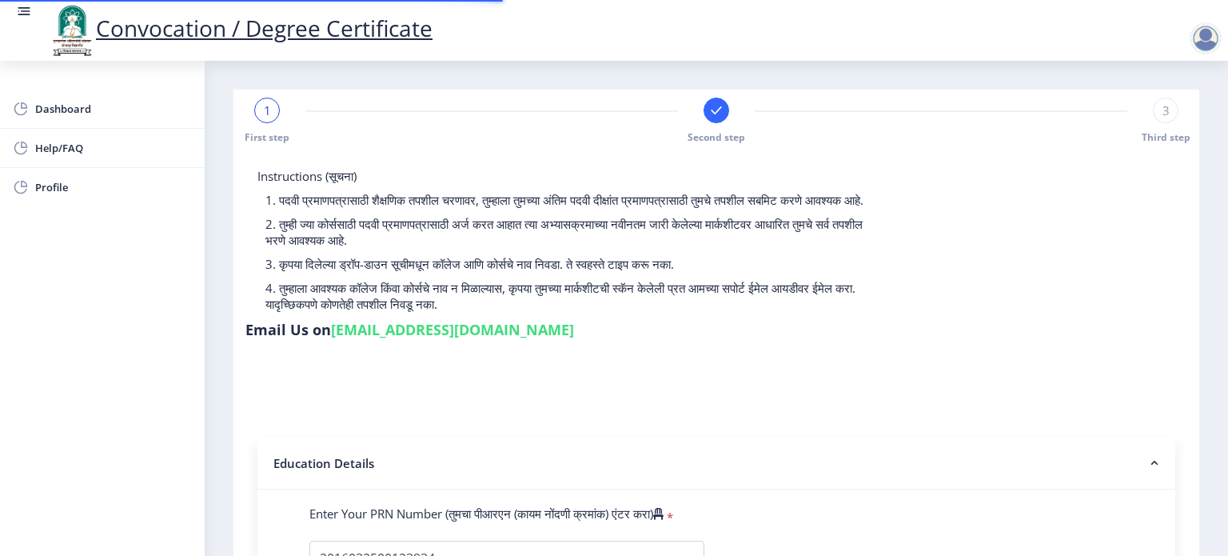
type input "820068"
type input "MUSMUSE SUJATA NAGNATH"
select select
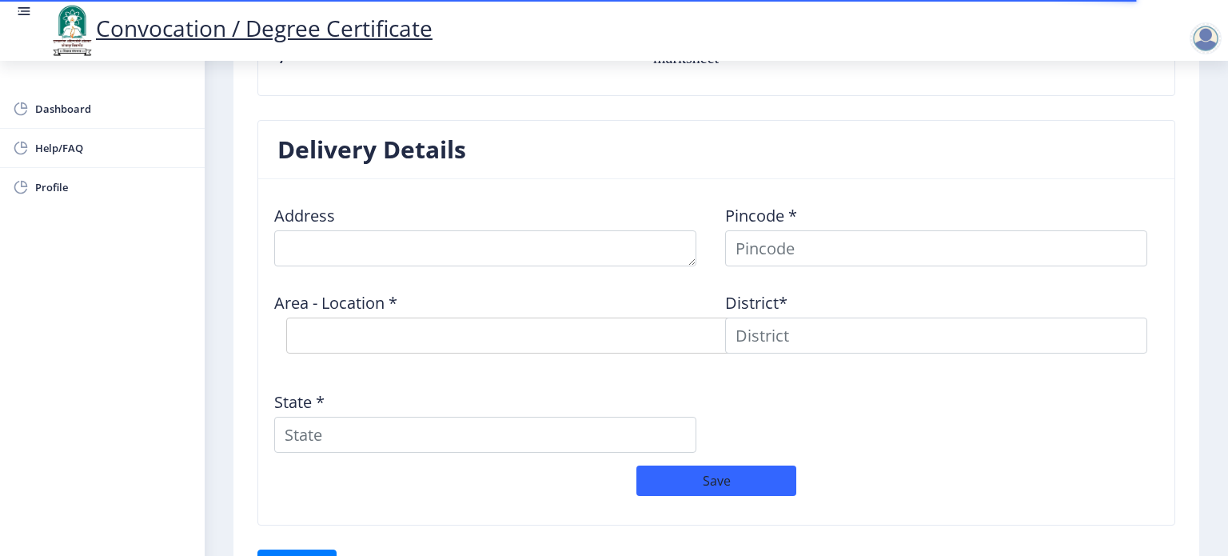
scroll to position [959, 0]
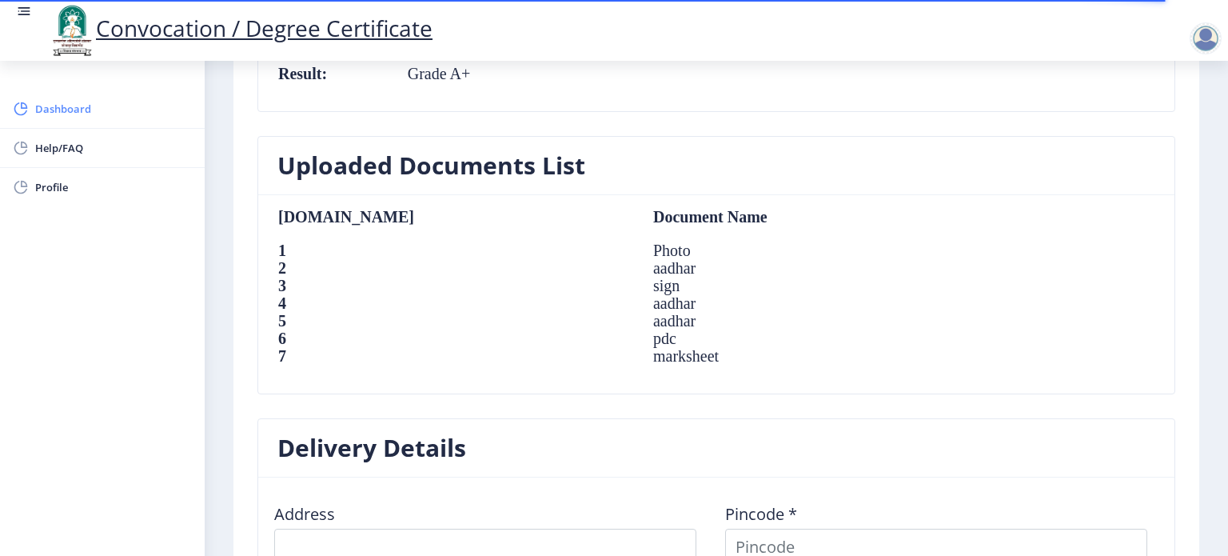
click at [55, 94] on link "Dashboard" at bounding box center [102, 109] width 205 height 38
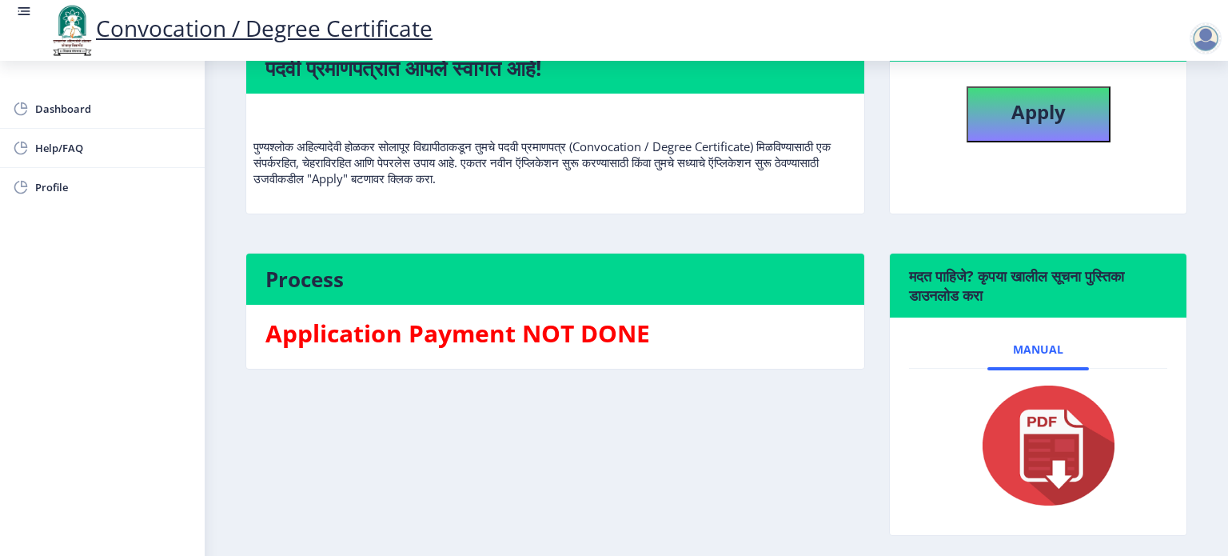
scroll to position [160, 0]
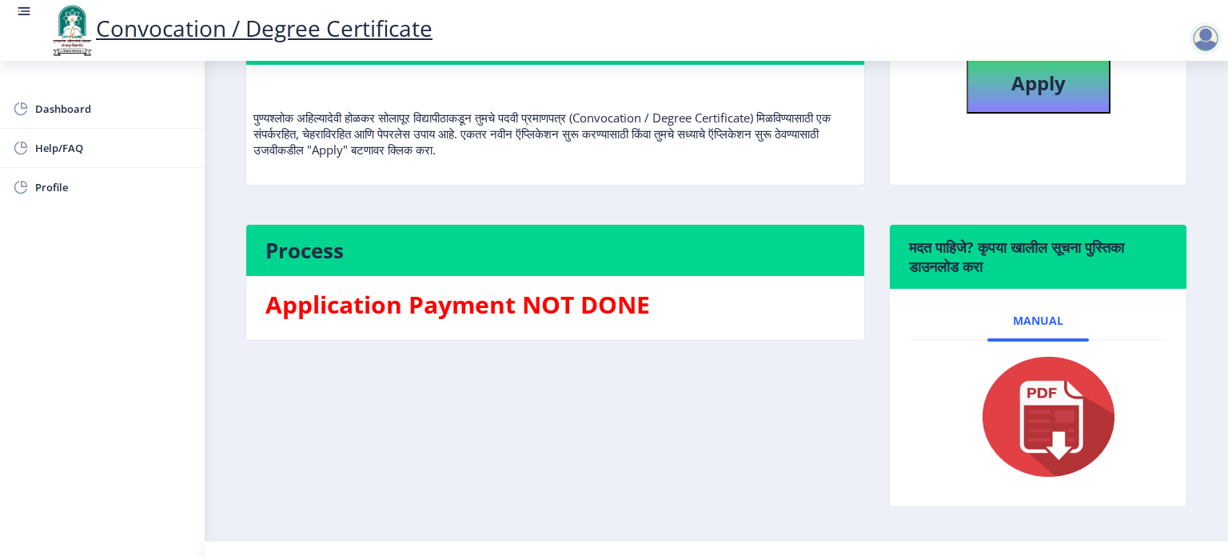
click at [489, 321] on h3 "Application Payment NOT DONE" at bounding box center [554, 305] width 579 height 32
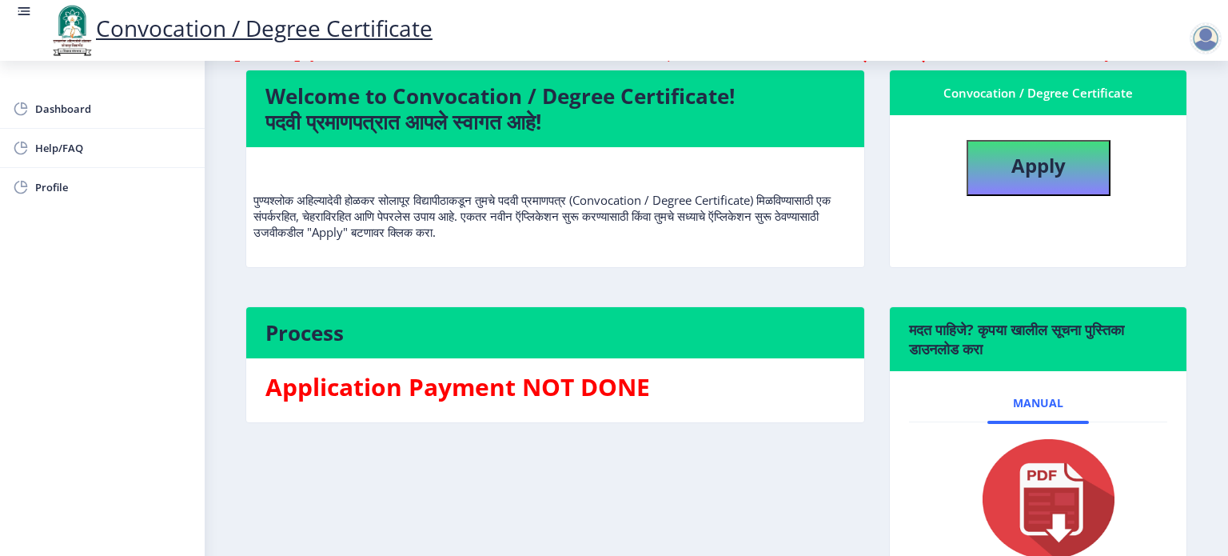
scroll to position [0, 0]
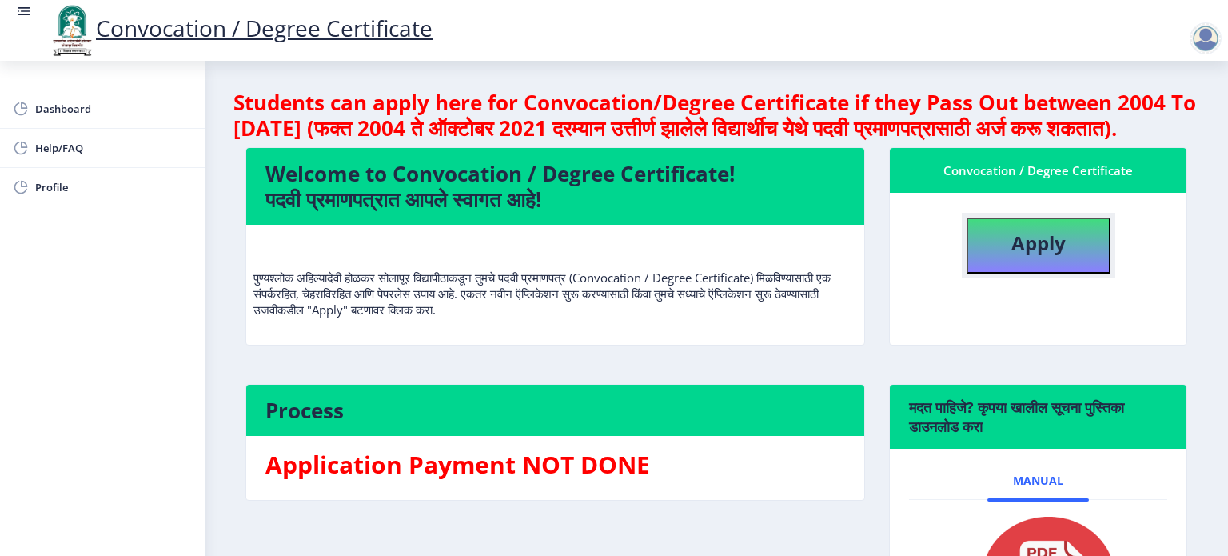
click at [1037, 256] on b "Apply" at bounding box center [1038, 242] width 54 height 26
select select
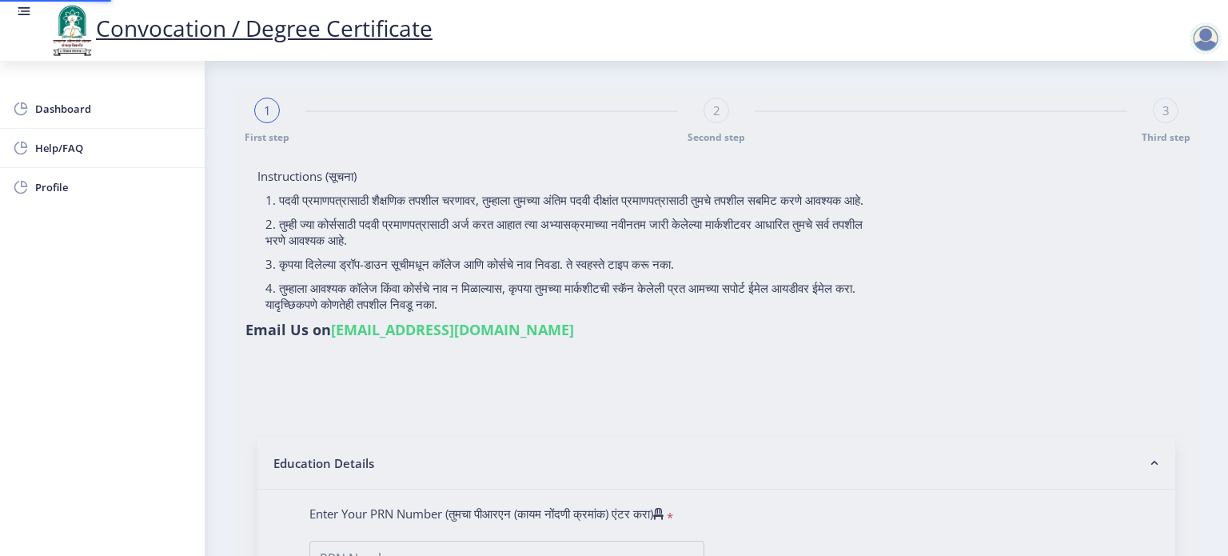
type input "[PERSON_NAME] [PERSON_NAME] MUSMUSE"
type input "LAXMI"
type input "2016032500123934"
select select "Regular"
select select "2019"
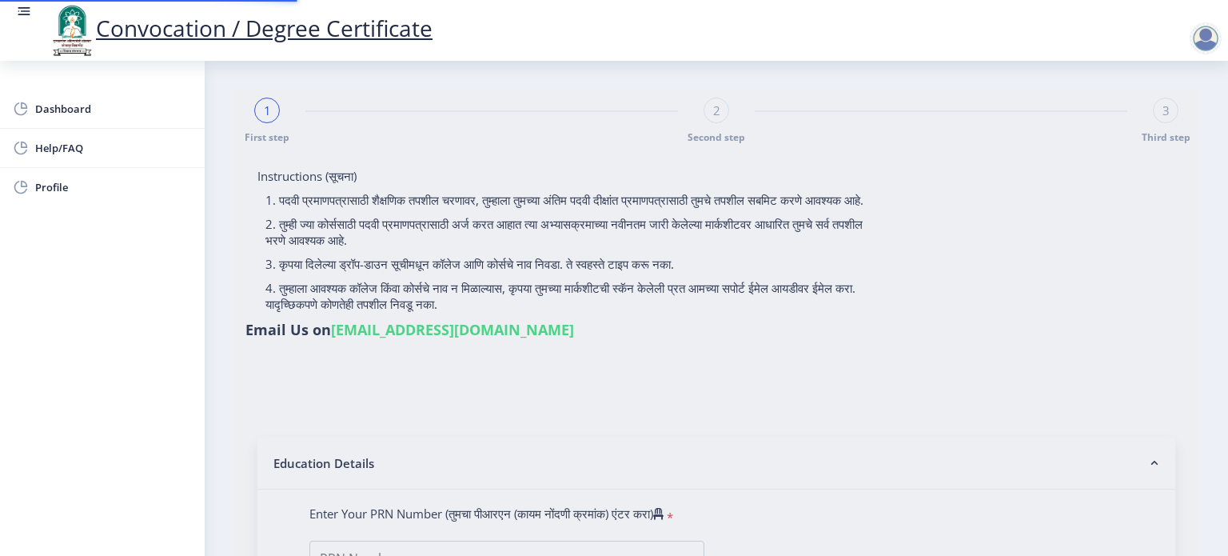
select select "May"
select select "Grade A+"
type input "820068"
type input "MUSMUSE SUJATA NAGNATH"
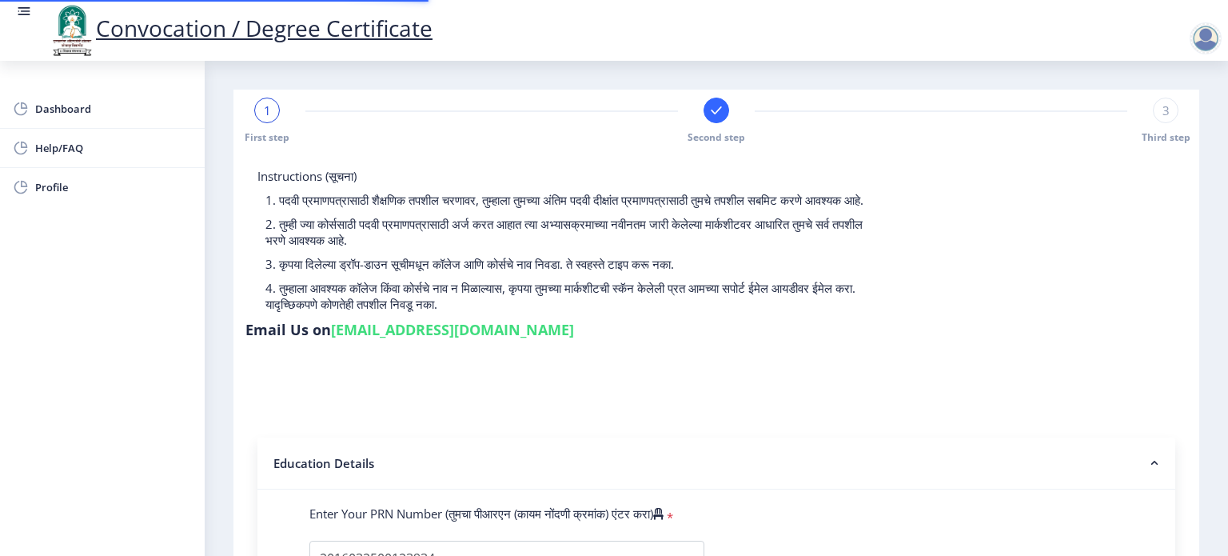
select select
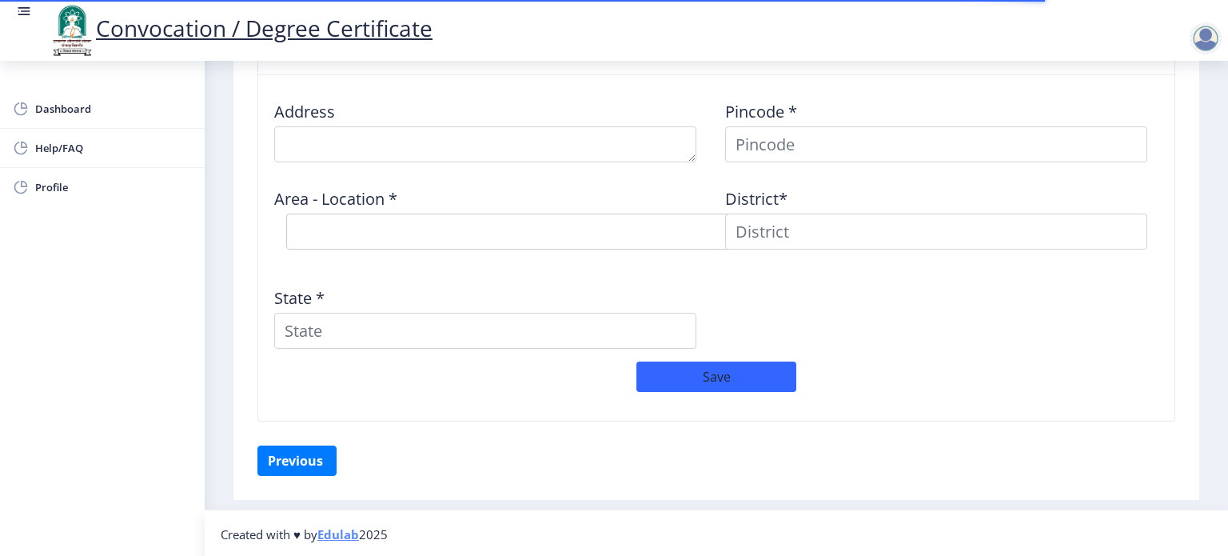
scroll to position [1281, 0]
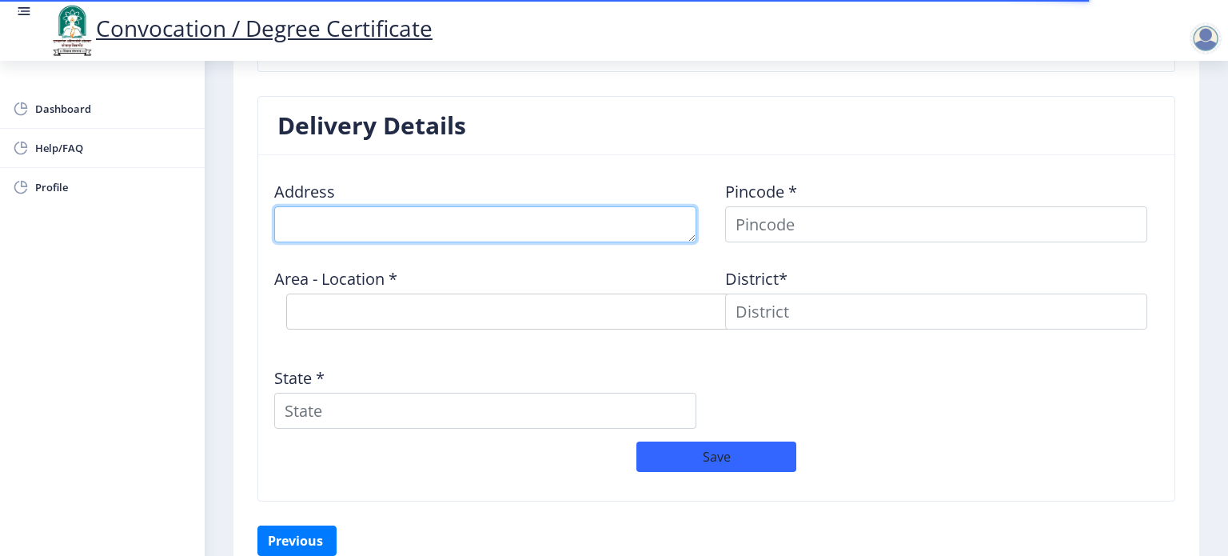
click at [374, 229] on textarea at bounding box center [485, 224] width 422 height 36
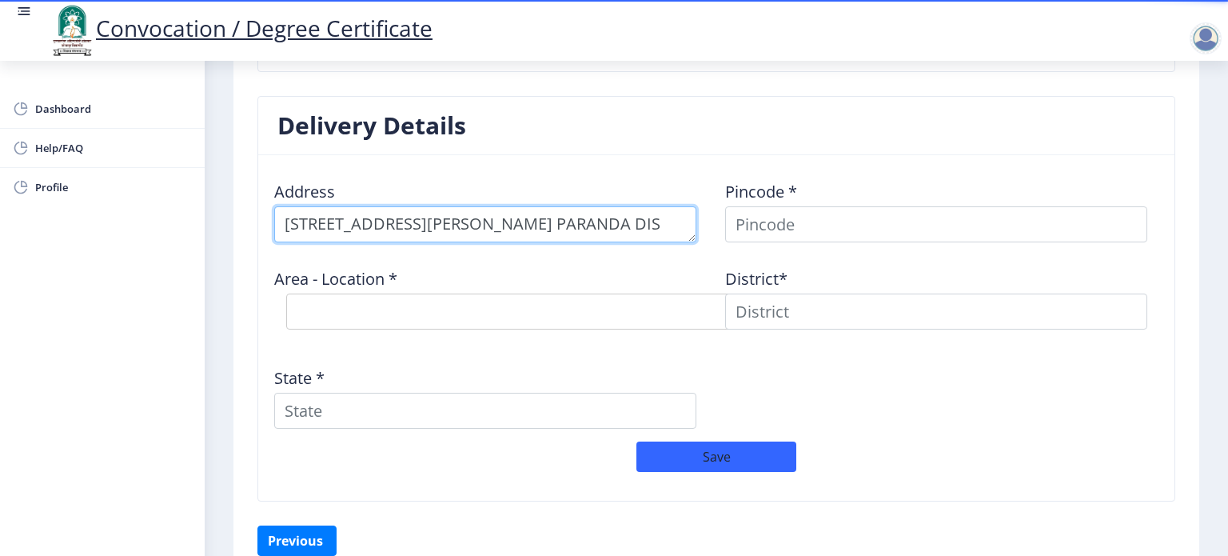
scroll to position [16, 0]
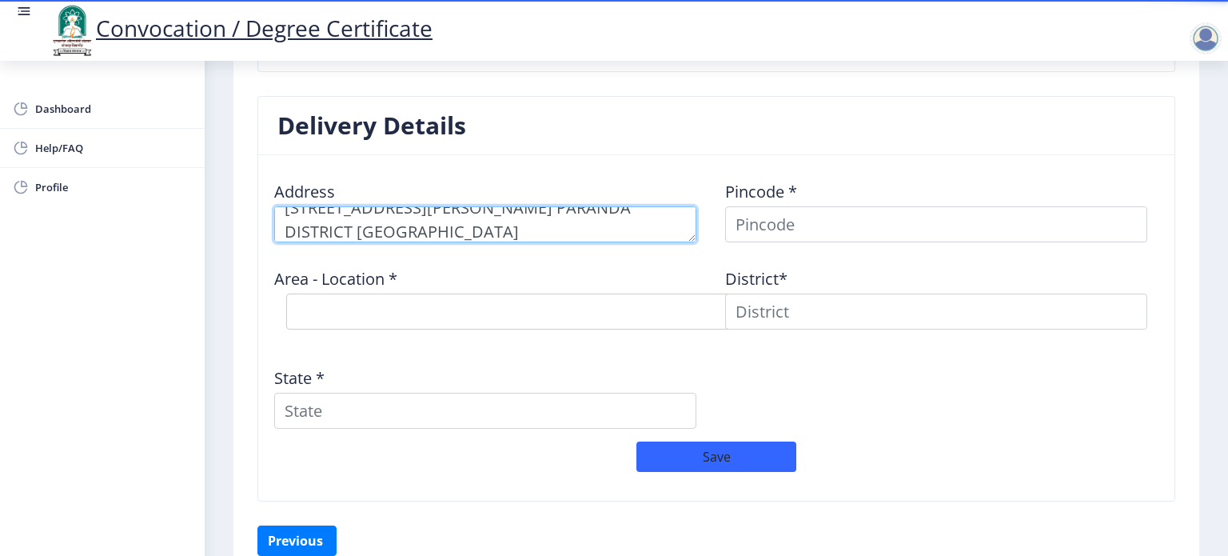
type textarea "74/1, SAMATA NAGAR, BHOINJA TALUKA PARANDA DISTRICT DHARASHIV"
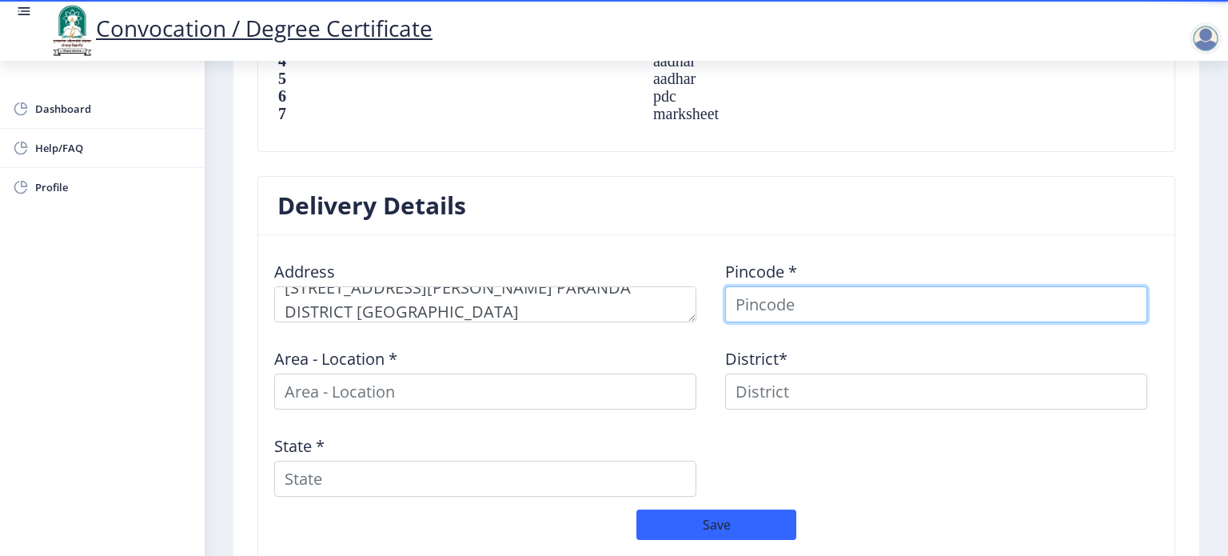
scroll to position [22, 0]
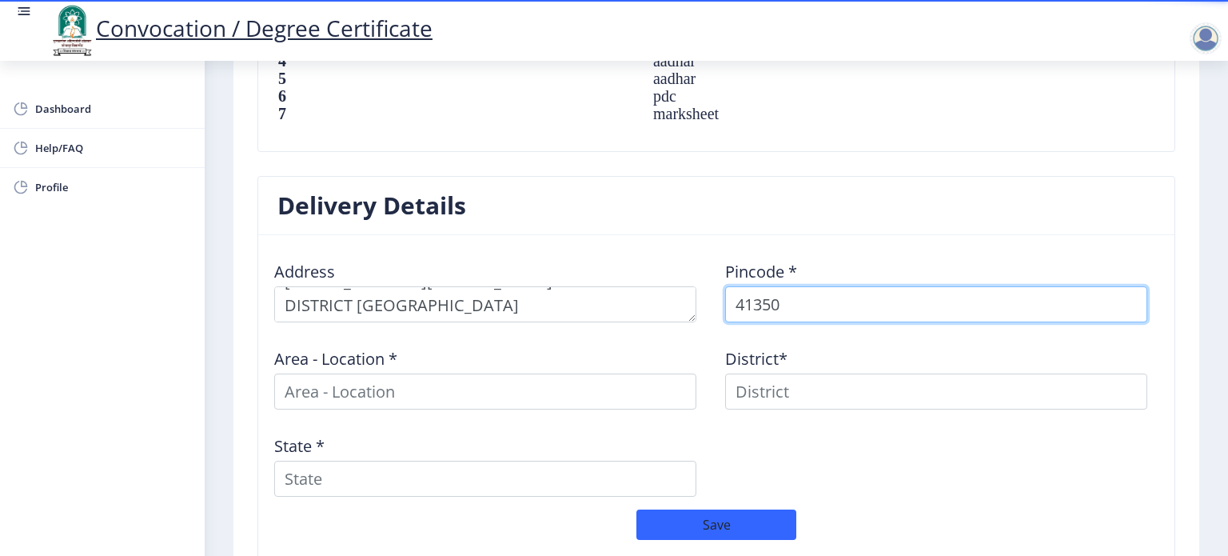
type input "413505"
select select
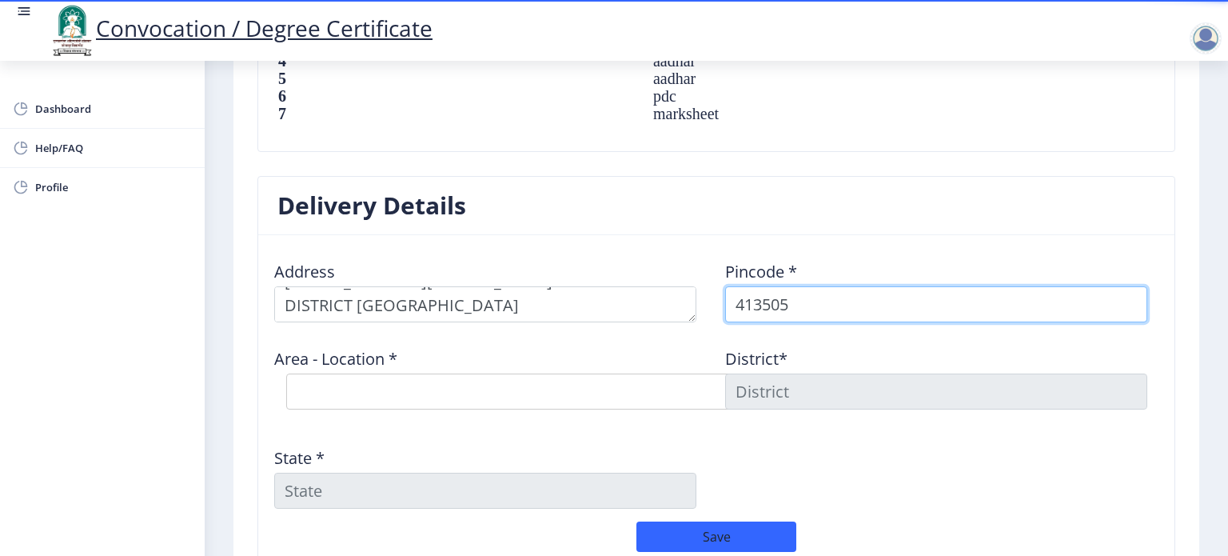
type input "413505"
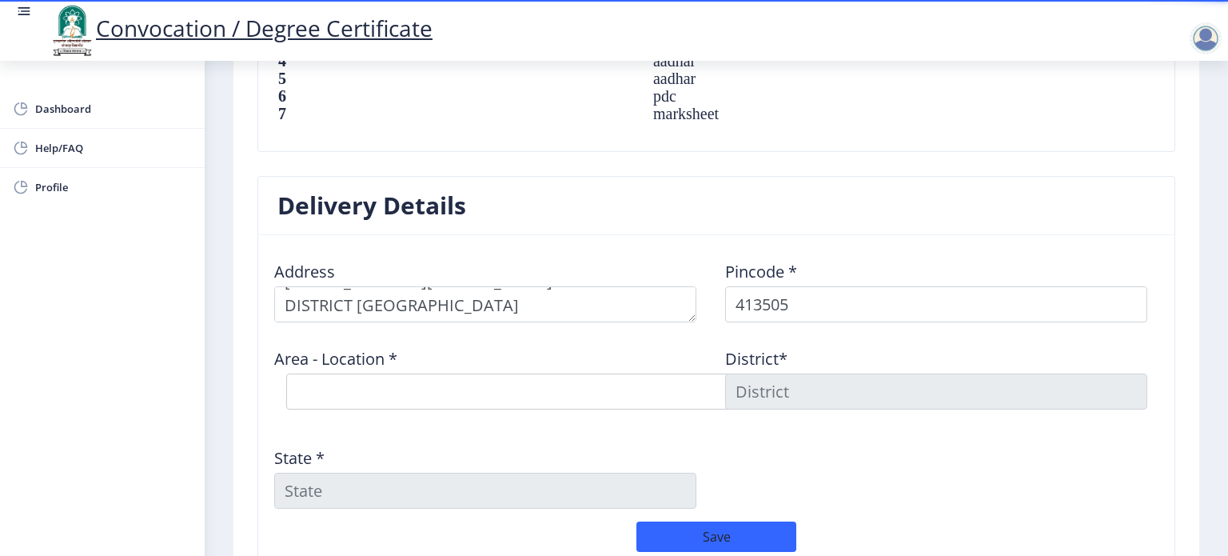
click at [668, 228] on nb-card-header "Delivery Details" at bounding box center [716, 206] width 916 height 58
click at [329, 389] on select "Select Area Location Ambhi B.O Anala B.O Chinchpur Bk. B.O Domgaon B.O Donja B.…" at bounding box center [526, 391] width 480 height 36
select select "10: Object"
click at [286, 373] on select "Select Area Location Ambhi B.O Anala B.O Chinchpur Bk. B.O Domgaon B.O Donja B.…" at bounding box center [526, 391] width 480 height 36
type input "OSMANABAD"
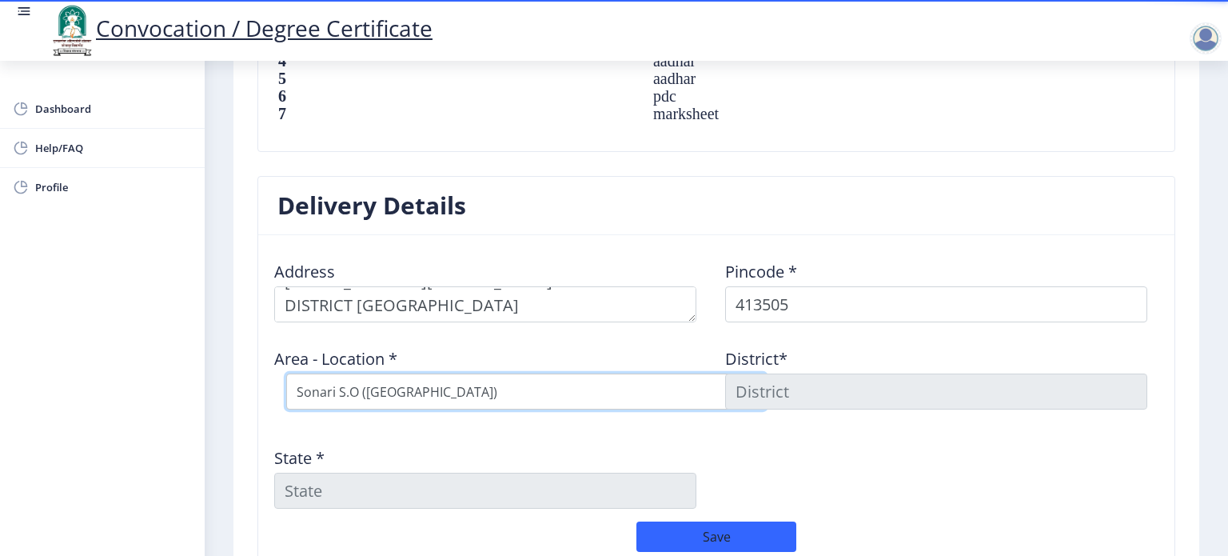
type input "Maharashtra"
click at [678, 444] on div "State * Maharashtra" at bounding box center [490, 471] width 451 height 74
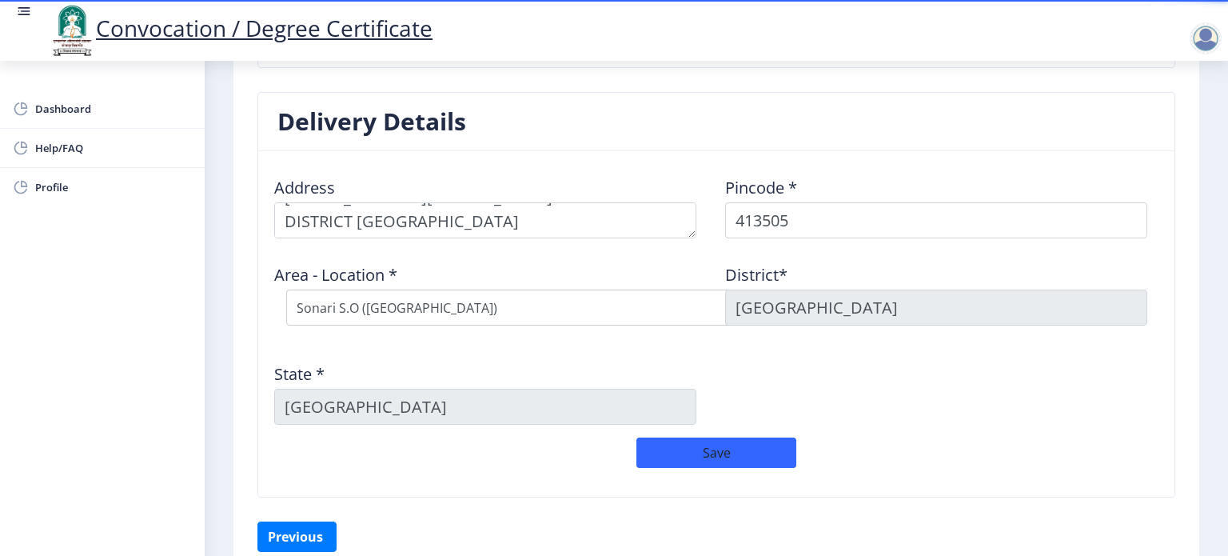
scroll to position [1361, 0]
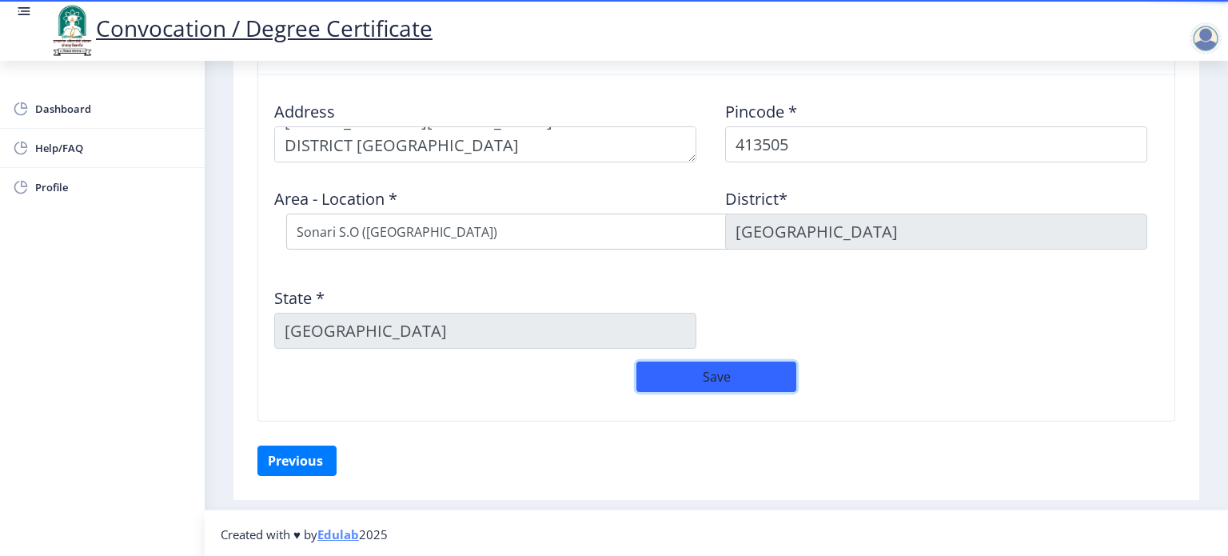
click at [735, 383] on button "Save" at bounding box center [716, 376] width 160 height 30
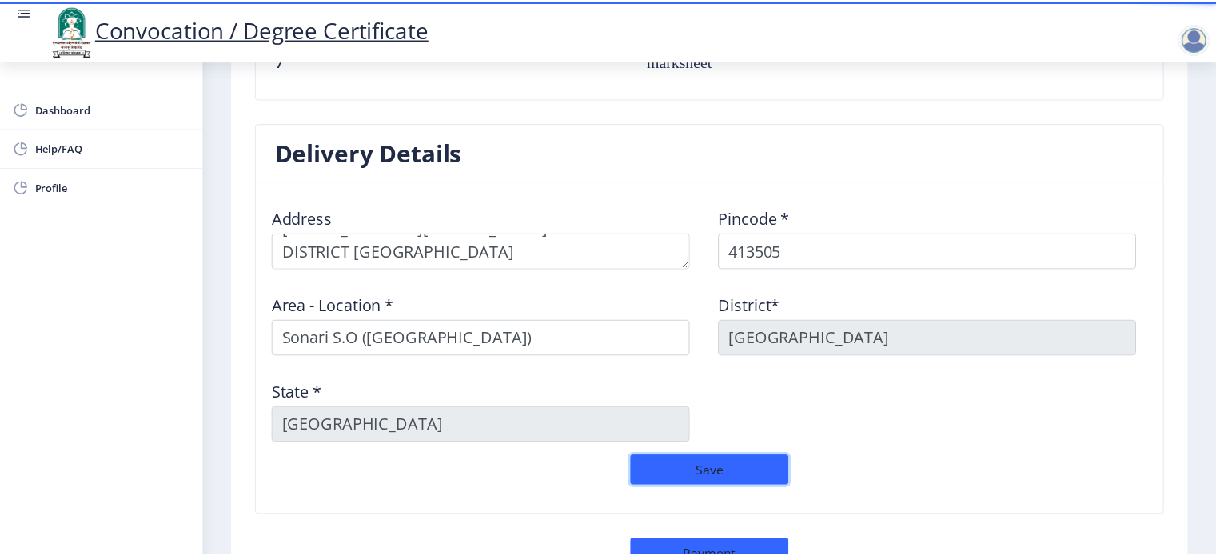
scroll to position [1395, 0]
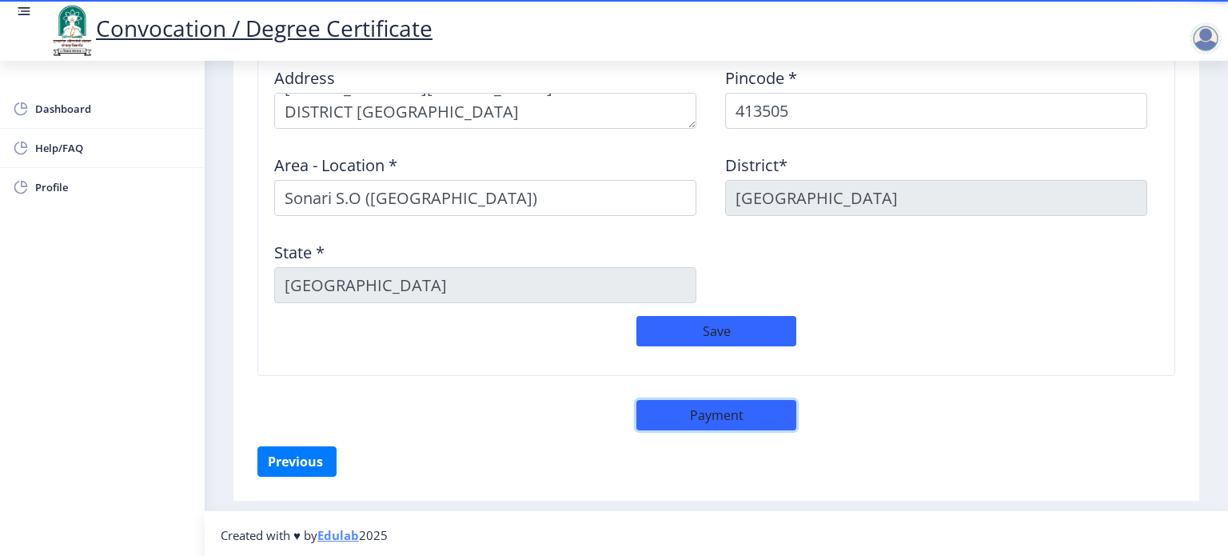
click at [703, 418] on button "Payment" at bounding box center [716, 415] width 160 height 30
select select "sealed"
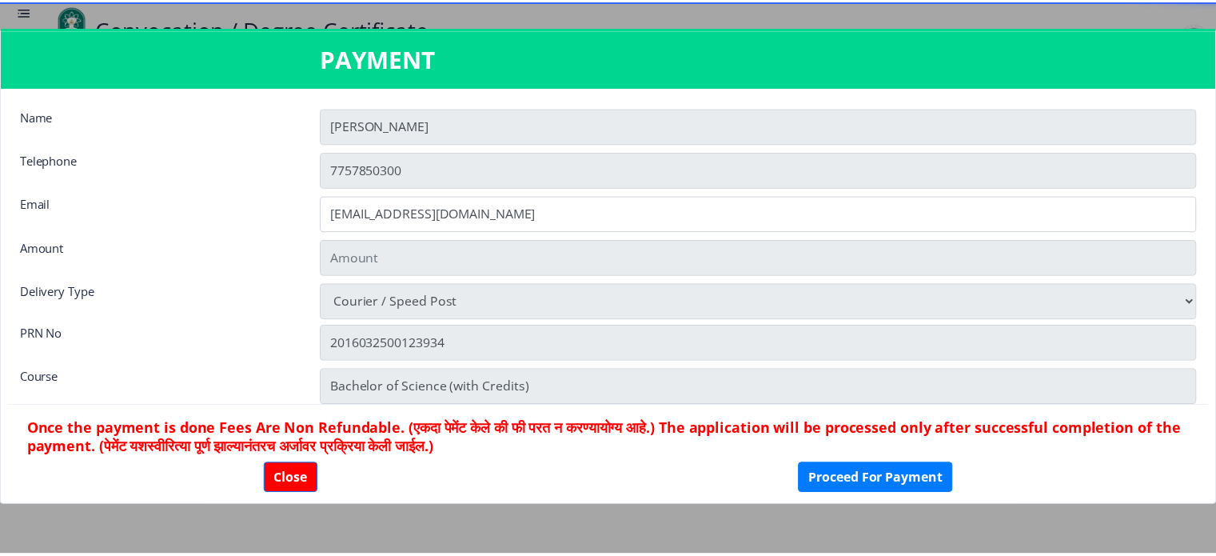
scroll to position [1394, 0]
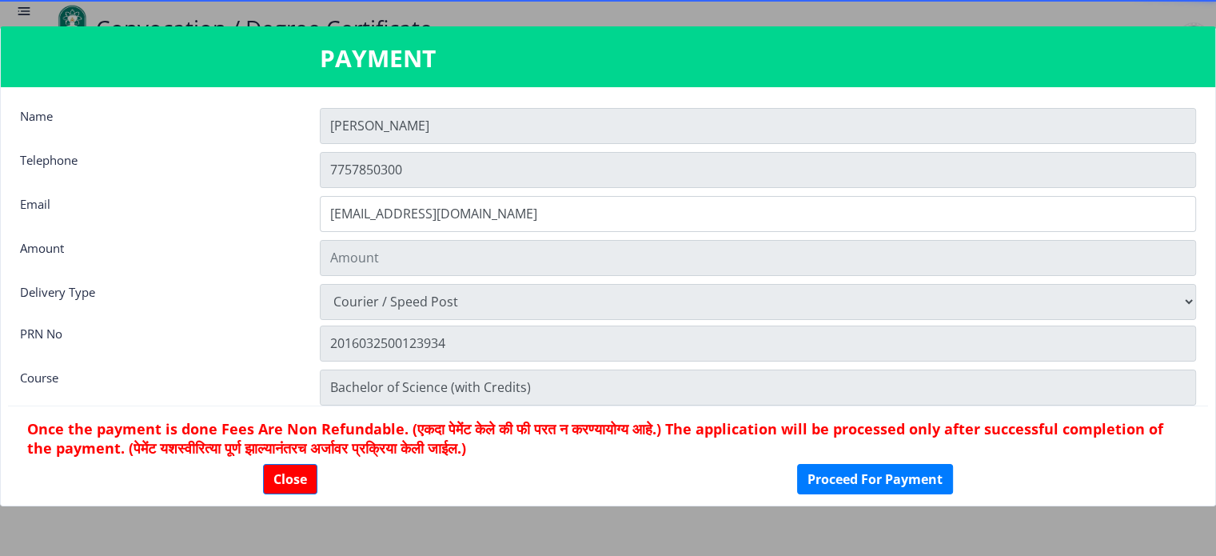
type input "1885"
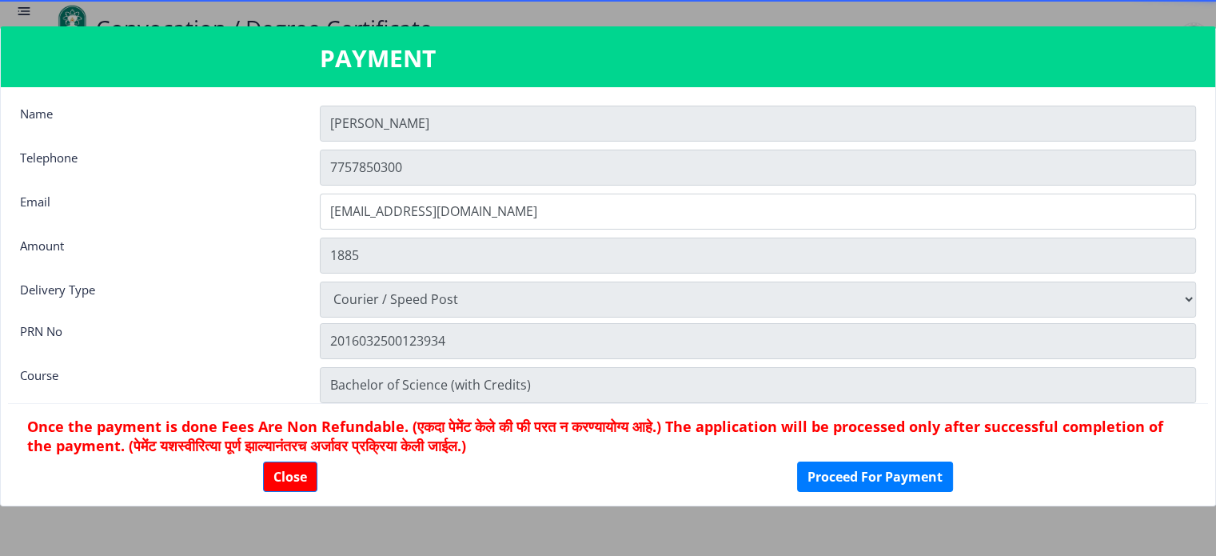
scroll to position [0, 0]
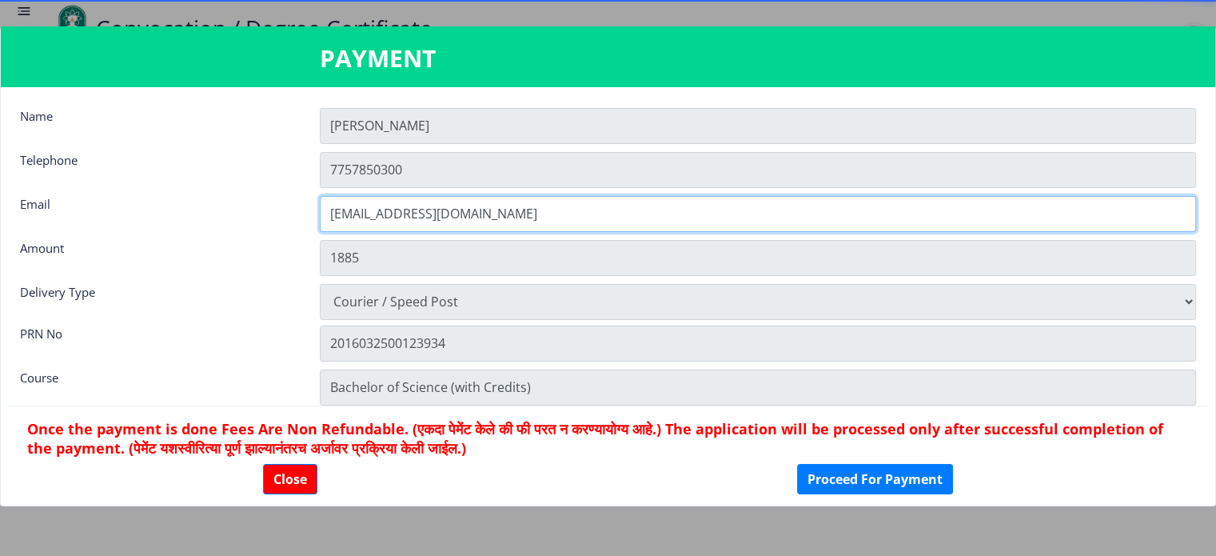
drag, startPoint x: 525, startPoint y: 216, endPoint x: 563, endPoint y: 214, distance: 37.6
click at [527, 216] on input "[EMAIL_ADDRESS][DOMAIN_NAME]" at bounding box center [758, 214] width 876 height 36
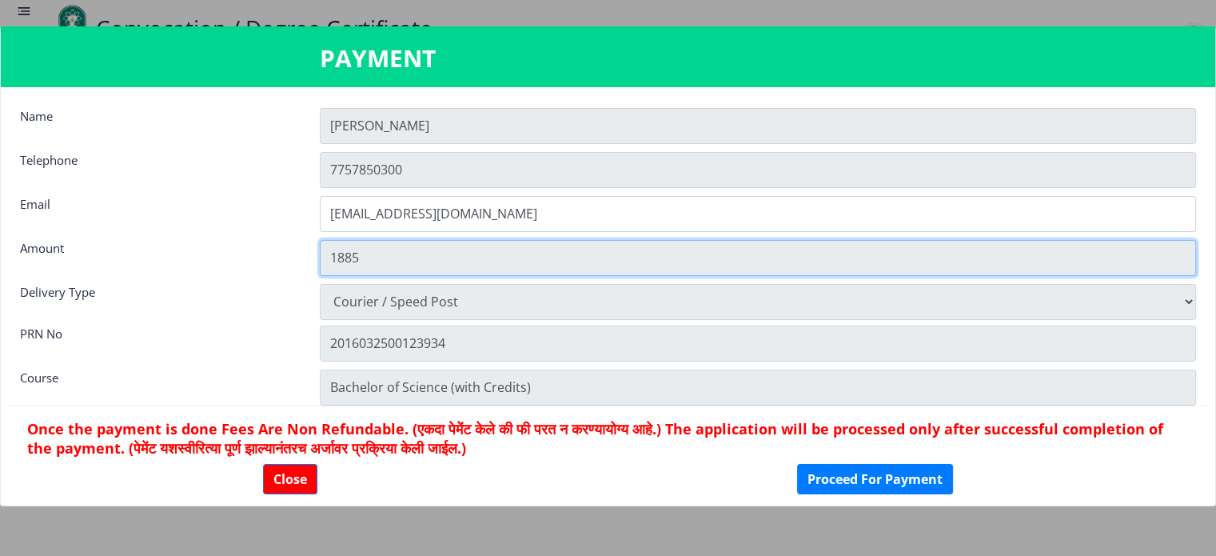
click at [398, 257] on input "1885" at bounding box center [758, 258] width 876 height 36
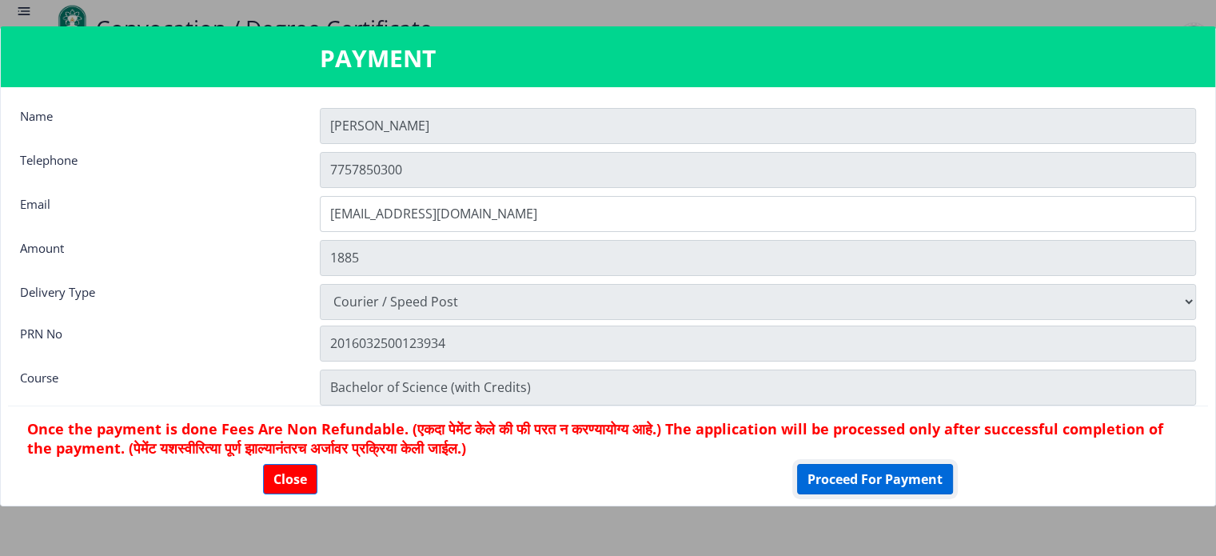
click at [881, 472] on button "Proceed For Payment" at bounding box center [875, 479] width 156 height 30
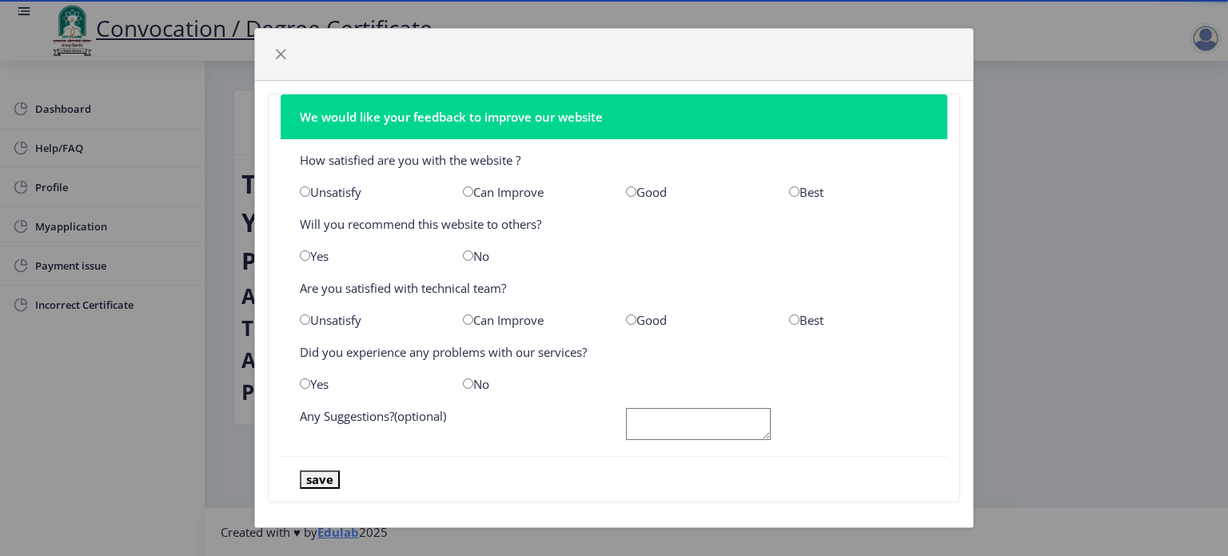
click at [463, 189] on input "radio" at bounding box center [468, 191] width 10 height 10
radio input "true"
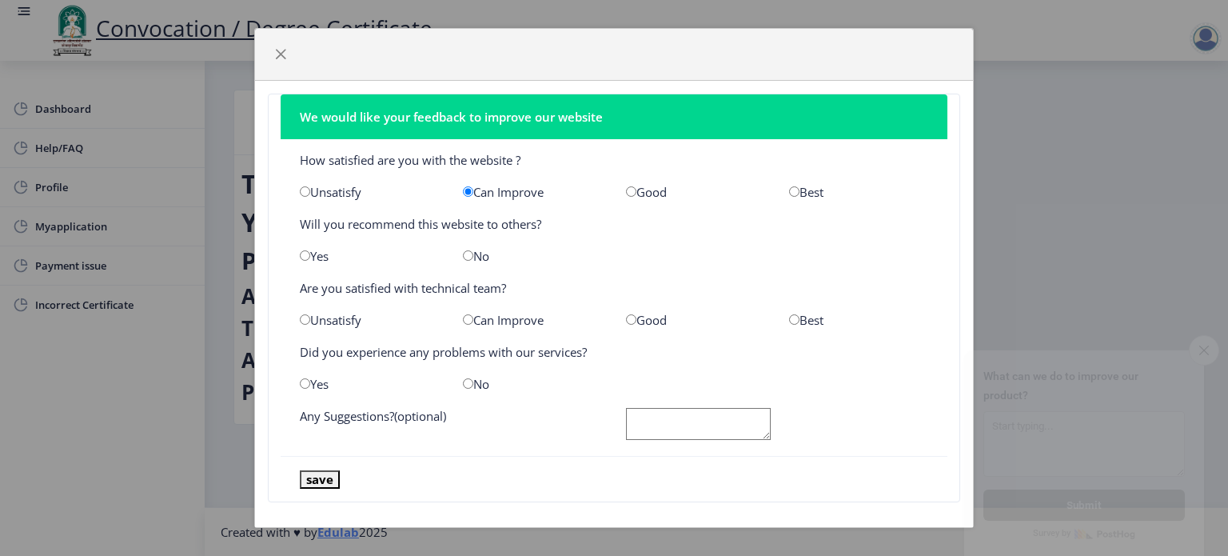
click at [304, 257] on input "radio" at bounding box center [305, 255] width 10 height 10
radio input "true"
click at [463, 318] on input "radio" at bounding box center [468, 319] width 10 height 10
radio input "true"
click at [304, 381] on input "radio" at bounding box center [305, 383] width 10 height 10
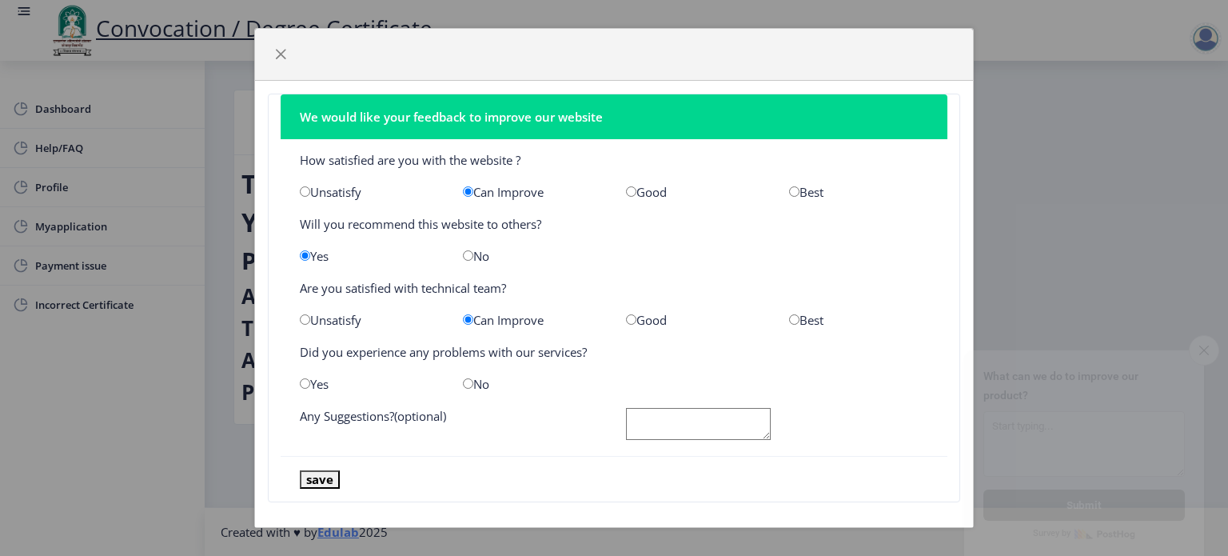
radio input "true"
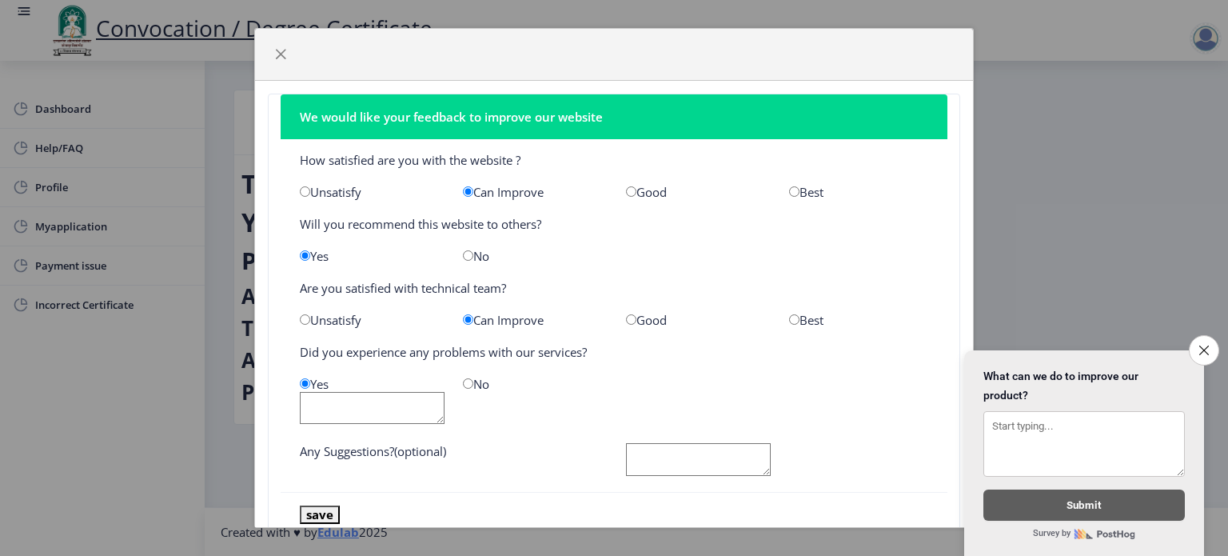
click at [466, 383] on input "radio" at bounding box center [468, 383] width 10 height 10
radio input "true"
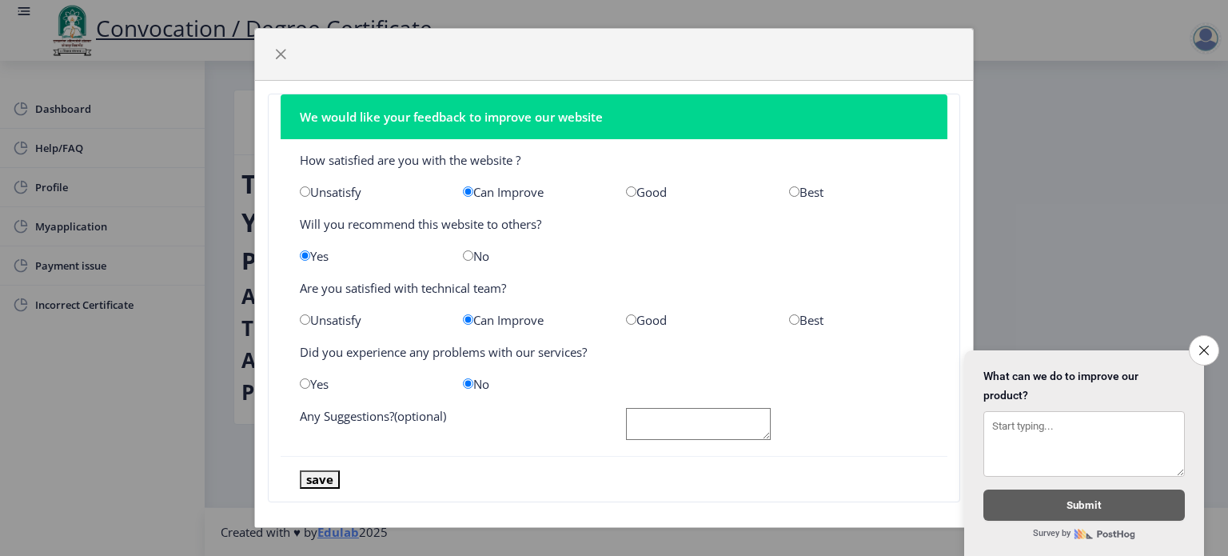
scroll to position [10, 0]
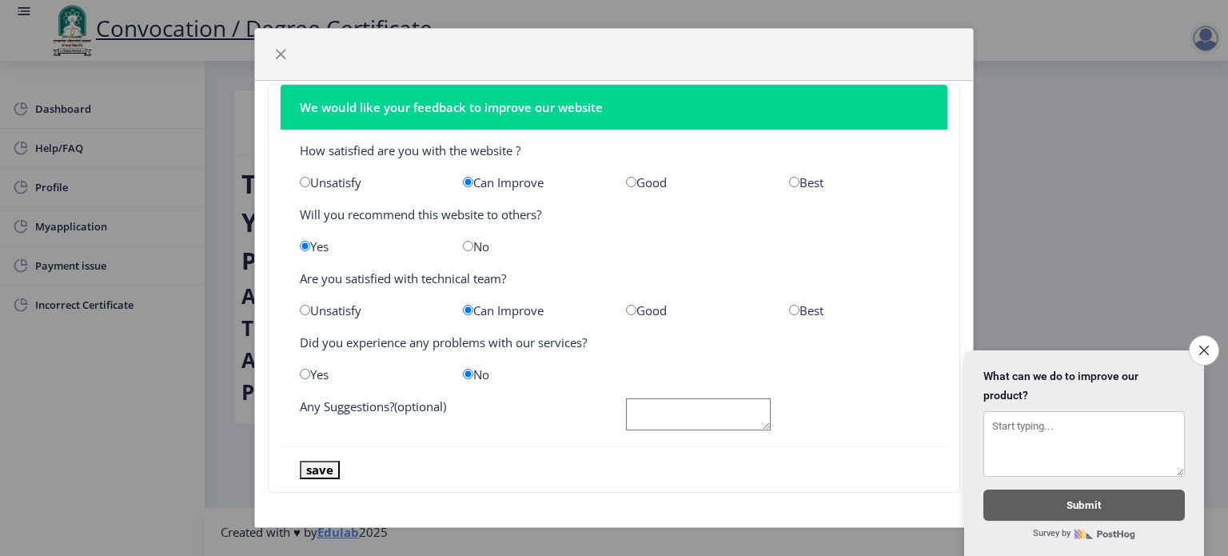
click at [694, 410] on textarea at bounding box center [698, 414] width 145 height 33
type textarea "p"
click at [719, 408] on textarea "Please improve the option for collage name change option" at bounding box center [698, 414] width 145 height 33
click at [684, 408] on textarea "Please improve the option for collage name change option" at bounding box center [698, 414] width 145 height 33
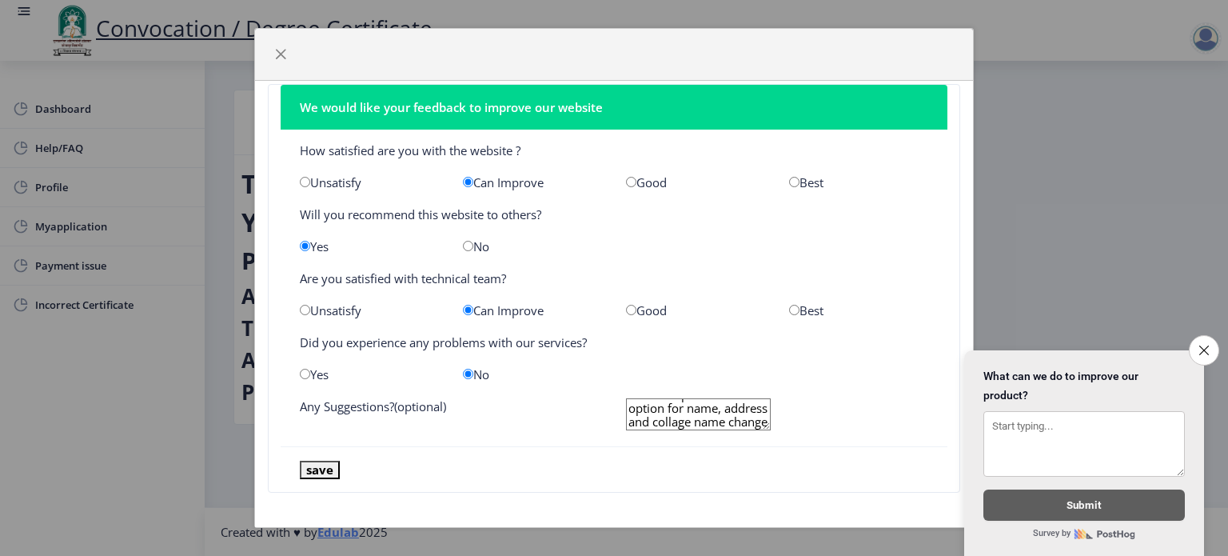
drag, startPoint x: 723, startPoint y: 415, endPoint x: 770, endPoint y: 429, distance: 49.3
click at [723, 415] on textarea "Please improve the option for name, address and collage name change option" at bounding box center [698, 414] width 145 height 33
drag, startPoint x: 737, startPoint y: 424, endPoint x: 766, endPoint y: 427, distance: 28.9
click at [739, 424] on textarea "Please improve the option for name, address and collage name change option" at bounding box center [698, 414] width 145 height 33
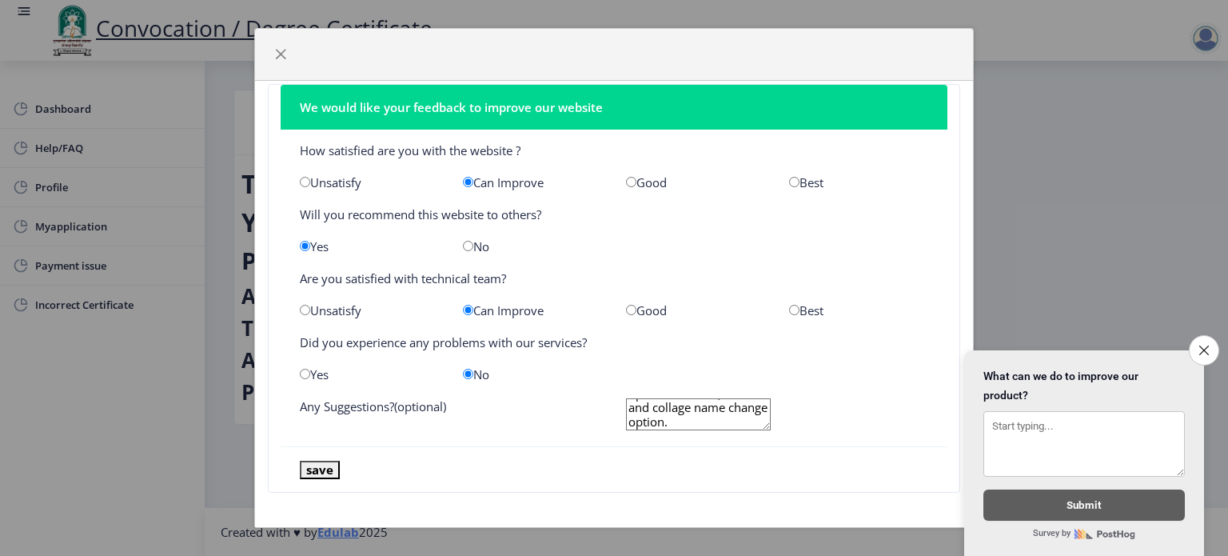
type textarea "Please improve the option for name, address and collage name change option."
click at [321, 468] on button "save" at bounding box center [320, 469] width 40 height 18
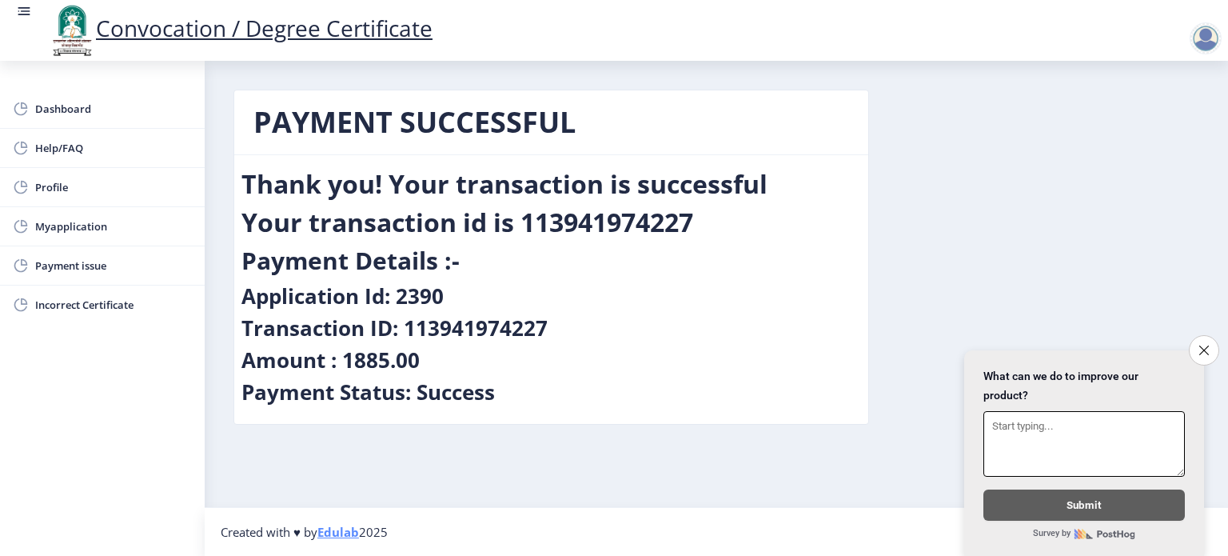
click at [1057, 418] on textarea at bounding box center [1083, 444] width 201 height 66
click at [1199, 345] on icon "Close survey" at bounding box center [1204, 350] width 10 height 10
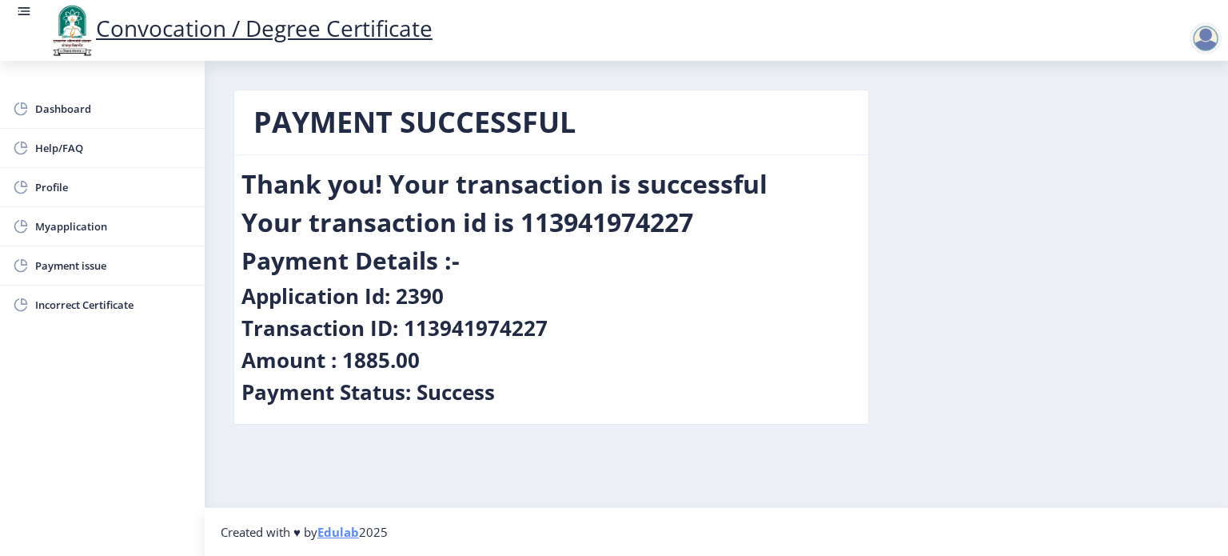
click at [472, 327] on h4 "Transaction ID: 113941974227" at bounding box center [394, 328] width 306 height 26
click at [1031, 406] on div "PAYMENT SUCCESSFUL Thank you! Your transaction is successful Your transaction i…" at bounding box center [716, 269] width 990 height 359
drag, startPoint x: 245, startPoint y: 115, endPoint x: 715, endPoint y: 428, distance: 564.2
click at [715, 428] on div "PAYMENT SUCCESSFUL Thank you! Your transaction is successful Your transaction i…" at bounding box center [550, 269] width 659 height 359
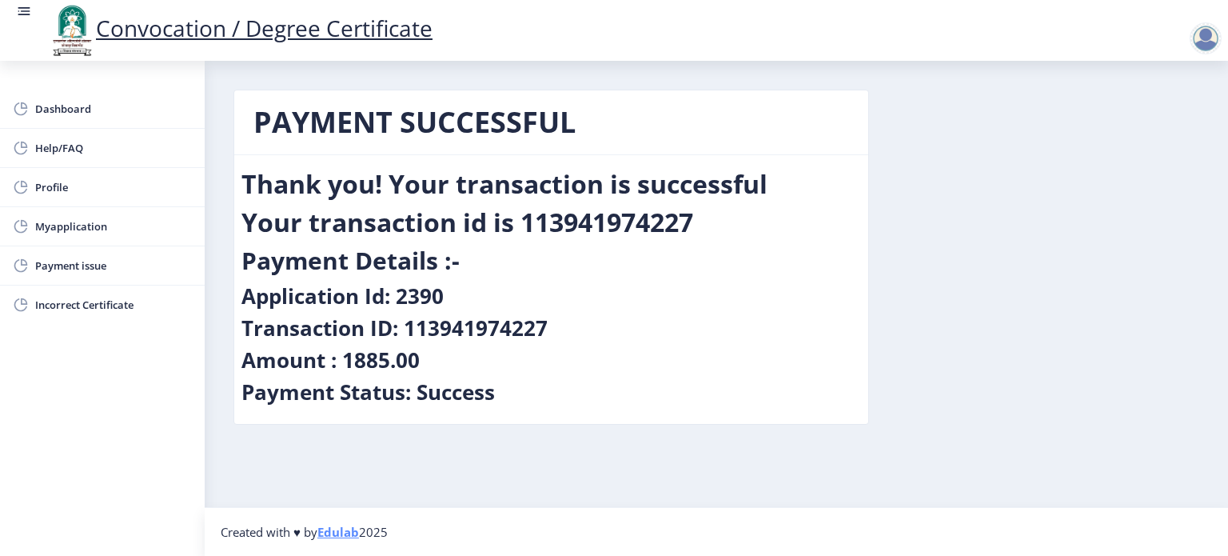
copy nb-card "PAYMENT SUCCESSFUL Thank you! Your transaction is successful Your transaction i…"
click at [558, 253] on div "Payment Details :-" at bounding box center [550, 264] width 619 height 38
click at [71, 300] on span "Incorrect Certificate" at bounding box center [113, 304] width 157 height 19
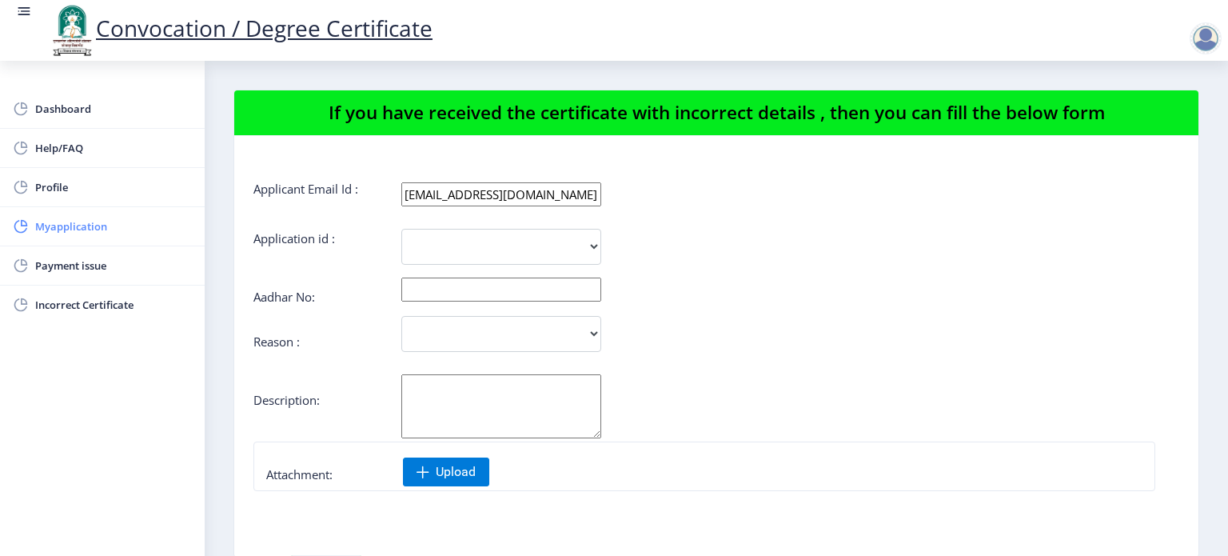
click at [66, 237] on link "Myapplication" at bounding box center [102, 226] width 205 height 38
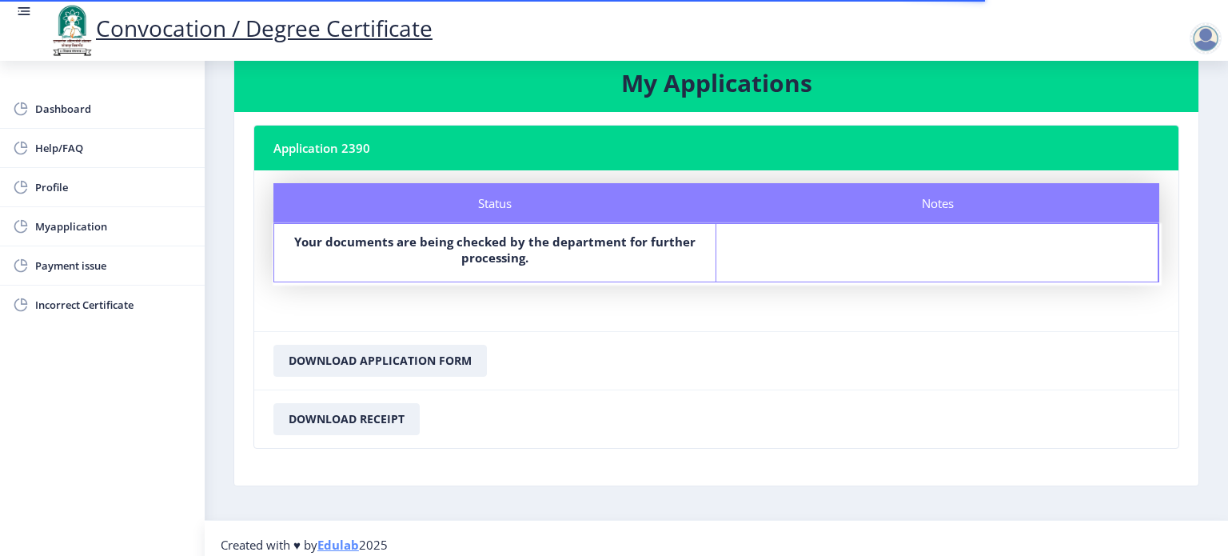
scroll to position [46, 0]
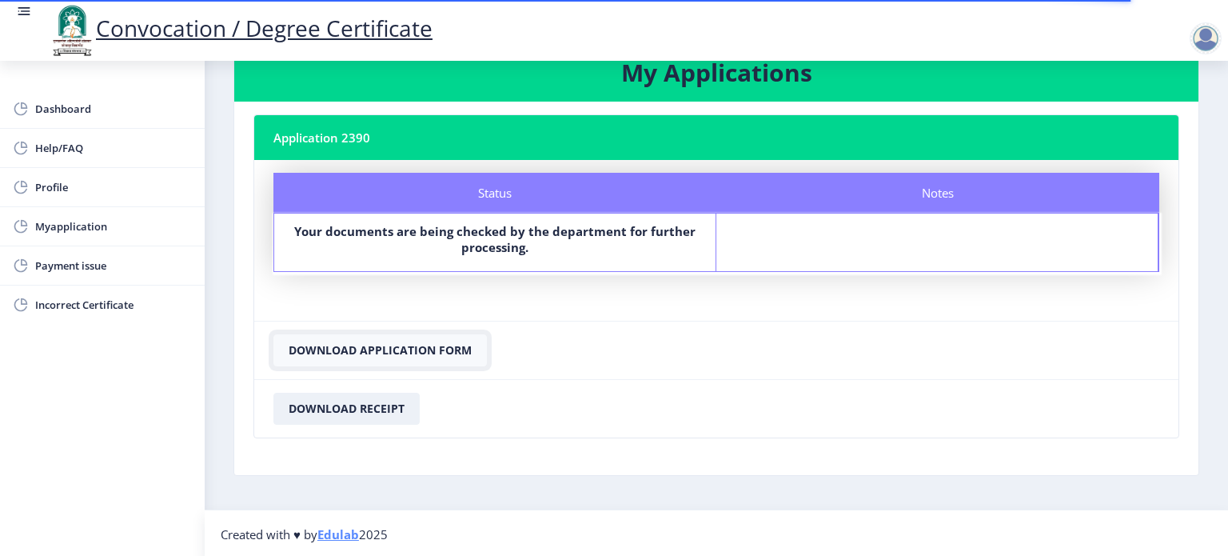
click at [374, 350] on button "Download Application Form" at bounding box center [379, 350] width 213 height 32
click at [344, 408] on button "Download Receipt" at bounding box center [346, 408] width 146 height 32
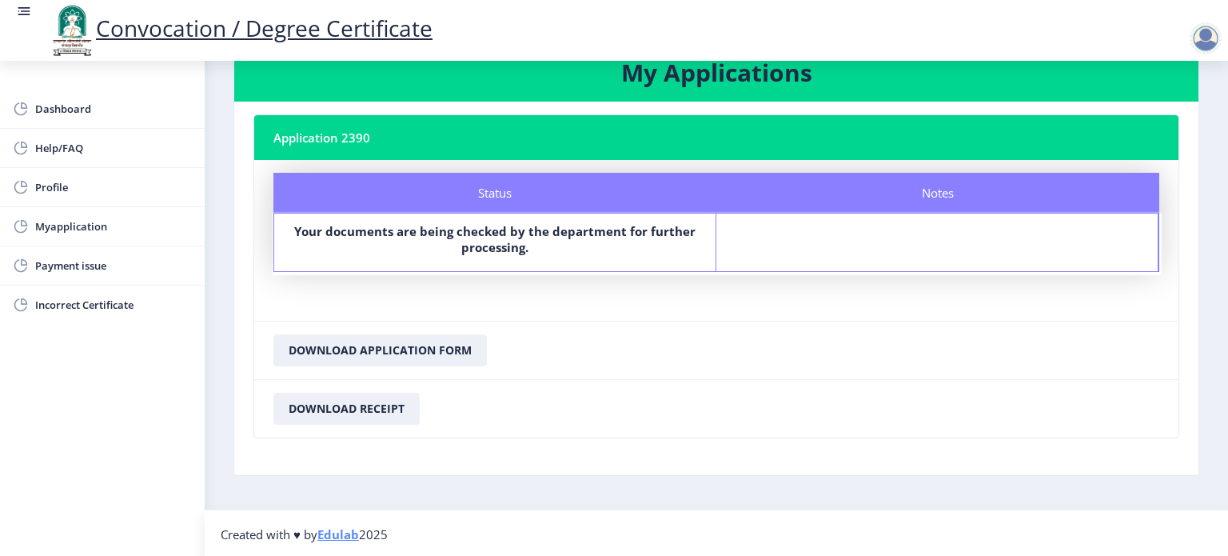
click at [640, 381] on nb-card-footer "Download Receipt" at bounding box center [716, 408] width 924 height 58
click at [47, 184] on span "Profile" at bounding box center [113, 186] width 157 height 19
select select
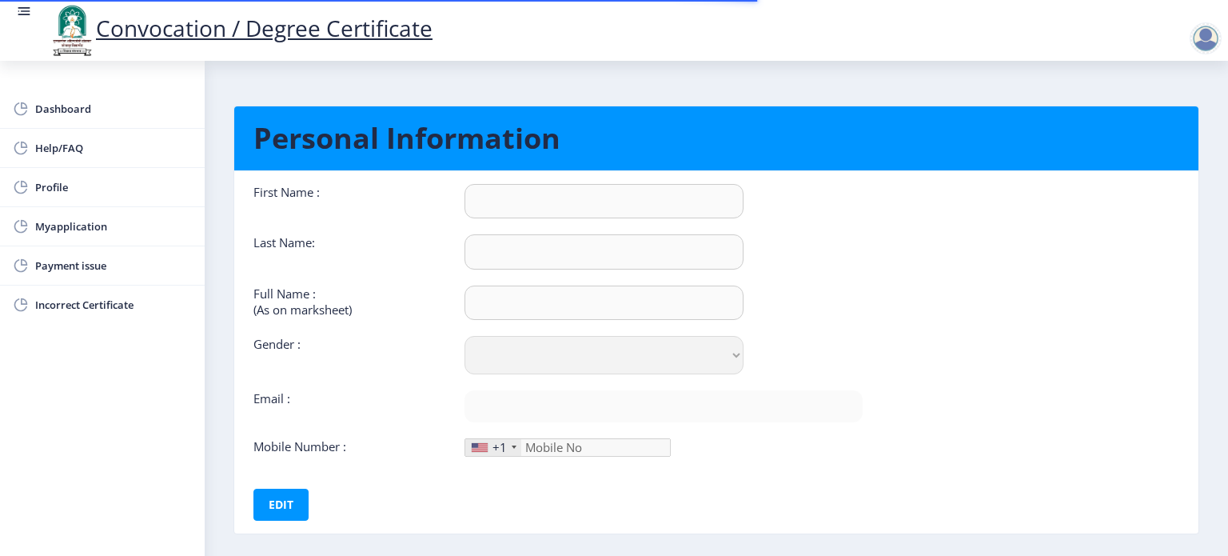
type input "[PERSON_NAME]"
type input "PADADUNE"
type input "[PERSON_NAME] [PERSON_NAME] MUSMUSE"
select select "[DEMOGRAPHIC_DATA]"
type input "[EMAIL_ADDRESS][DOMAIN_NAME]"
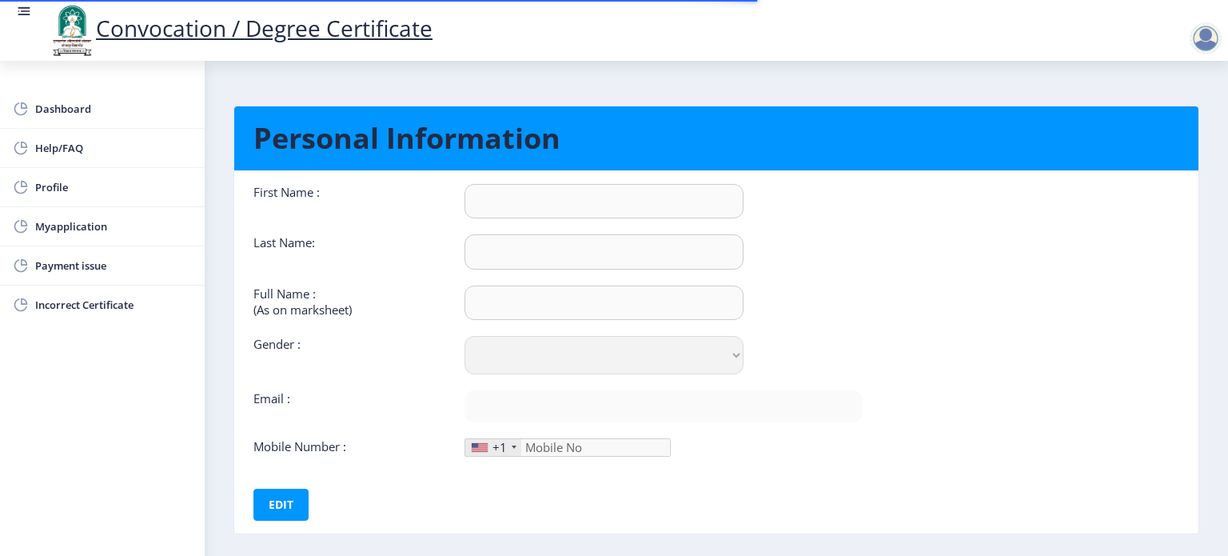
type input "7757850300"
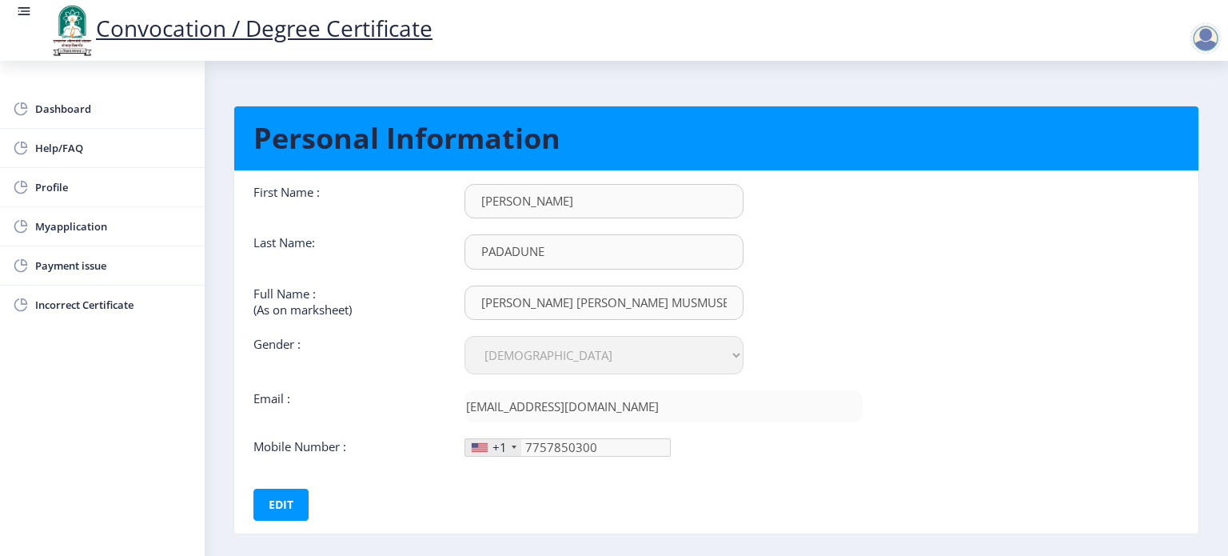
click at [1218, 42] on div at bounding box center [1205, 38] width 32 height 32
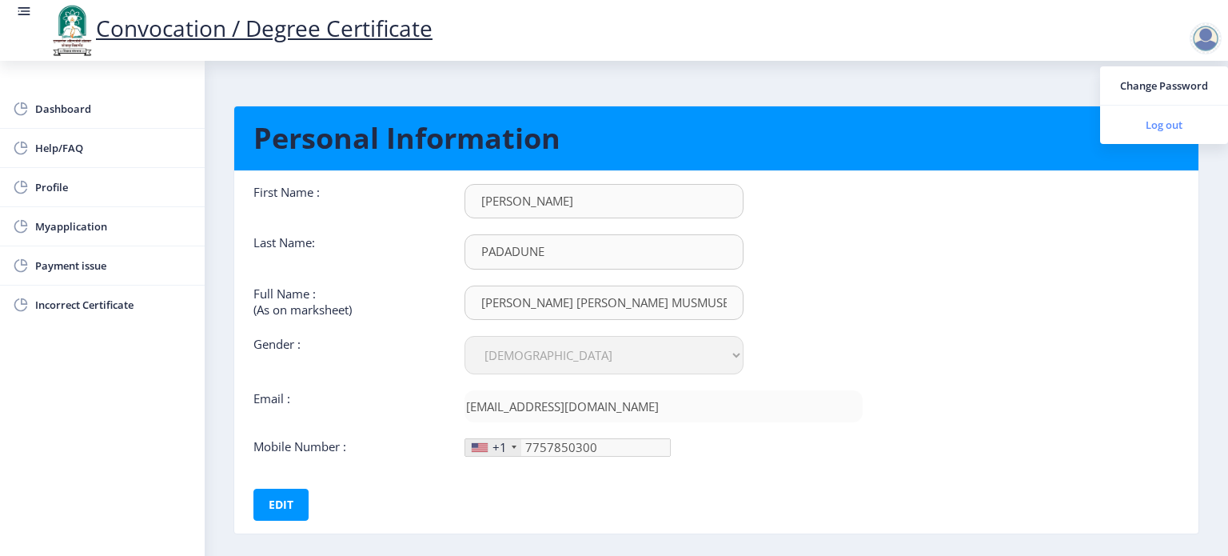
click at [1161, 124] on span "Log out" at bounding box center [1164, 124] width 102 height 19
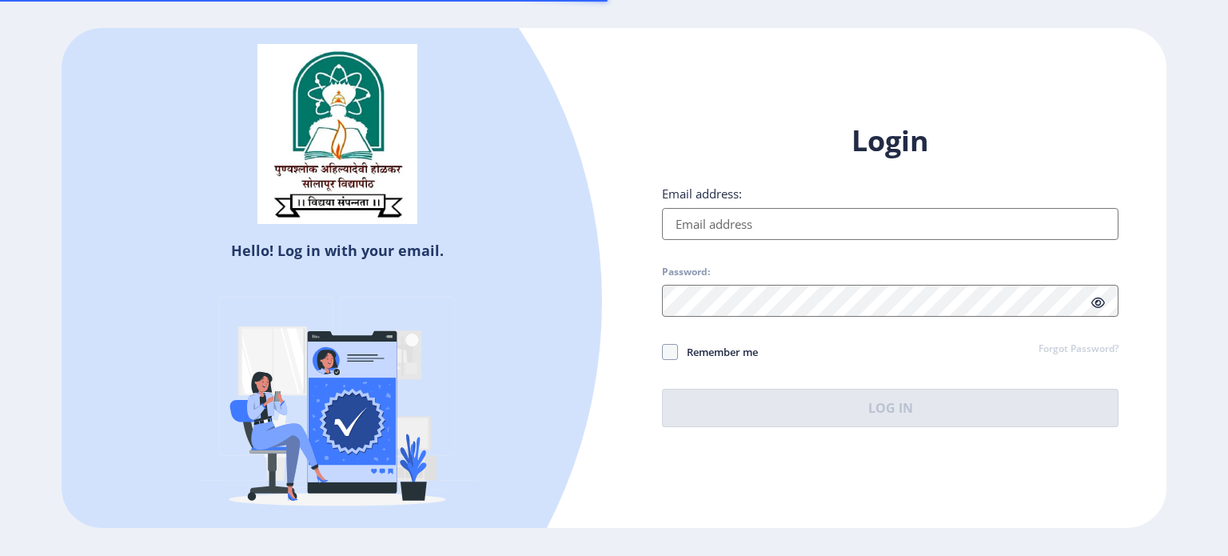
type input "[EMAIL_ADDRESS][DOMAIN_NAME]"
